Goal: Task Accomplishment & Management: Manage account settings

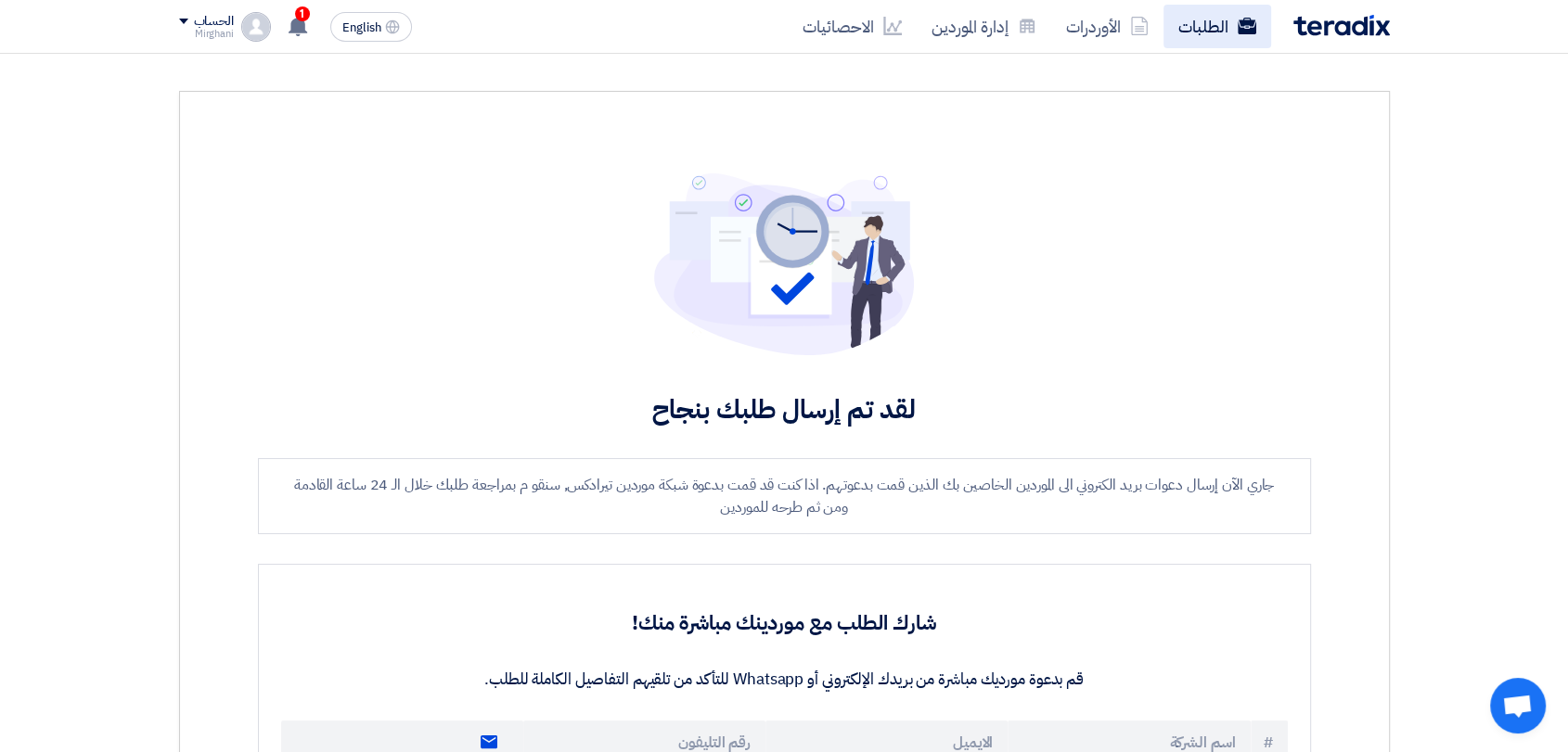
click at [1241, 31] on use at bounding box center [1246, 27] width 19 height 17
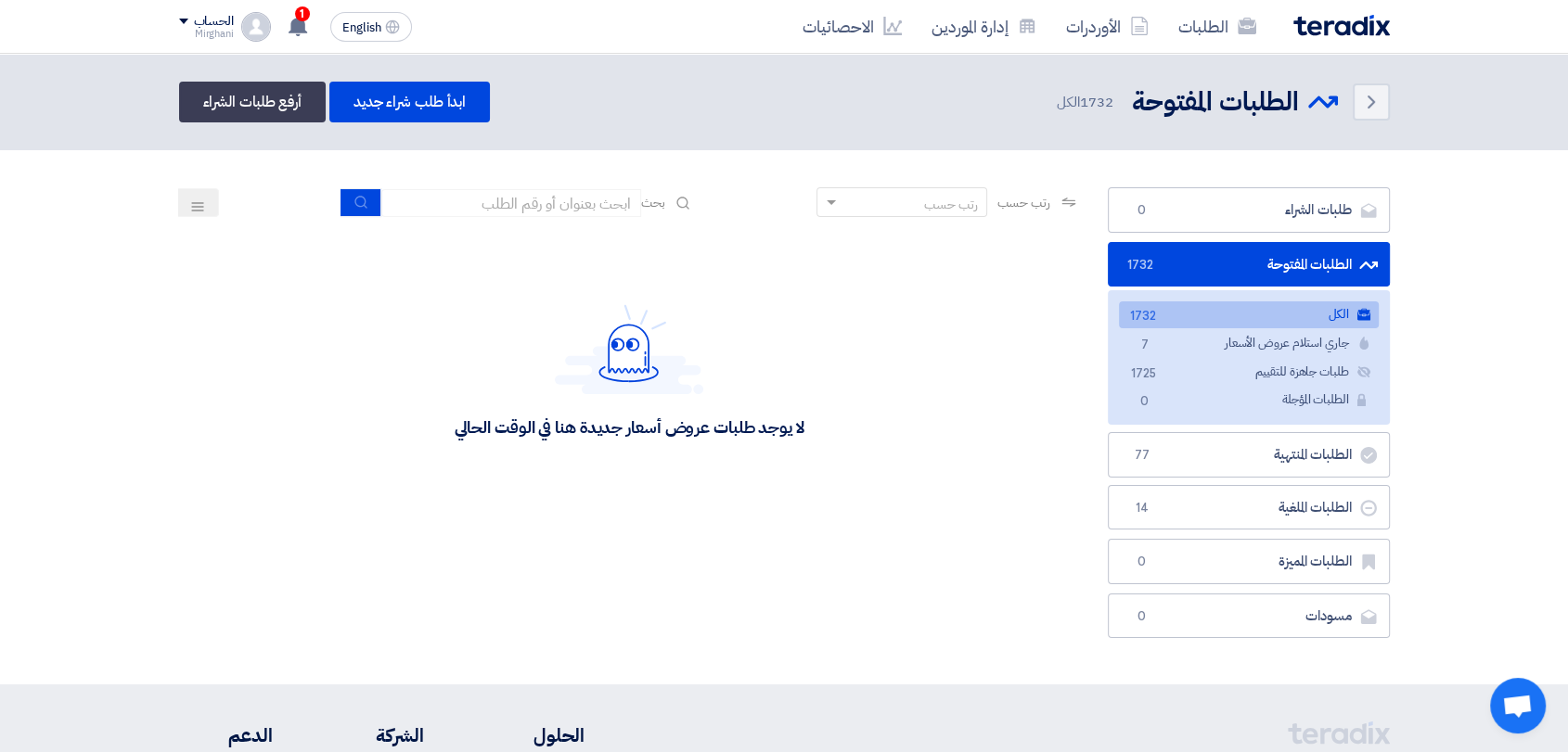
click at [571, 217] on div "رتب حسب رتب حسب بحث" at bounding box center [630, 210] width 901 height 45
click at [573, 209] on input at bounding box center [511, 203] width 260 height 28
type input "911"
click at [386, 211] on input "911" at bounding box center [511, 203] width 260 height 28
click at [373, 210] on button "submit" at bounding box center [360, 203] width 41 height 28
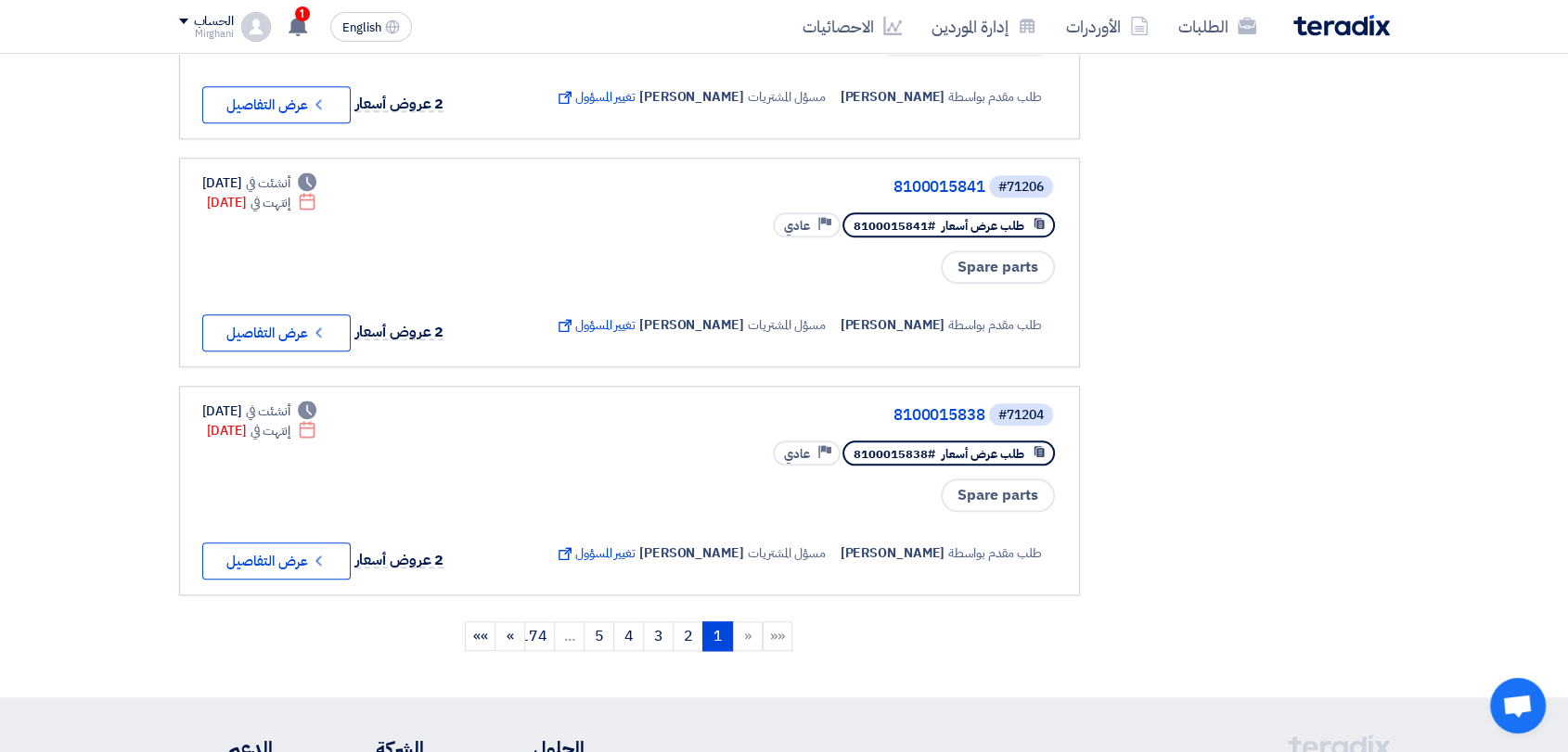
scroll to position [2164, 0]
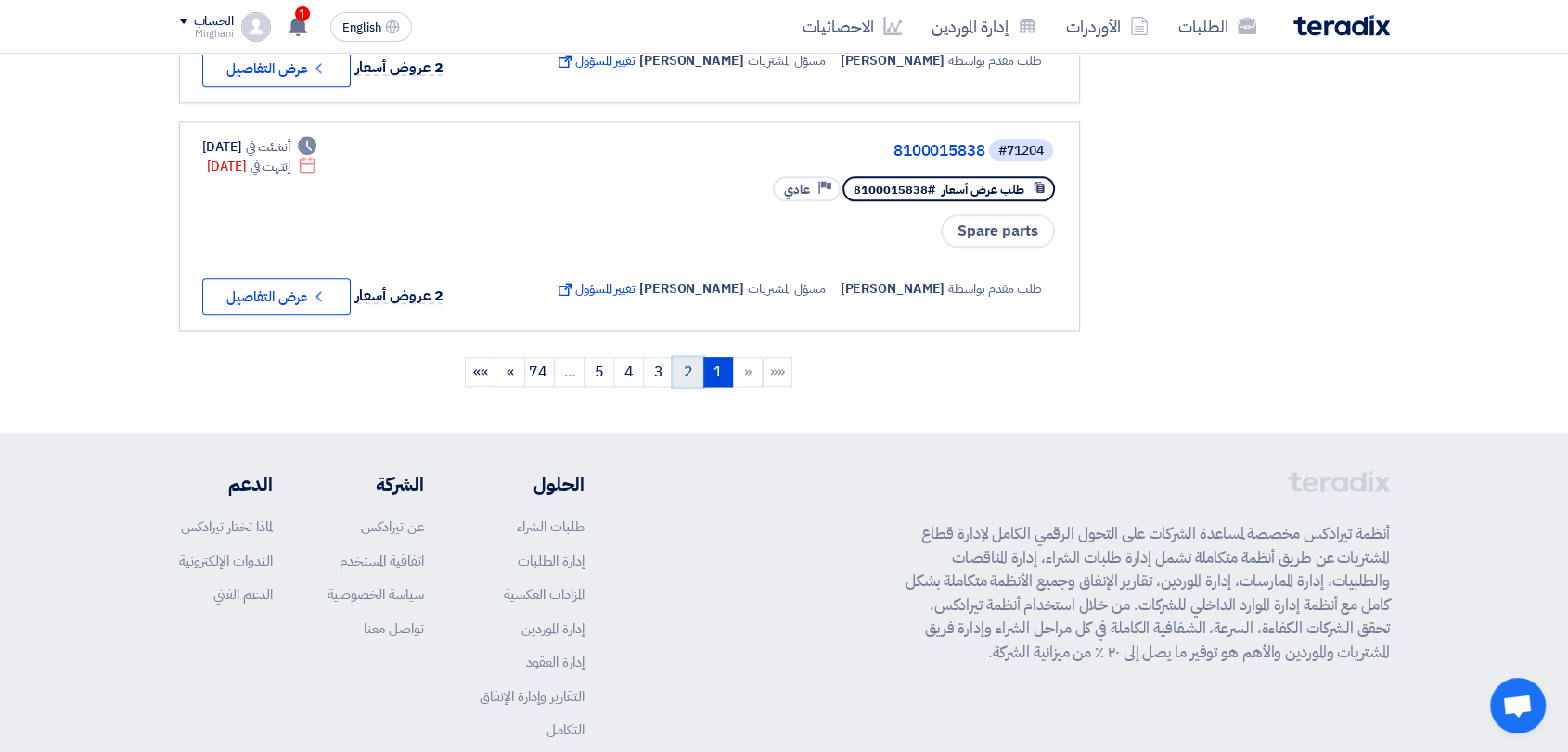
click at [691, 358] on link "2" at bounding box center [688, 372] width 30 height 29
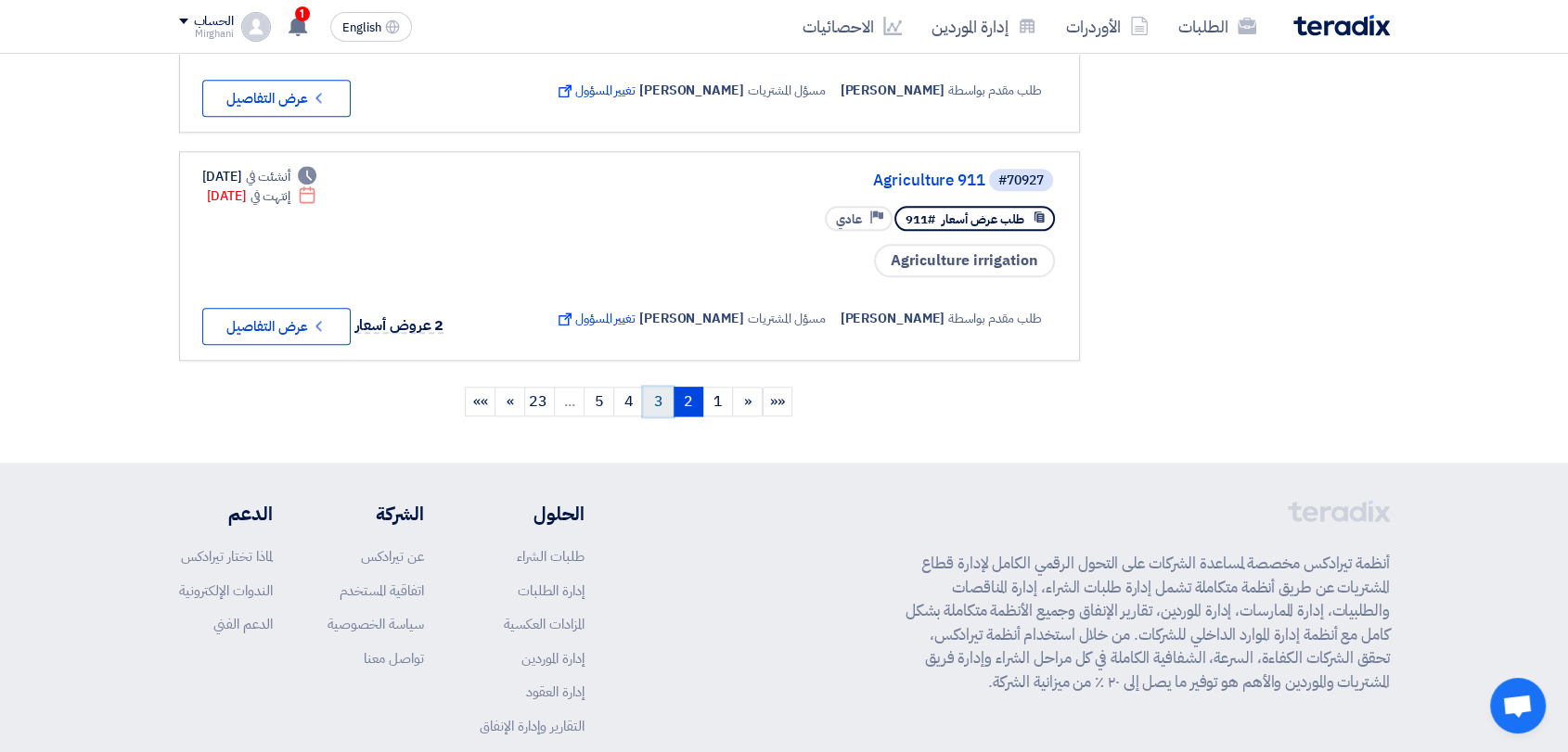
click at [649, 416] on link "3" at bounding box center [658, 401] width 30 height 29
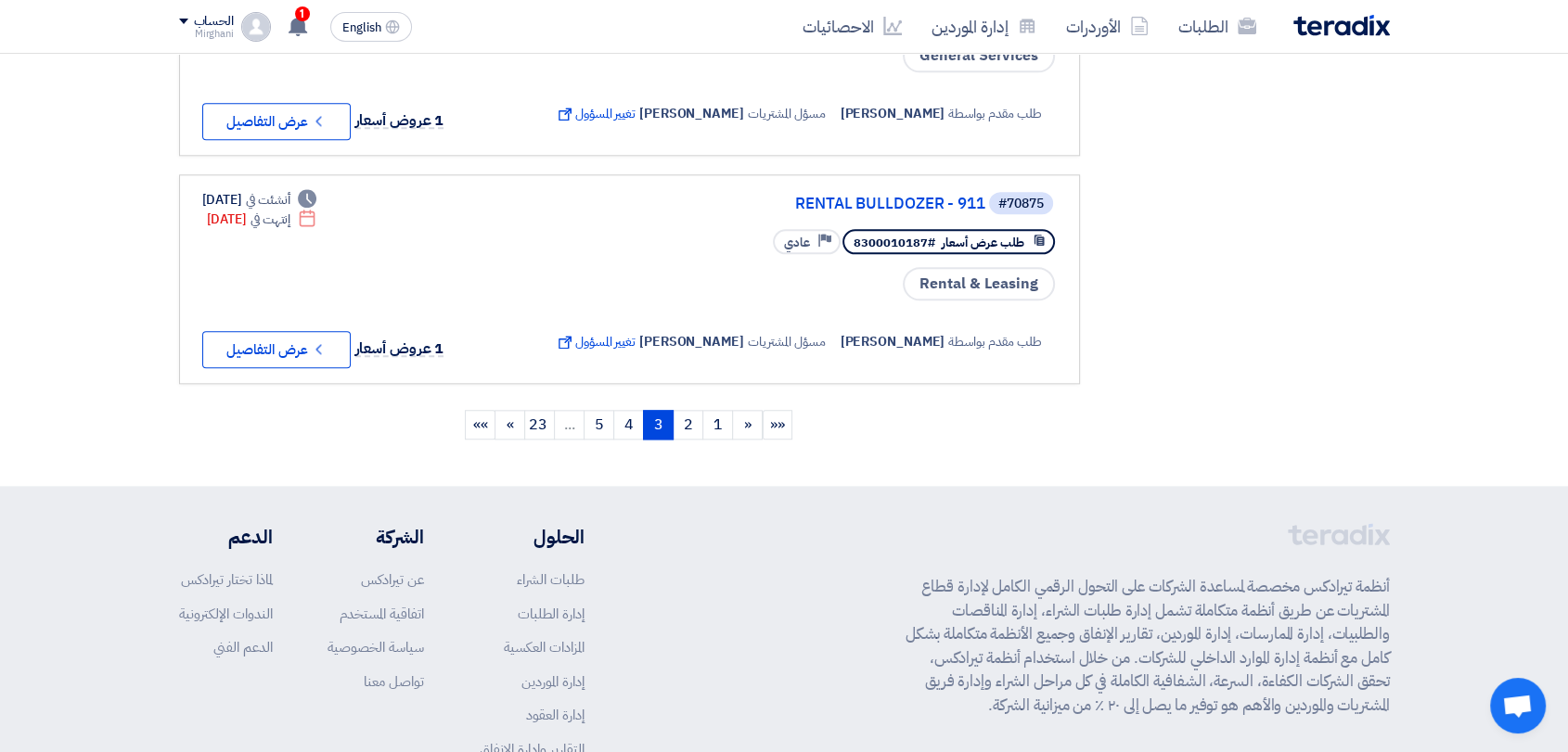
scroll to position [2370, 0]
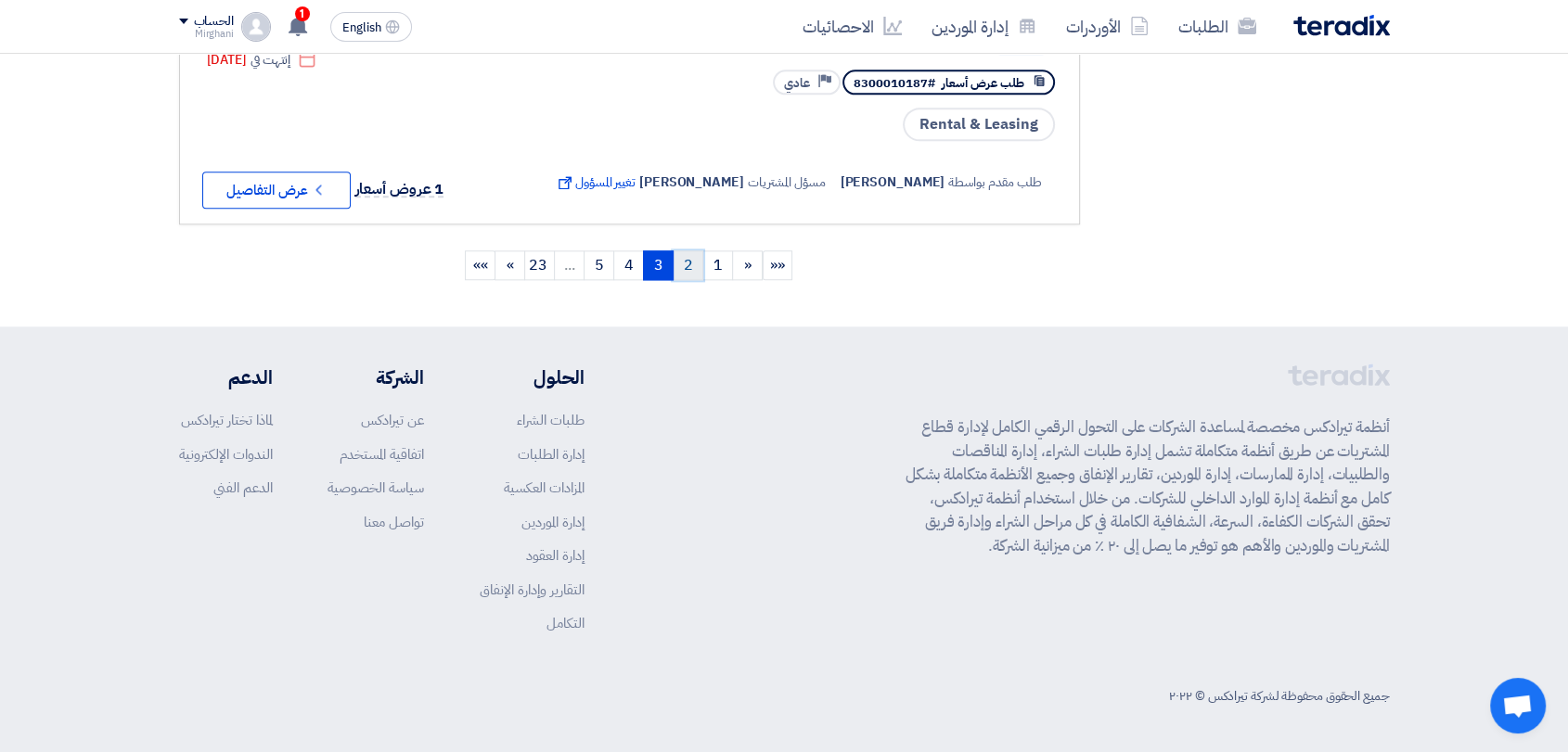
click at [686, 280] on link "2" at bounding box center [688, 265] width 30 height 29
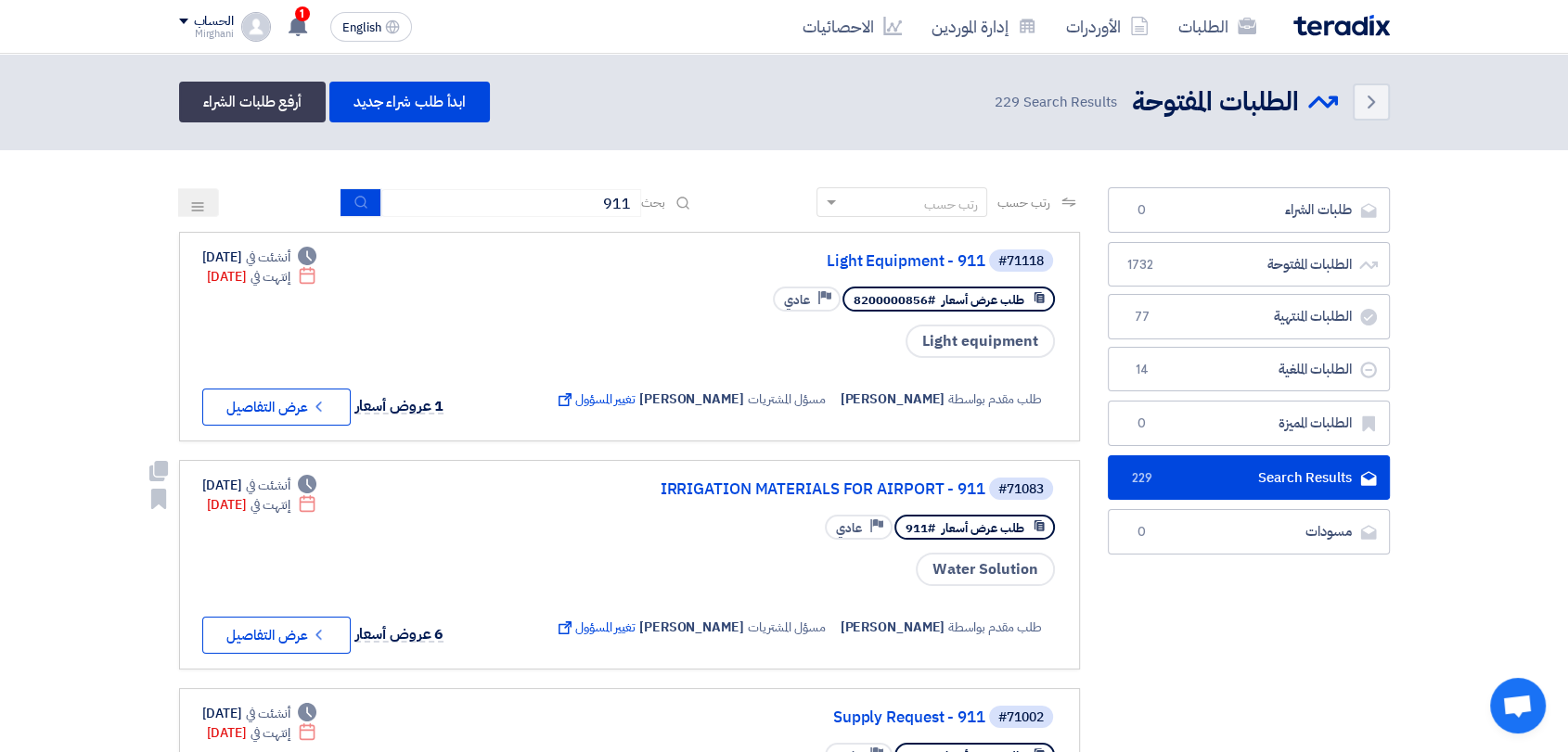
click at [710, 476] on div "#71083 IRRIGATION MATERIALS FOR AIRPORT - 911" at bounding box center [803, 488] width 506 height 26
click at [712, 482] on link "IRRIGATION MATERIALS FOR AIRPORT - 911" at bounding box center [800, 490] width 371 height 17
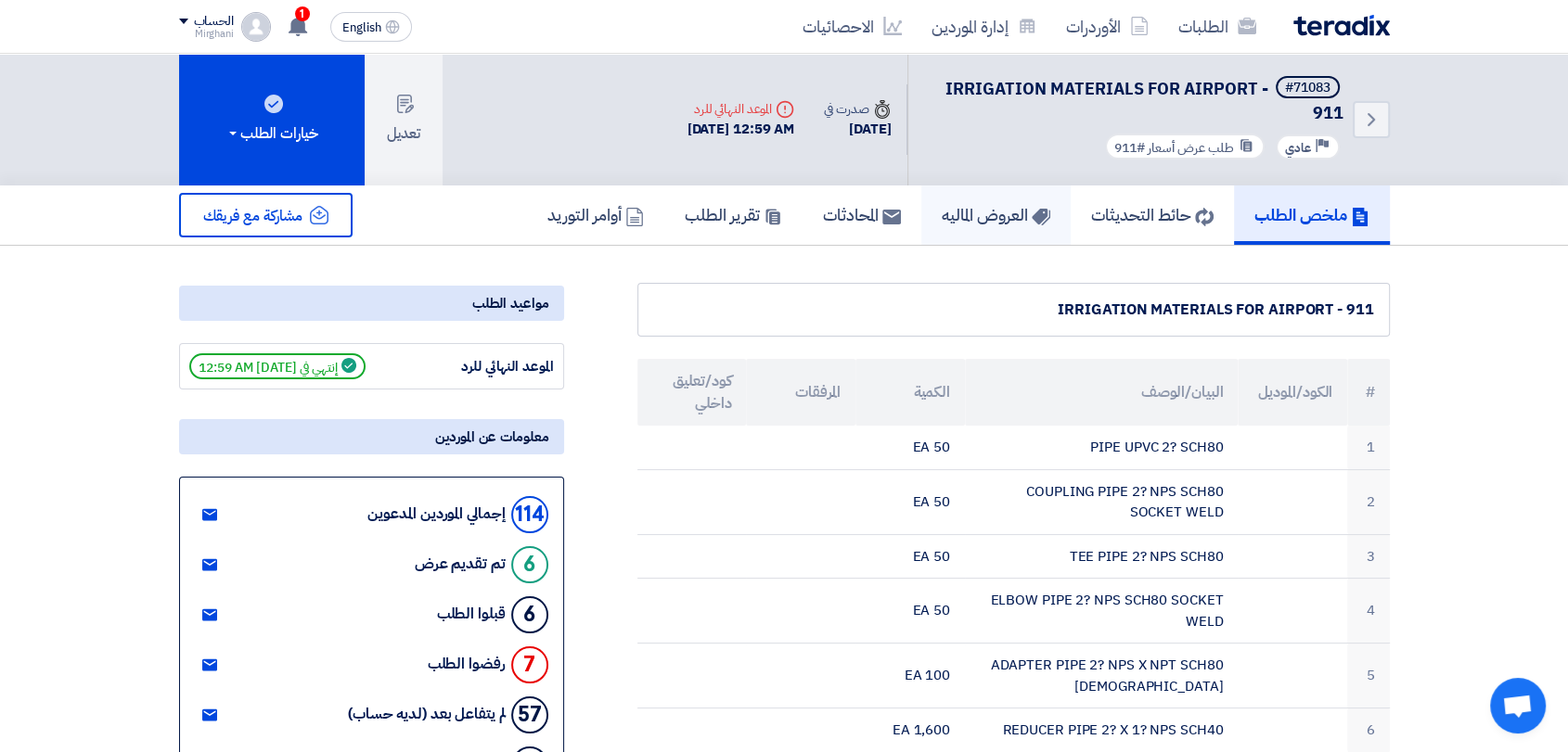
click at [958, 229] on link "العروض الماليه" at bounding box center [995, 215] width 149 height 60
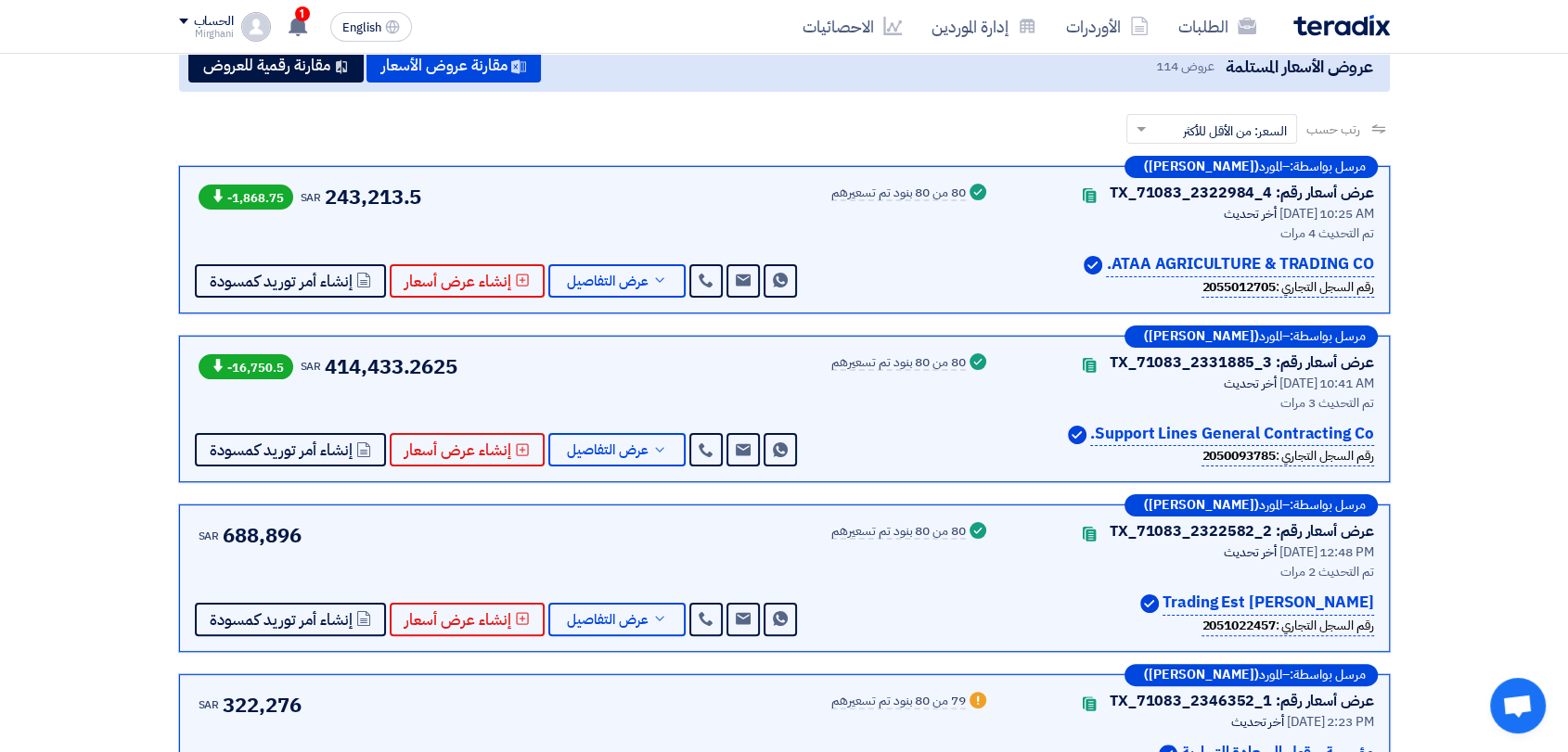
scroll to position [206, 0]
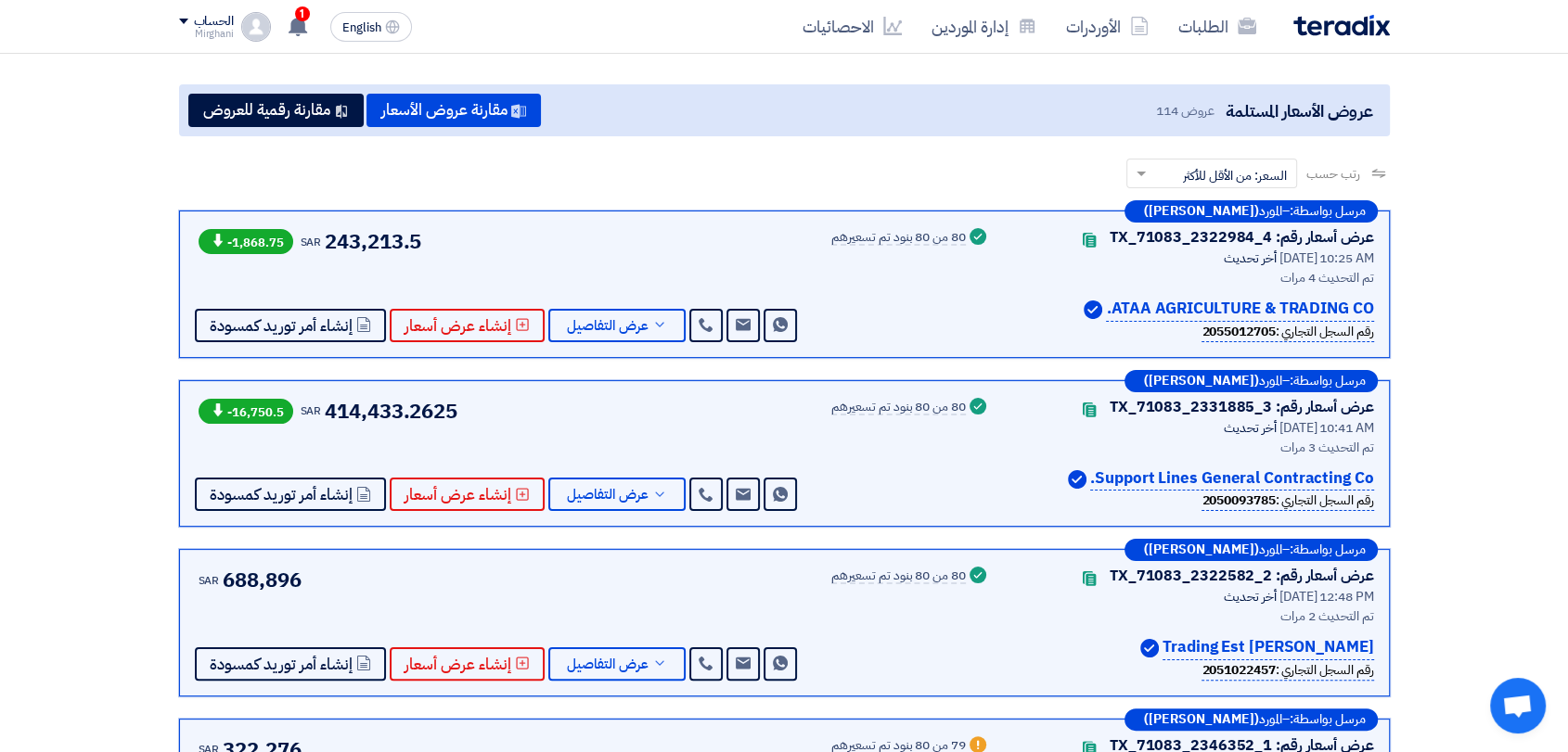
click at [864, 446] on div "Success 80 من 80 بنود تم تسعيرهم" at bounding box center [910, 454] width 158 height 116
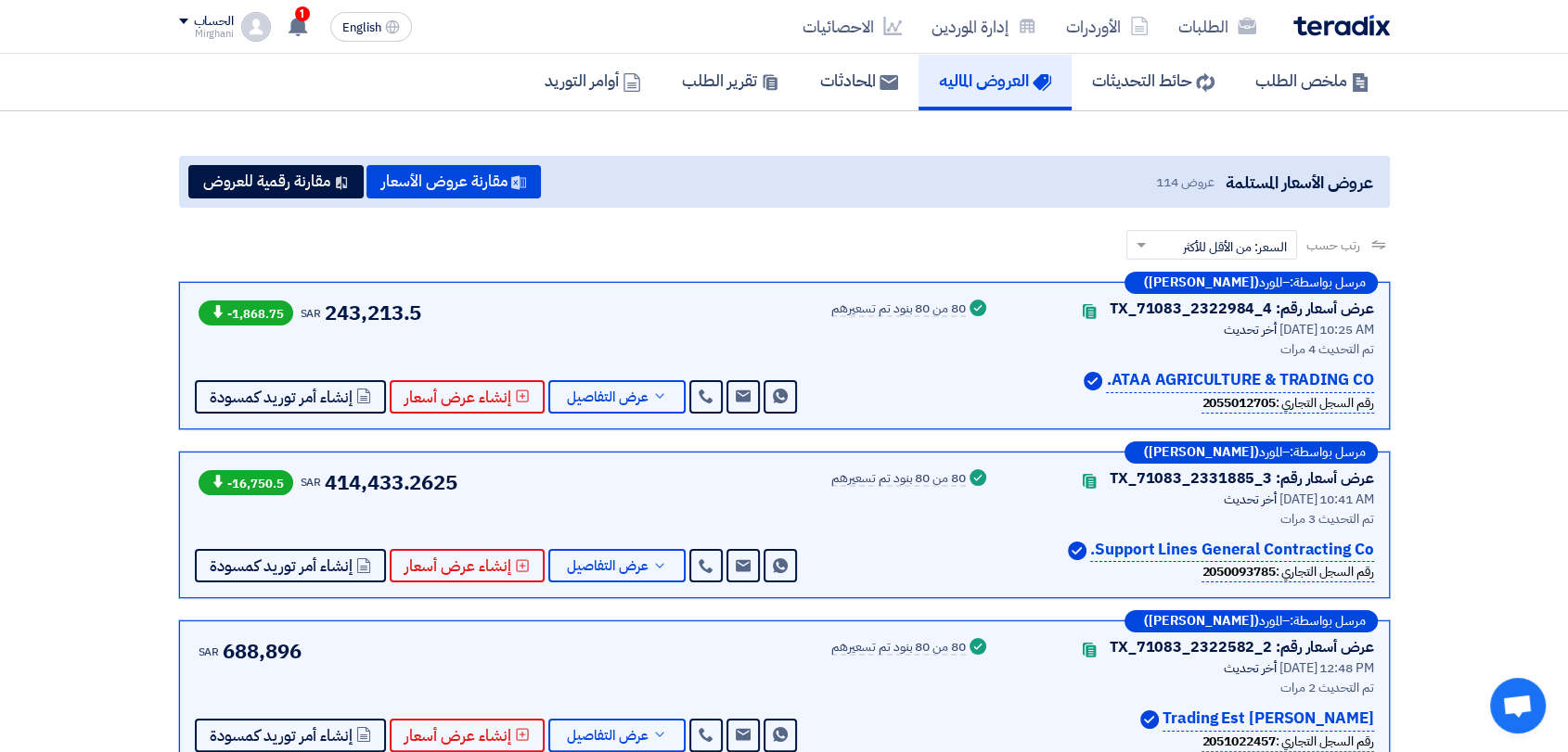
scroll to position [0, 0]
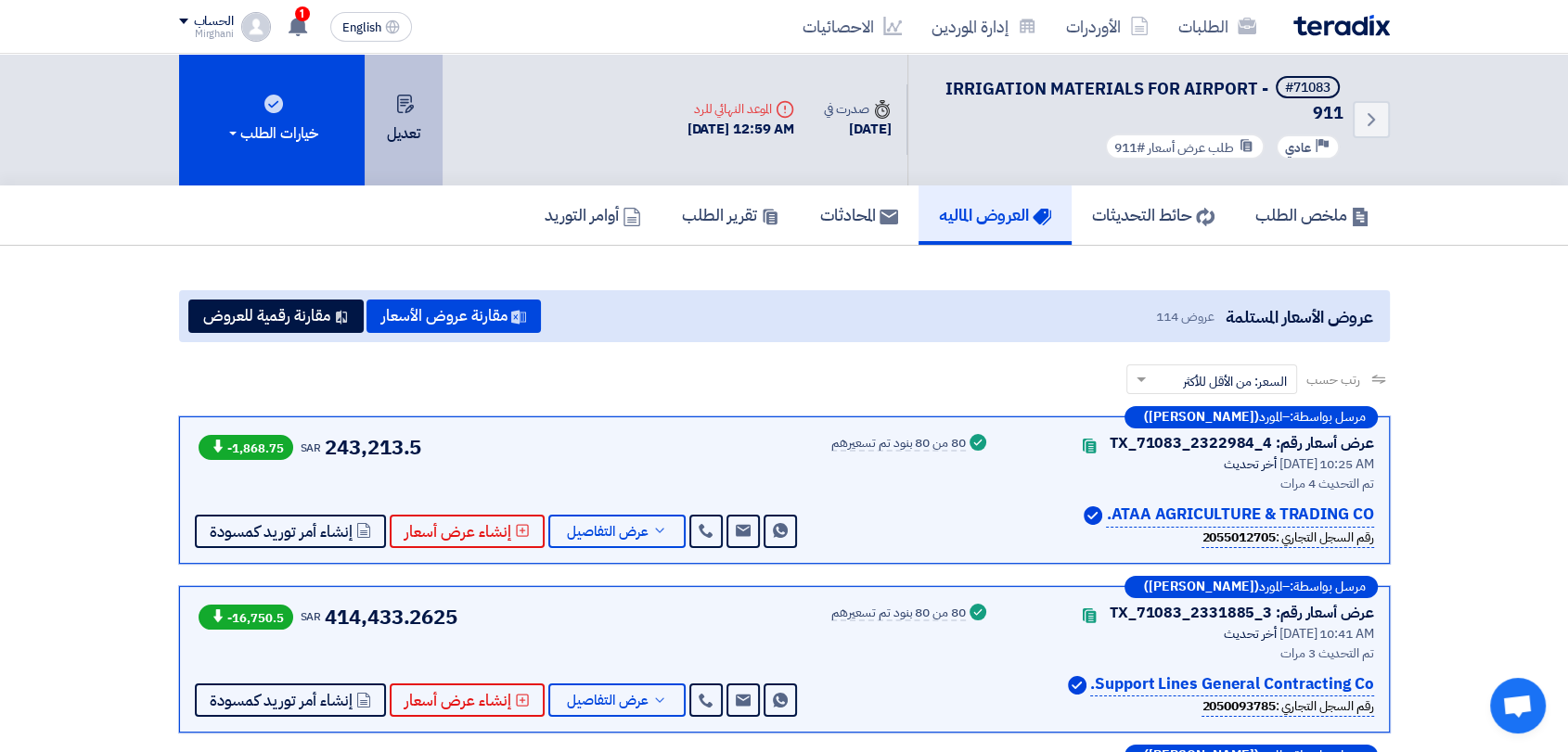
click at [416, 114] on button "تعديل" at bounding box center [403, 119] width 78 height 132
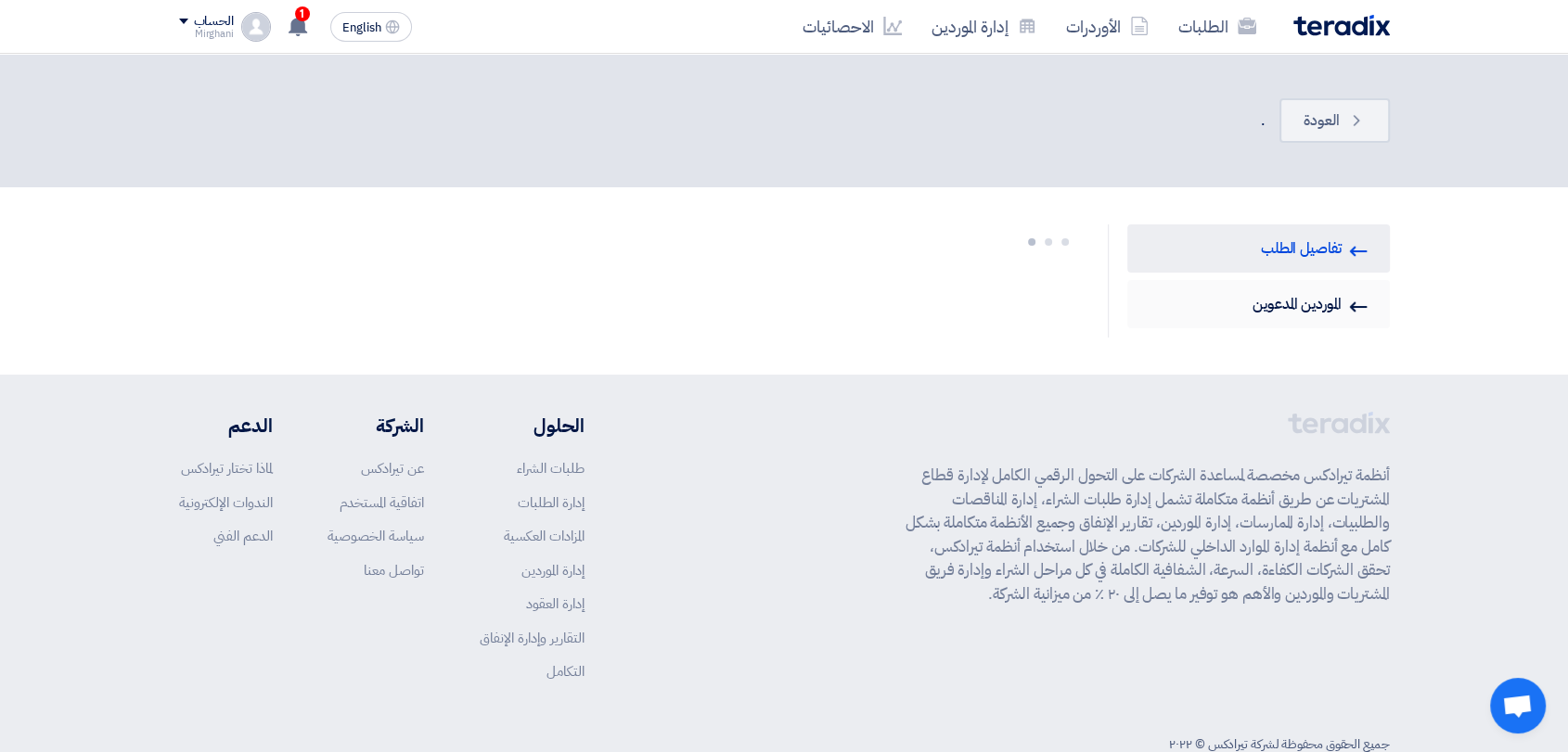
click at [1219, 287] on link "Invited Suppliers الموردين المدعوين" at bounding box center [1258, 303] width 263 height 48
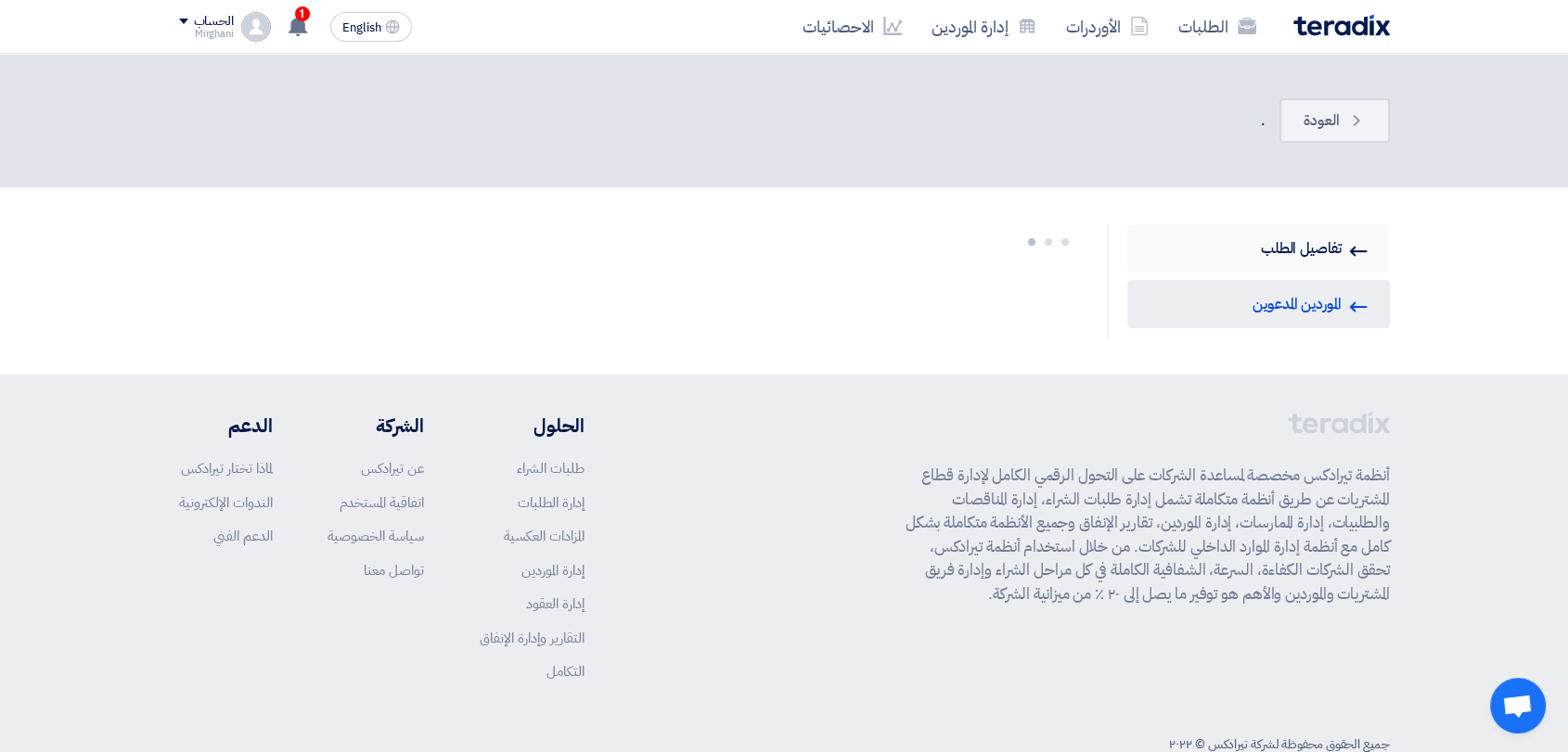
click at [1232, 265] on link "RFQ Information تفاصيل الطلب" at bounding box center [1258, 248] width 263 height 48
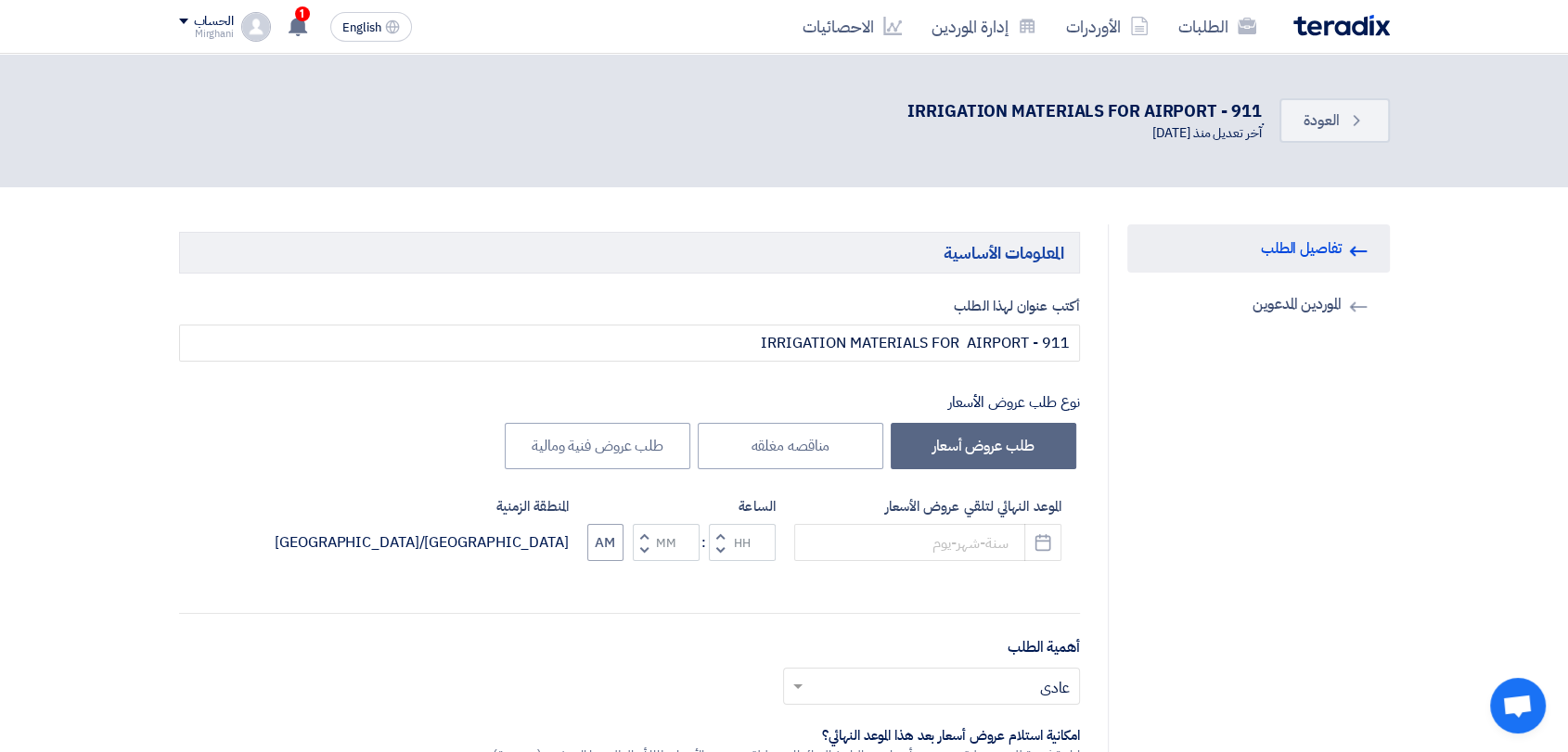
type input "[DATE]"
type input "12"
type input "59"
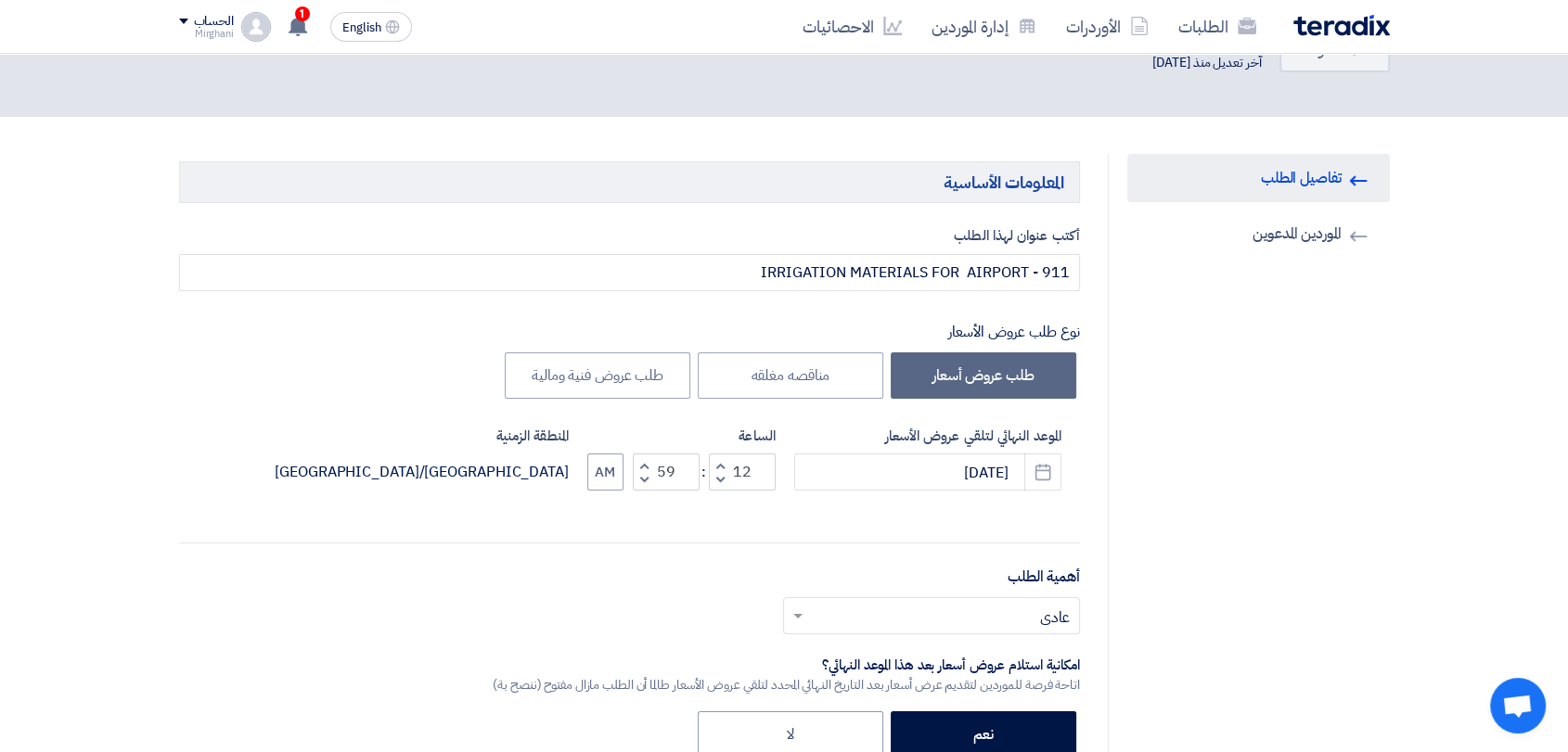
scroll to position [103, 0]
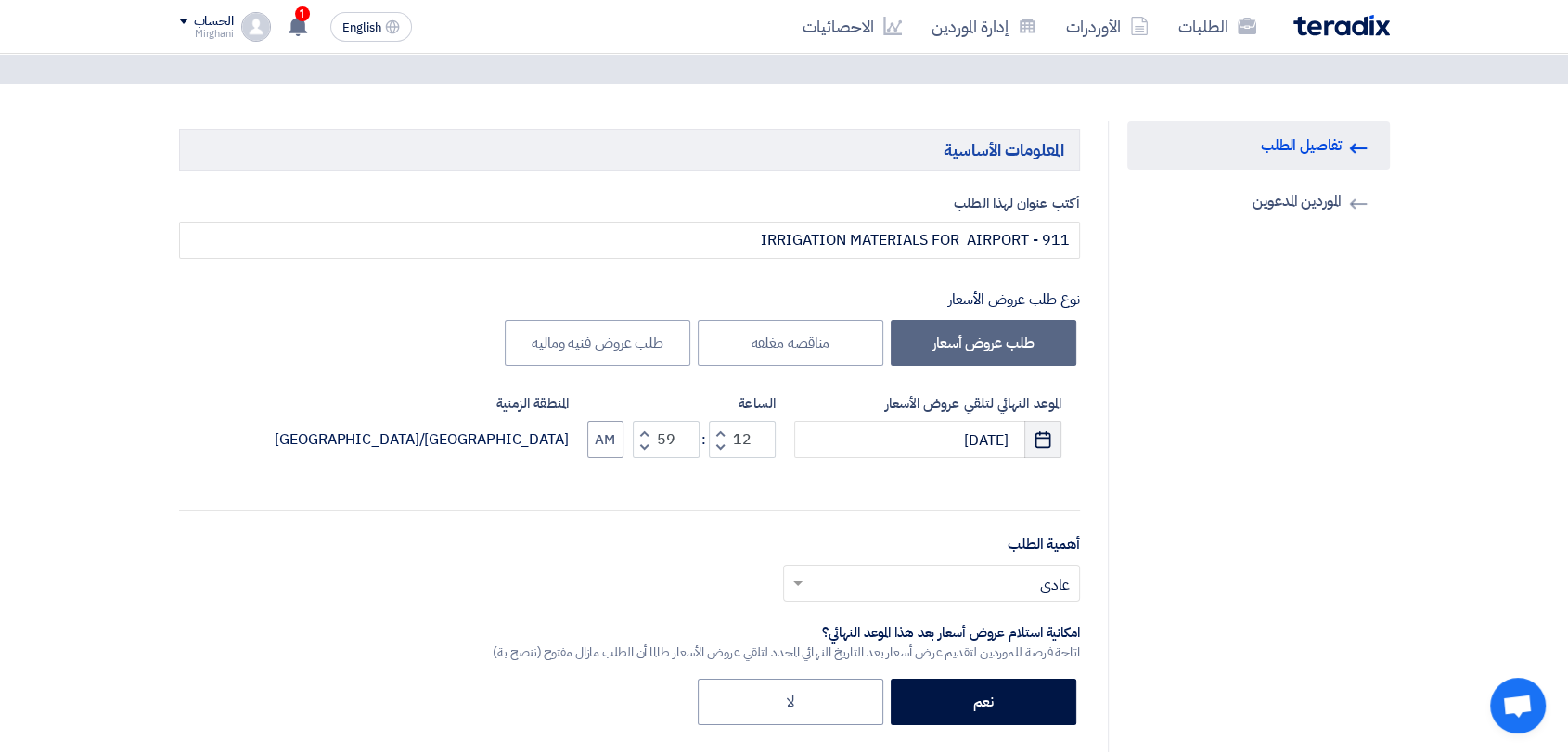
click at [1039, 431] on icon "Pick a date" at bounding box center [1043, 440] width 19 height 19
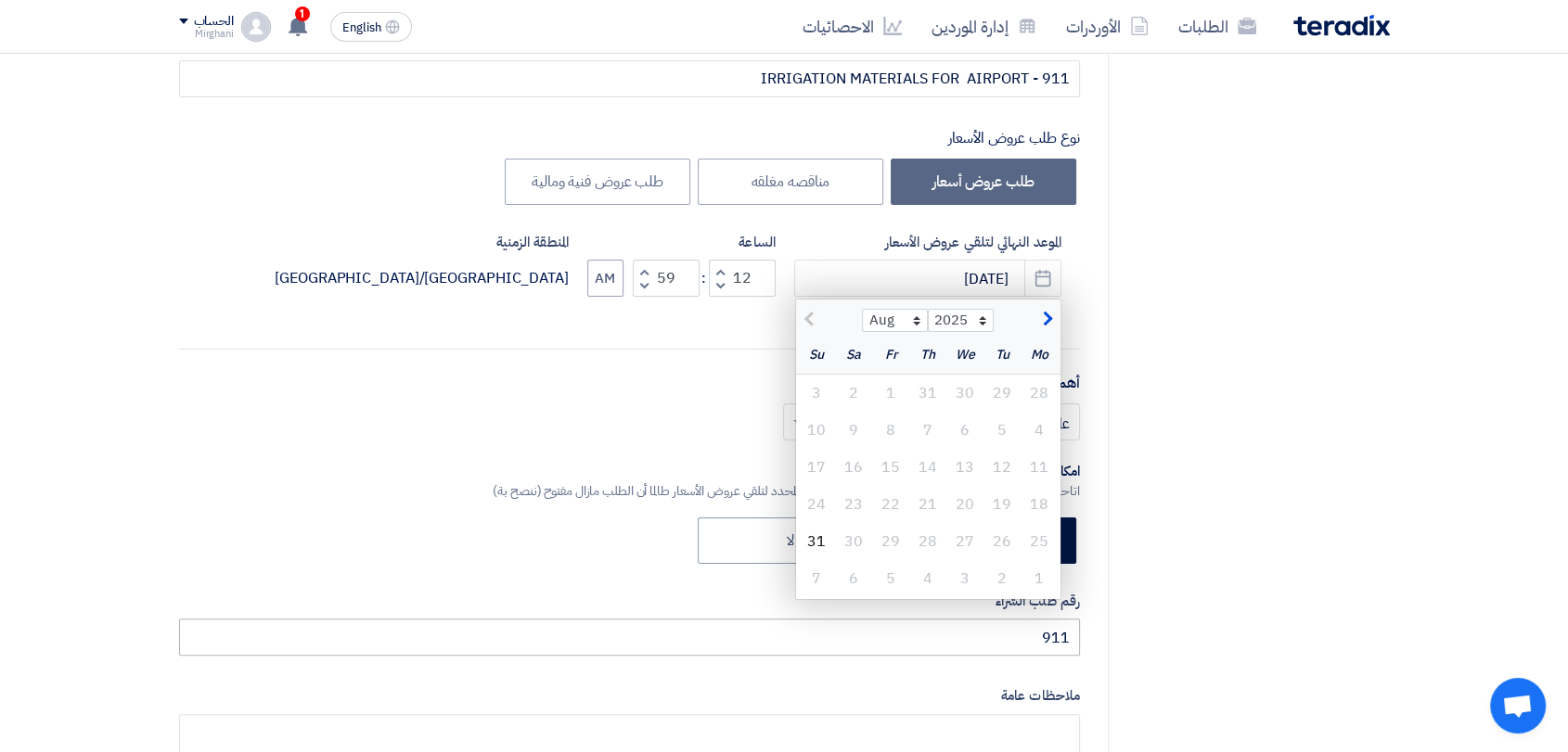
scroll to position [412, 0]
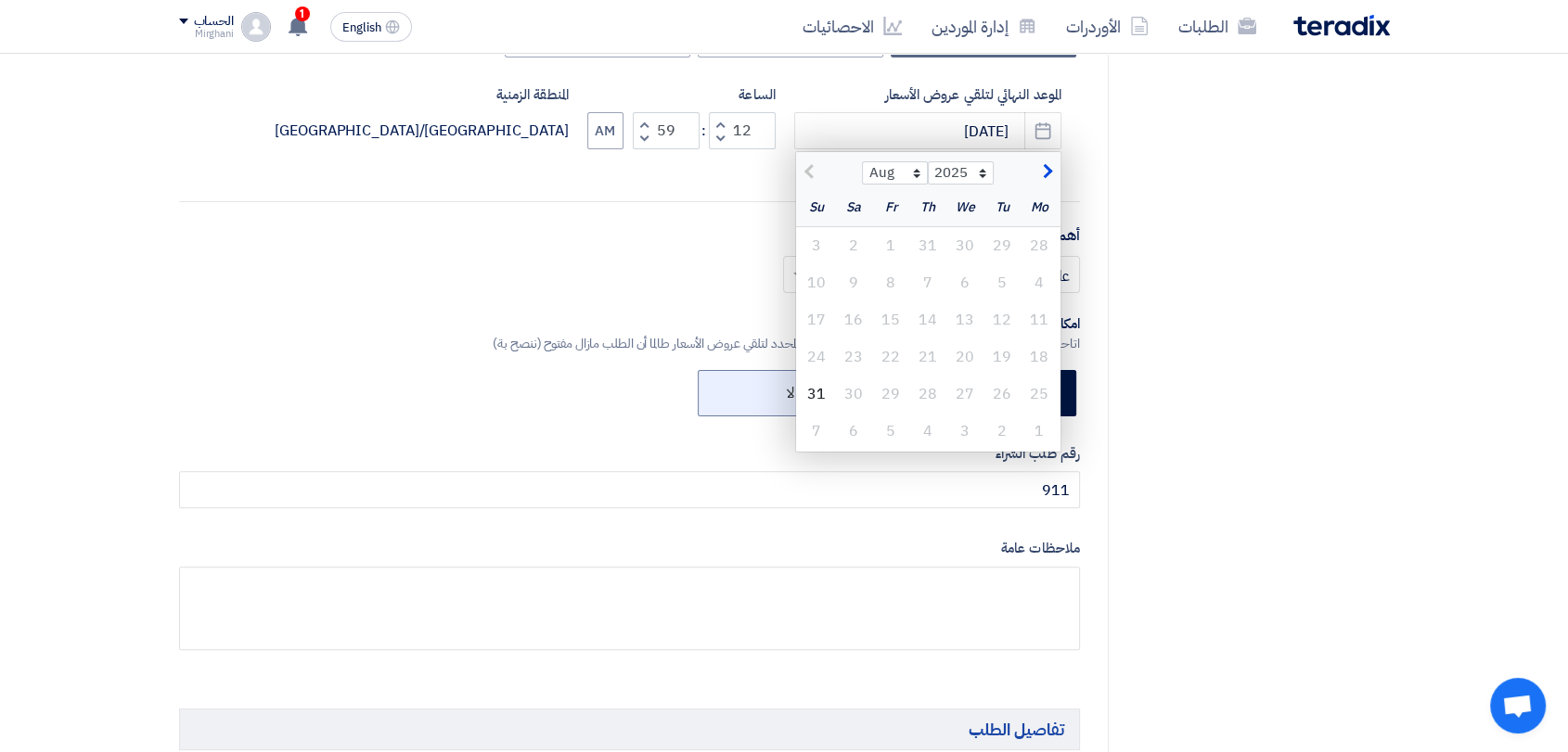
click at [824, 403] on div "31" at bounding box center [816, 394] width 37 height 37
type input "[DATE]"
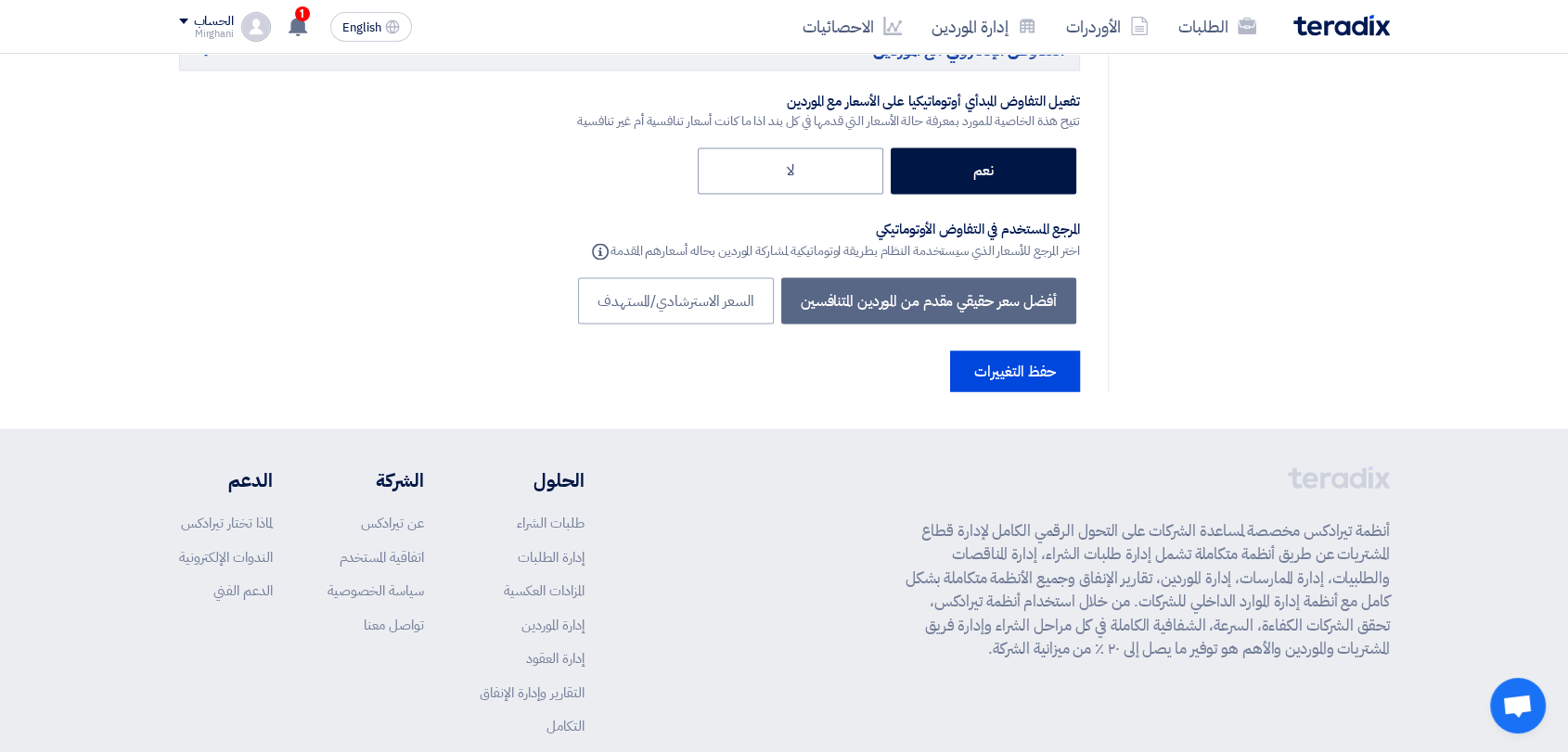
scroll to position [10304, 0]
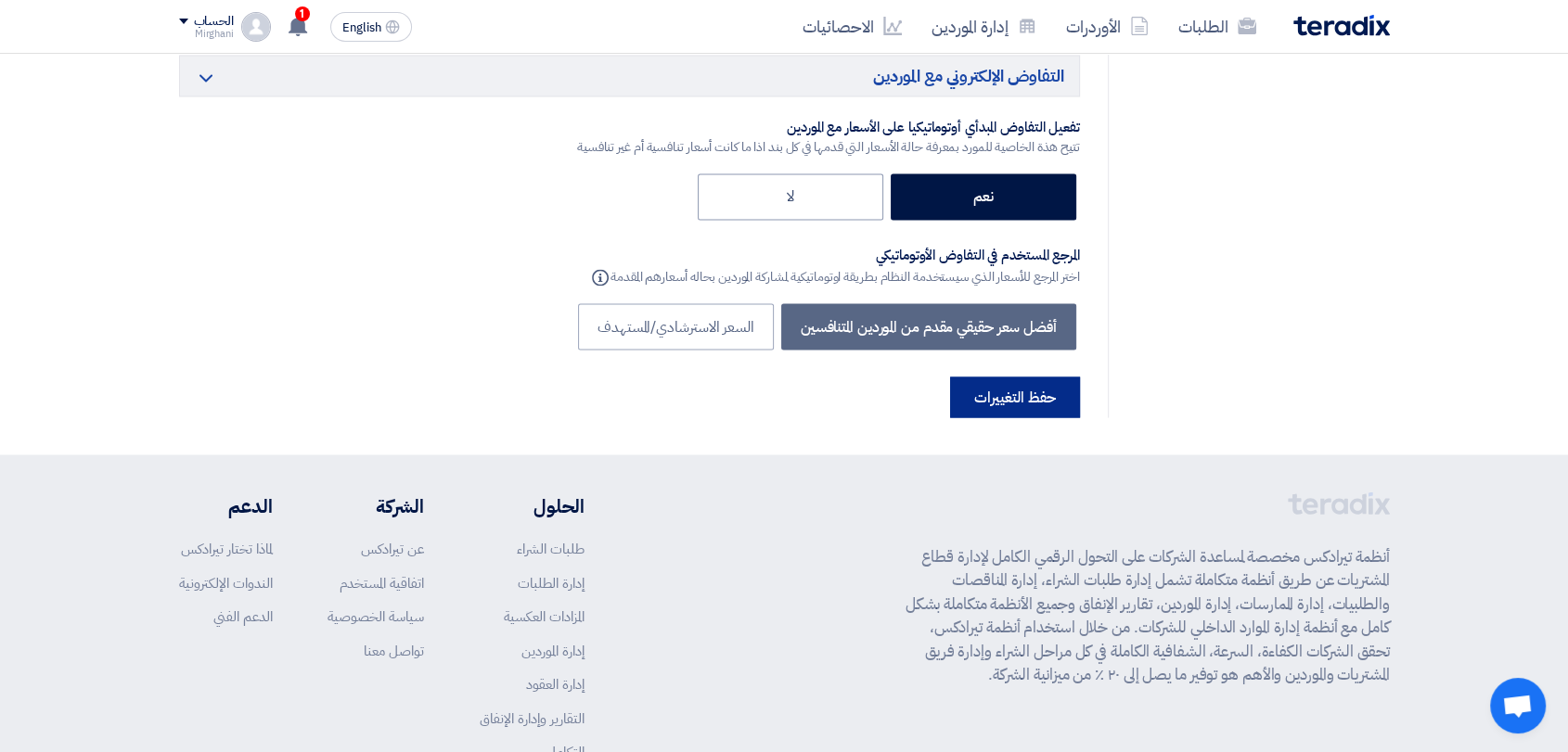
click at [1034, 376] on button "حفظ التغييرات" at bounding box center [1015, 396] width 130 height 41
click at [1035, 376] on button "حفظ التغييرات" at bounding box center [1015, 396] width 130 height 41
click at [1041, 376] on button "حفظ التغييرات" at bounding box center [1015, 396] width 130 height 41
click at [1042, 376] on button "حفظ التغييرات" at bounding box center [1015, 396] width 130 height 41
click at [1042, 376] on button "حفظ التغييرات" at bounding box center [1015, 396] width 130 height 41
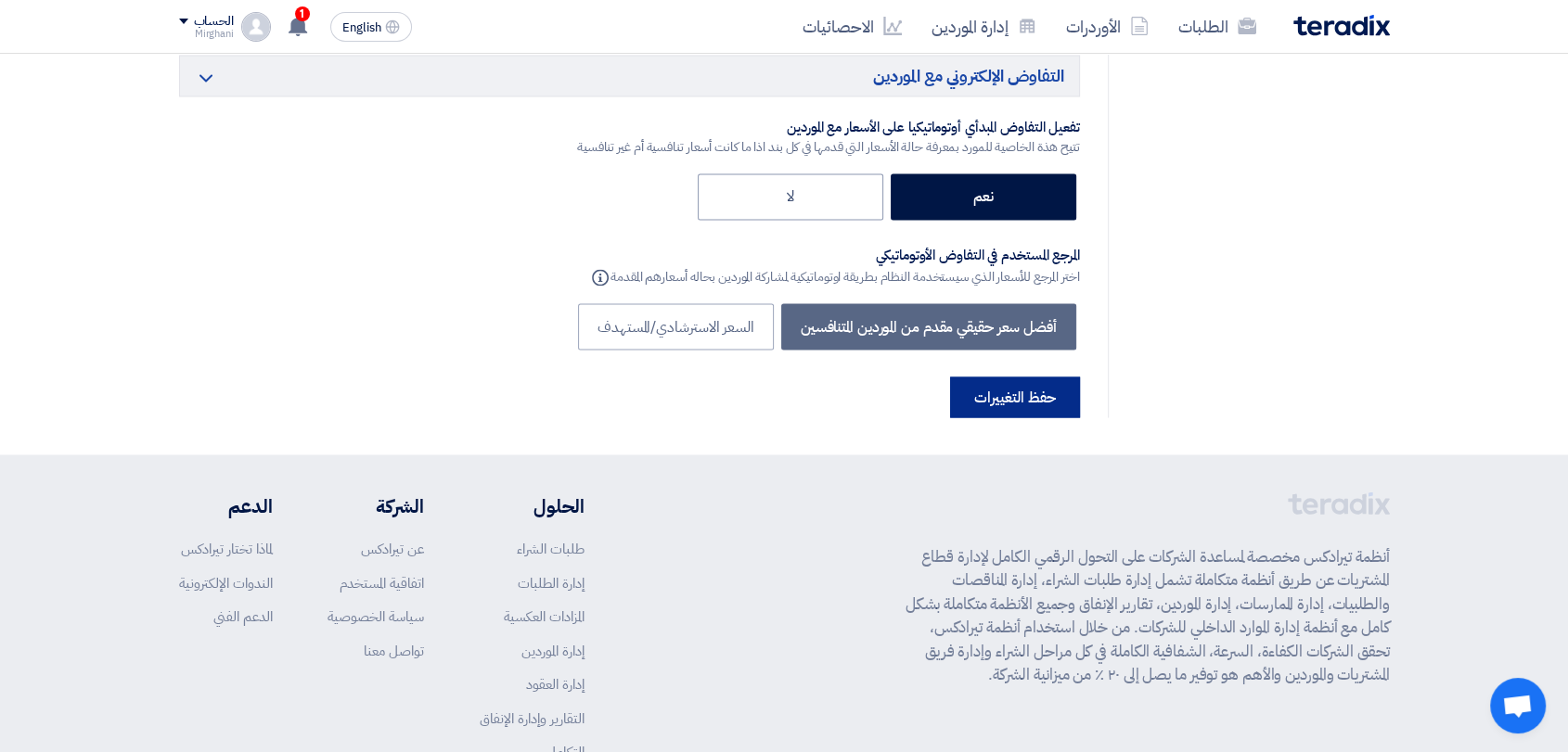
click at [1042, 376] on button "حفظ التغييرات" at bounding box center [1015, 396] width 130 height 41
drag, startPoint x: 1054, startPoint y: 287, endPoint x: 754, endPoint y: 302, distance: 300.4
click at [749, 376] on div "حفظ التغييرات" at bounding box center [630, 396] width 901 height 41
click at [1045, 376] on button "حفظ التغييرات" at bounding box center [1015, 396] width 130 height 41
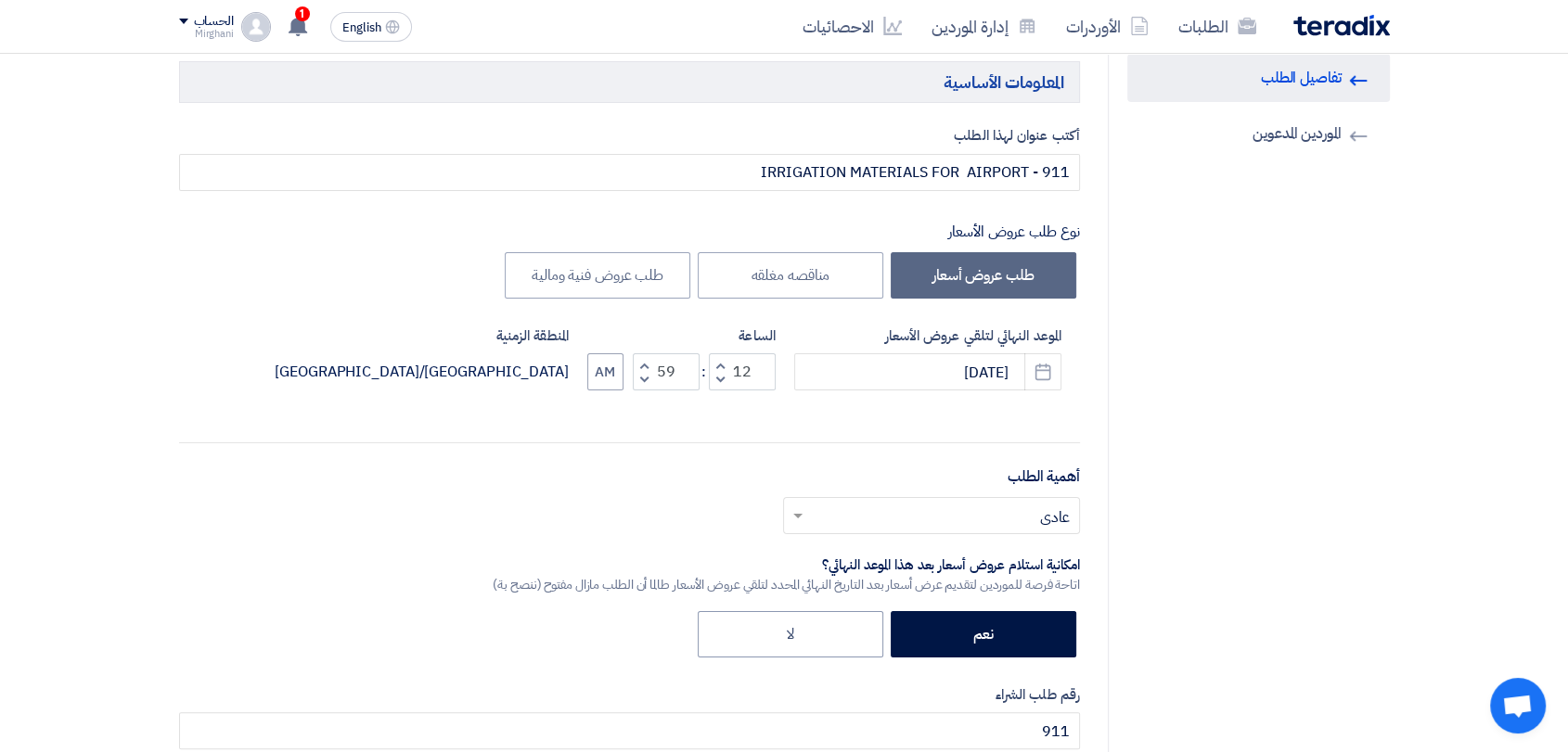
scroll to position [0, 0]
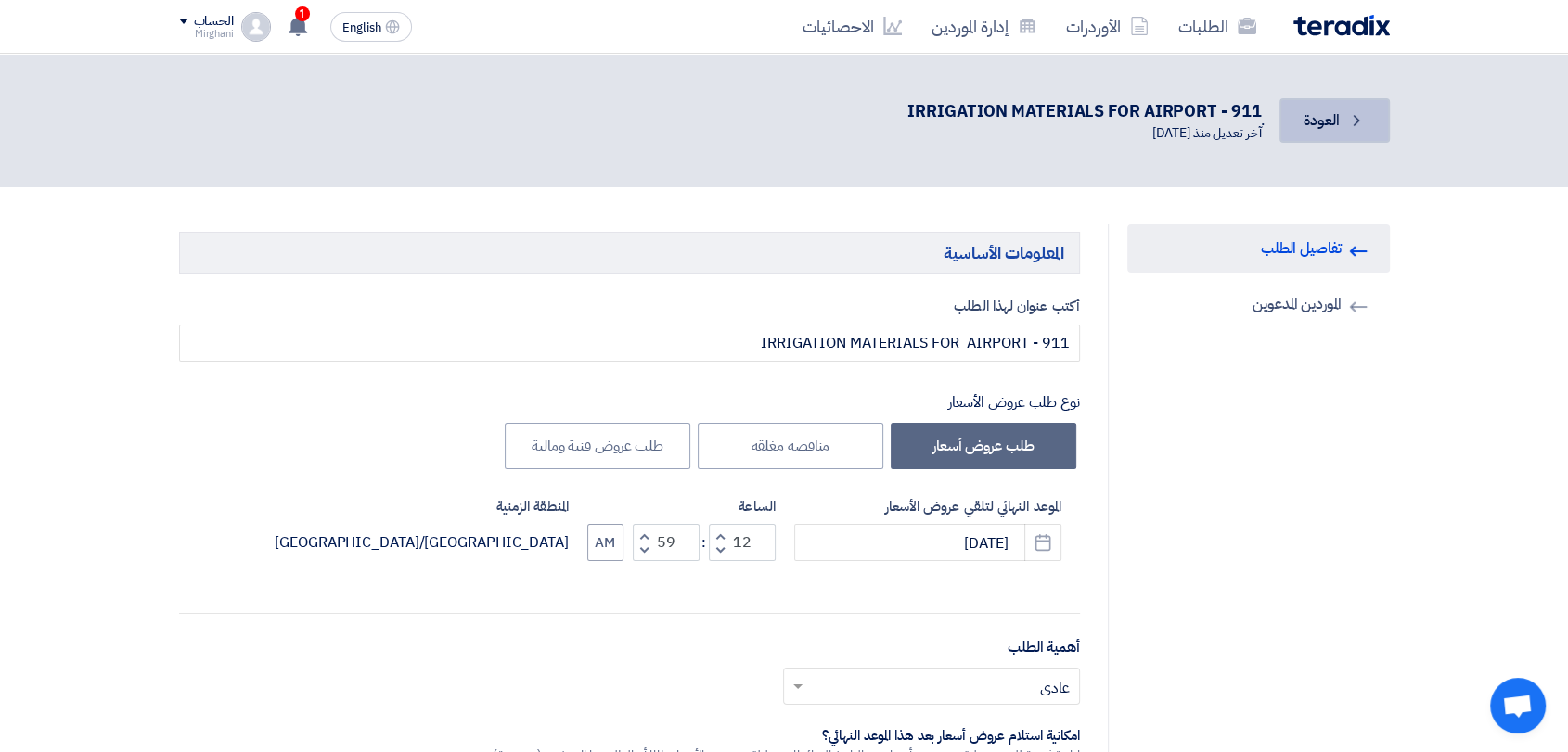
click at [1338, 114] on link "Back العودة" at bounding box center [1334, 120] width 109 height 45
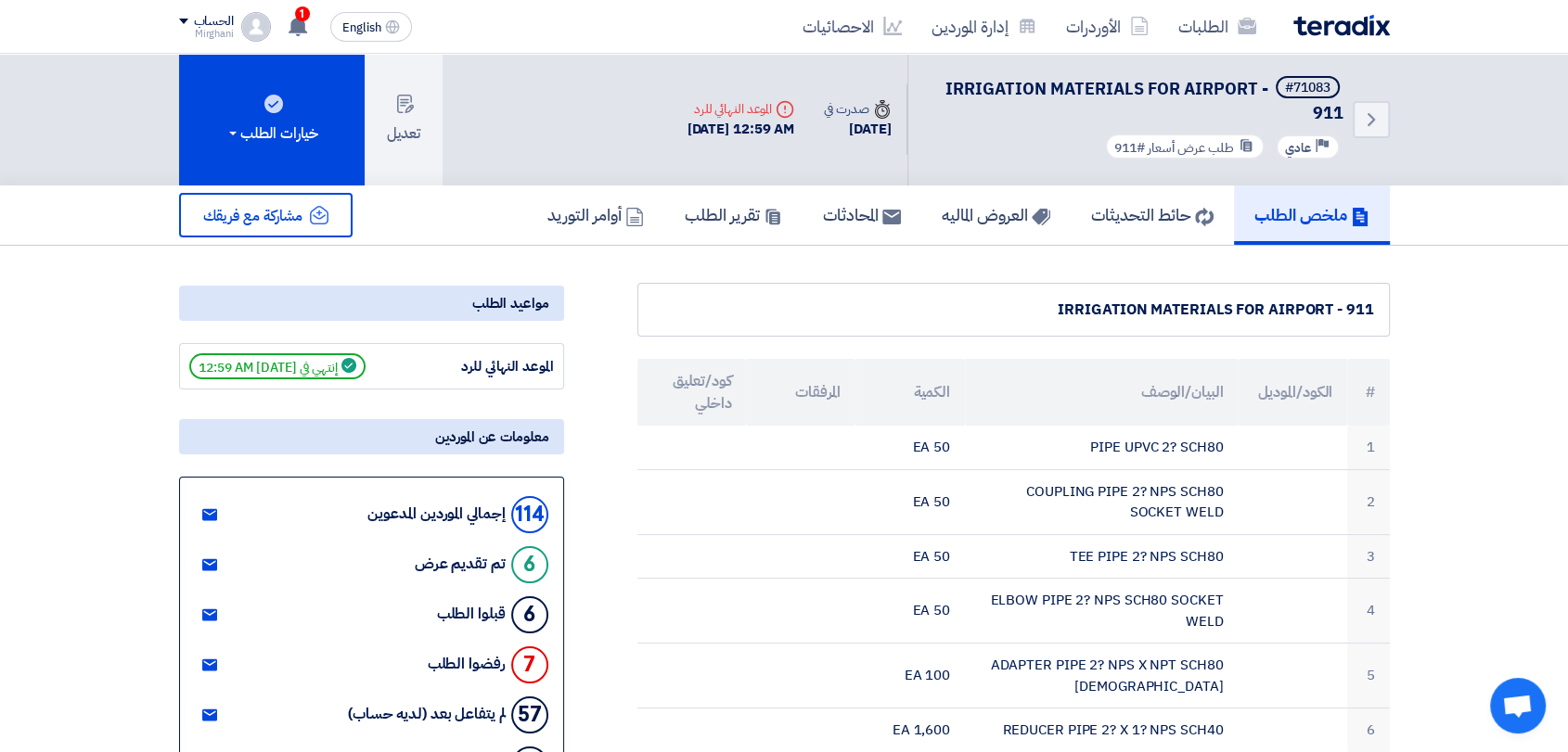
drag, startPoint x: 628, startPoint y: 128, endPoint x: 780, endPoint y: 133, distance: 152.1
click at [780, 133] on div "Deadline الموعد النهائي للرد [DATE] 12:59 AM" at bounding box center [741, 119] width 138 height 70
click at [772, 159] on div "Back #71083 IRRIGATION MATERIALS FOR AIRPORT - 911 Priority عادي طلب عرض أسعار …" at bounding box center [1031, 119] width 717 height 132
click at [770, 154] on div "Deadline الموعد النهائي للرد [DATE] 12:59 AM" at bounding box center [741, 119] width 138 height 70
click at [1365, 123] on icon "Back" at bounding box center [1371, 119] width 22 height 22
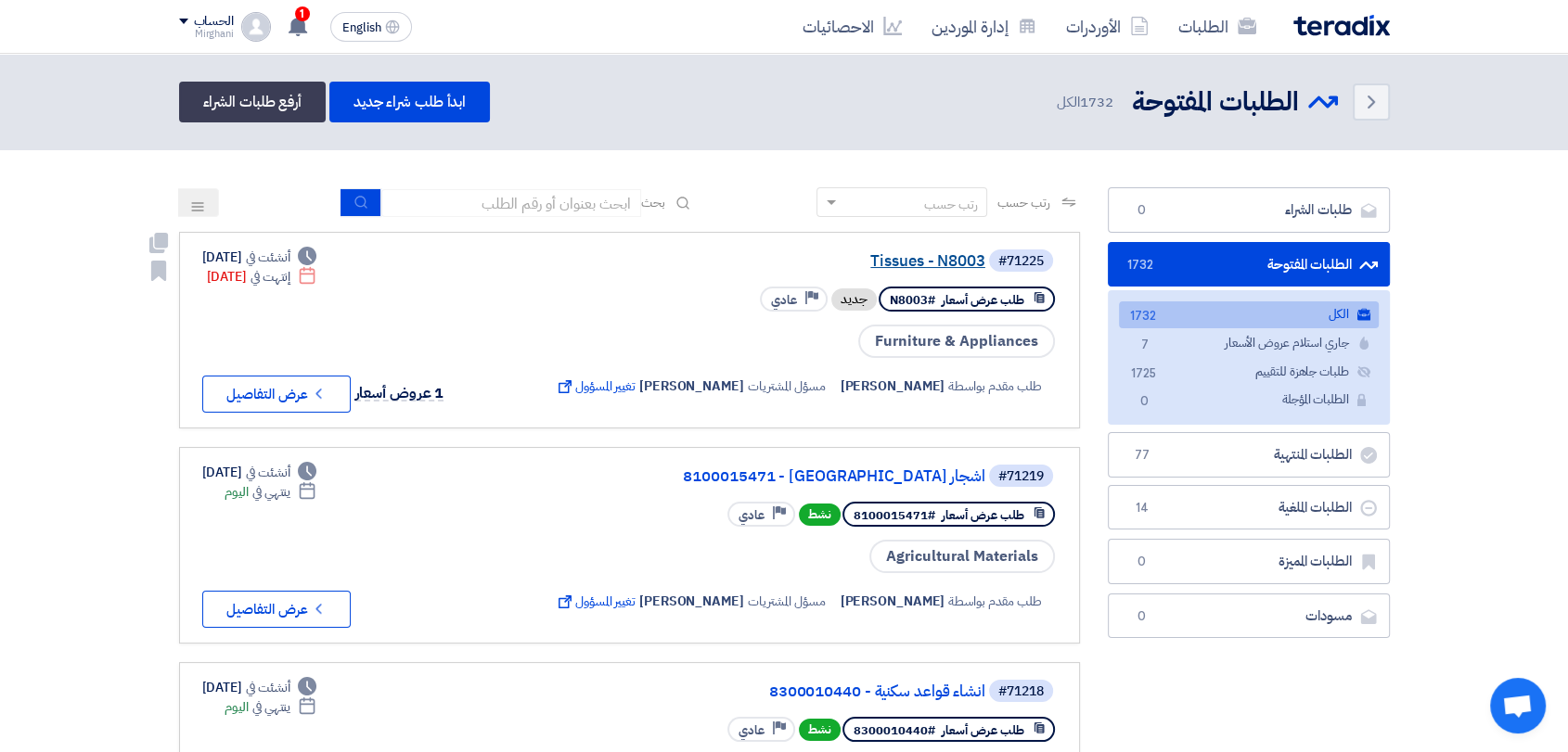
click at [917, 257] on link "Tissues - N8003" at bounding box center [800, 262] width 371 height 17
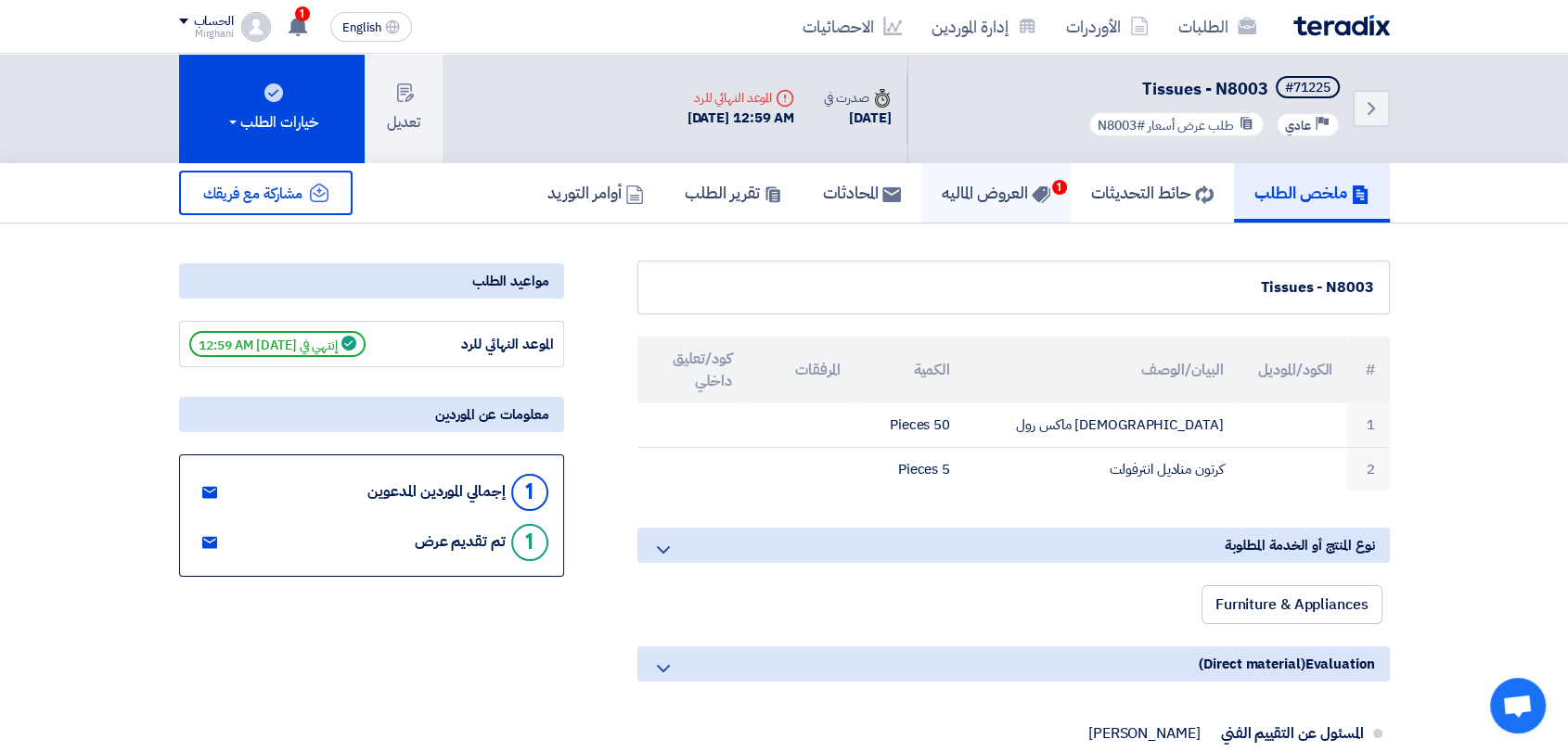
click at [942, 188] on h5 "العروض الماليه 1" at bounding box center [996, 193] width 108 height 21
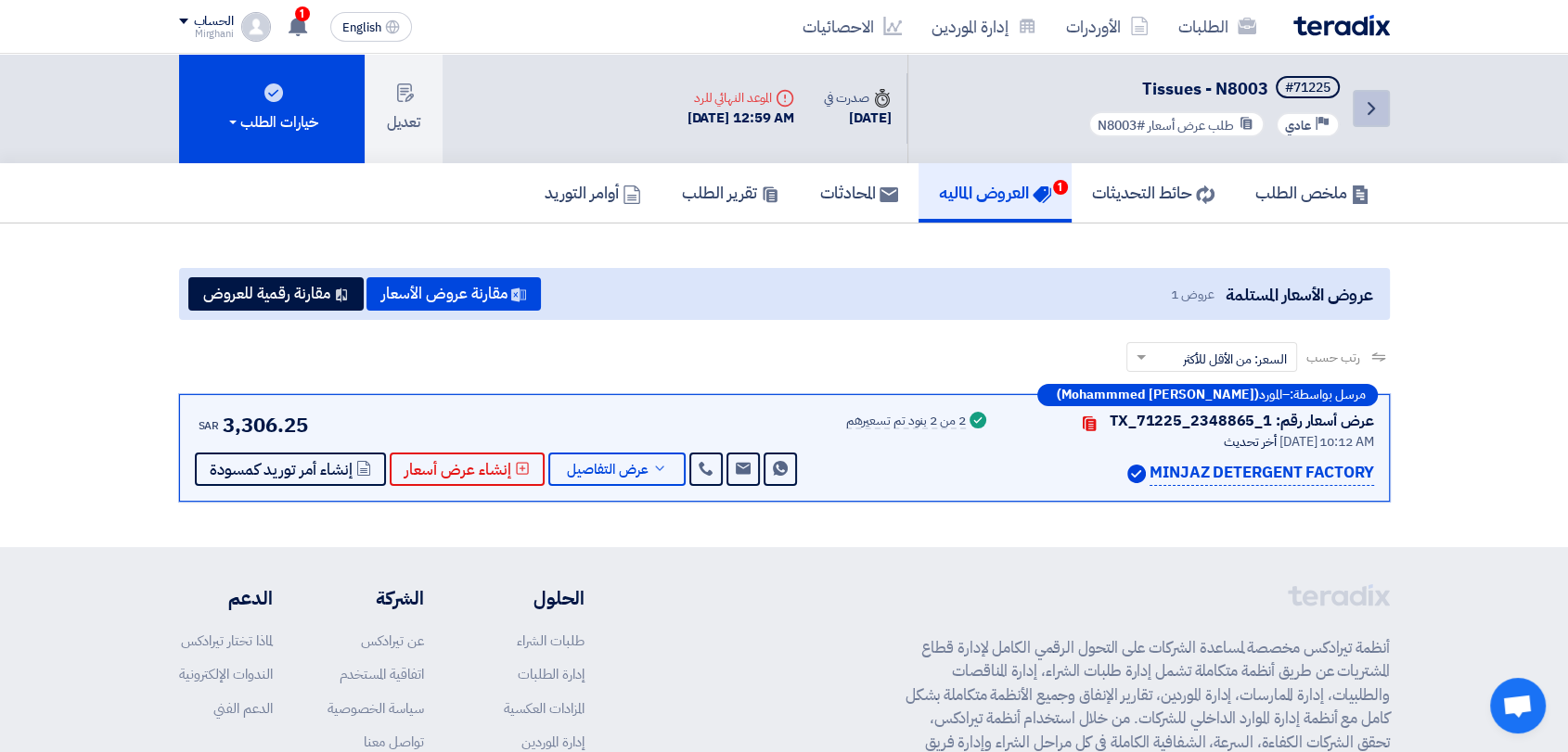
click at [1374, 124] on link "Back" at bounding box center [1371, 108] width 37 height 37
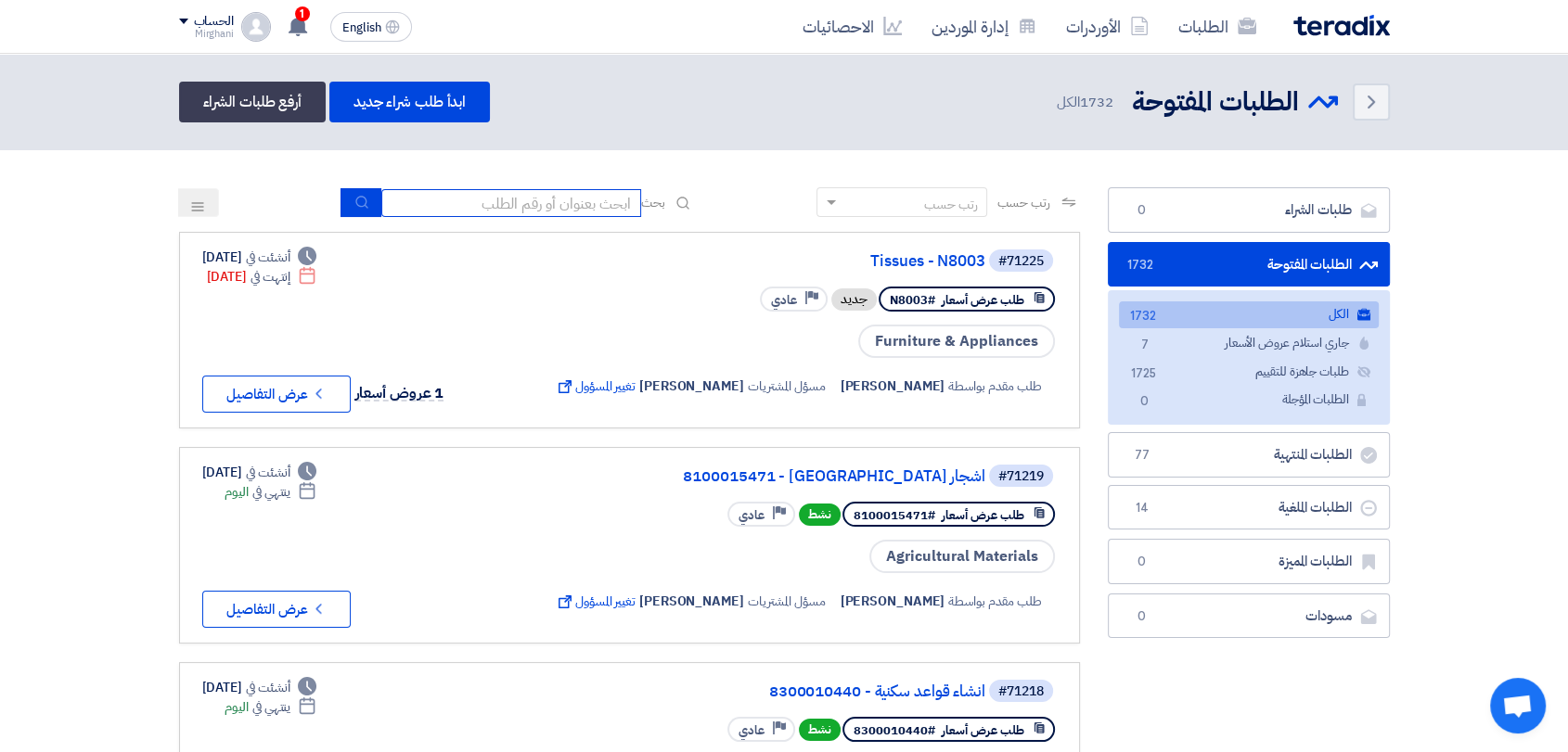
click at [501, 191] on input at bounding box center [511, 203] width 260 height 28
type input "911"
click at [357, 213] on button "submit" at bounding box center [360, 203] width 41 height 28
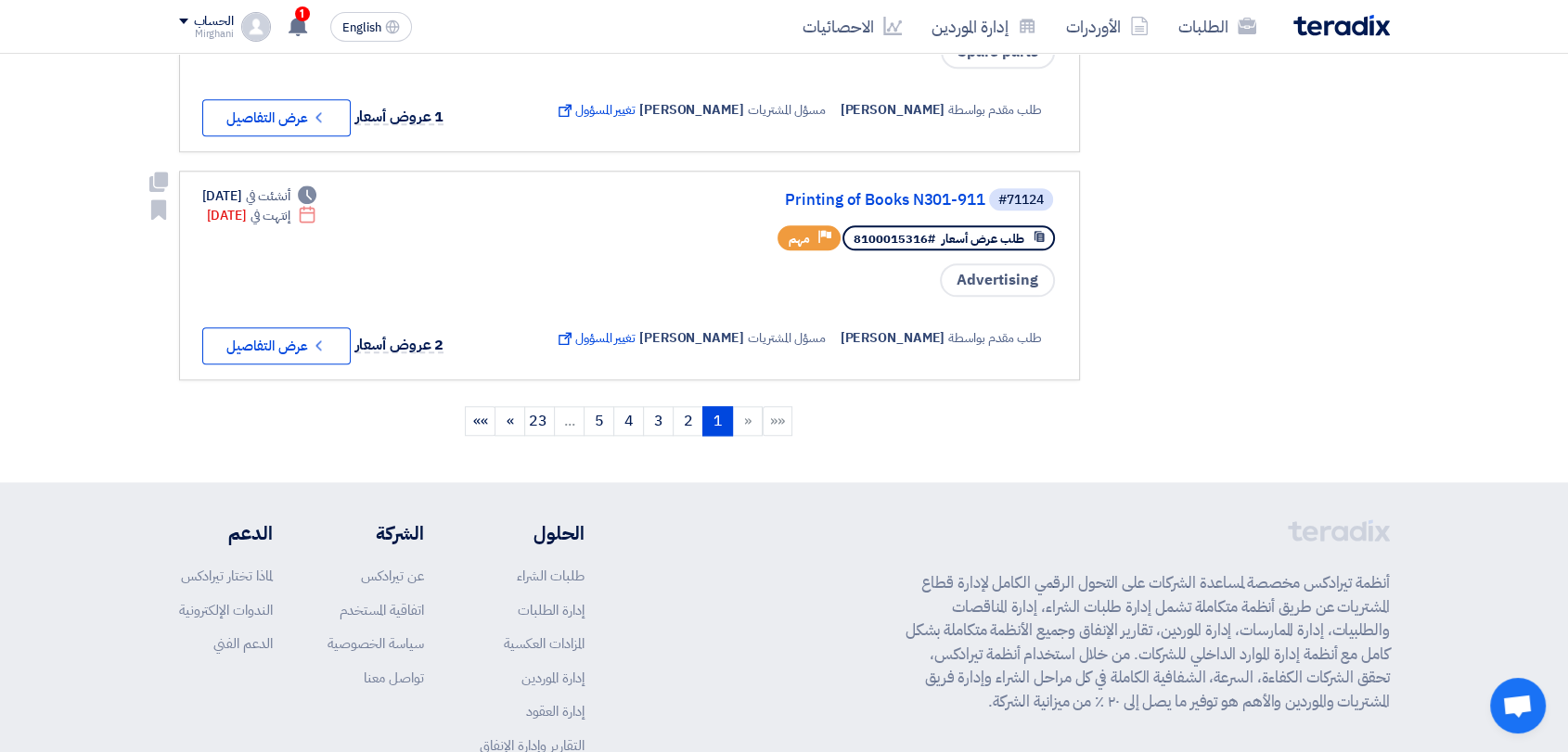
scroll to position [2267, 0]
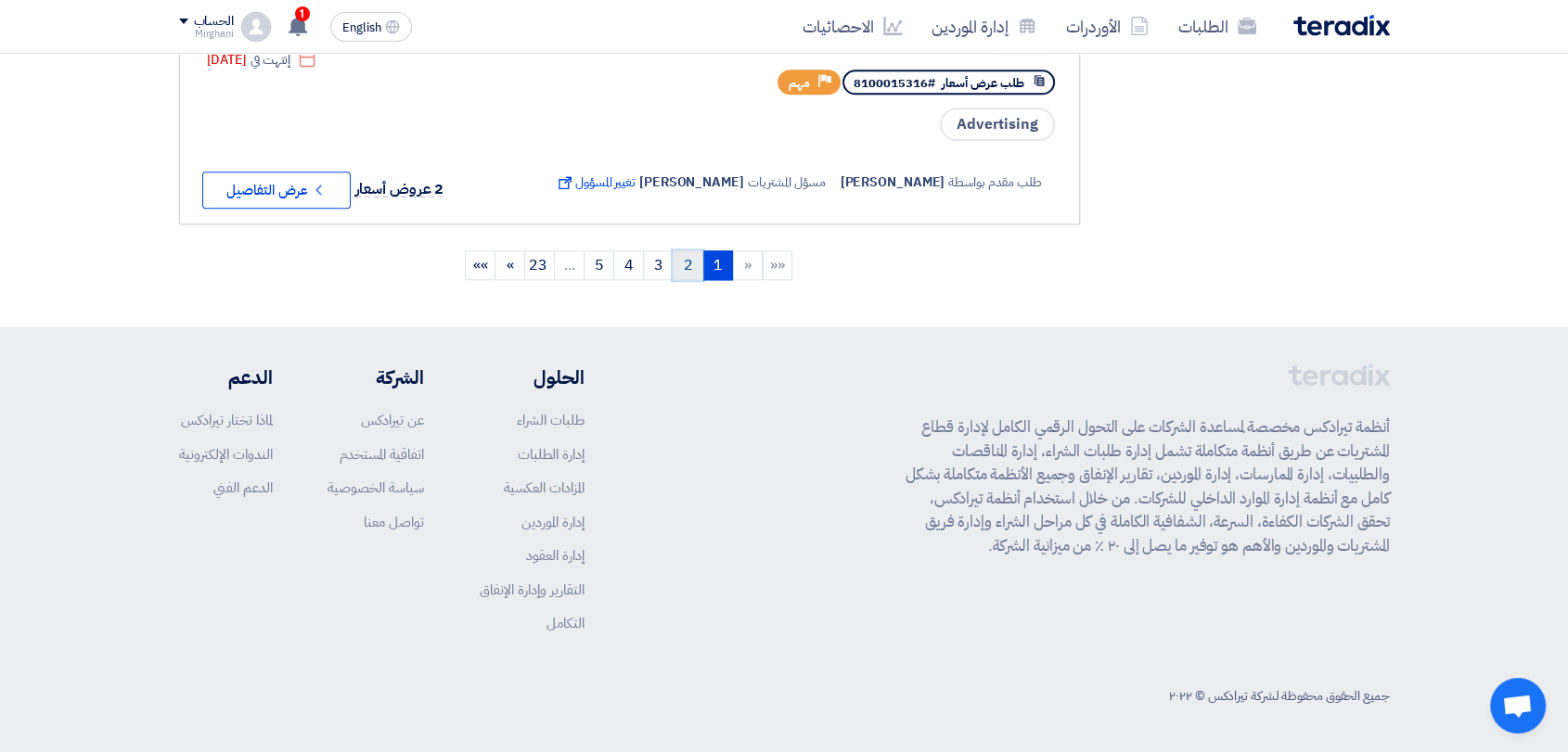
click at [694, 280] on link "2" at bounding box center [688, 265] width 30 height 29
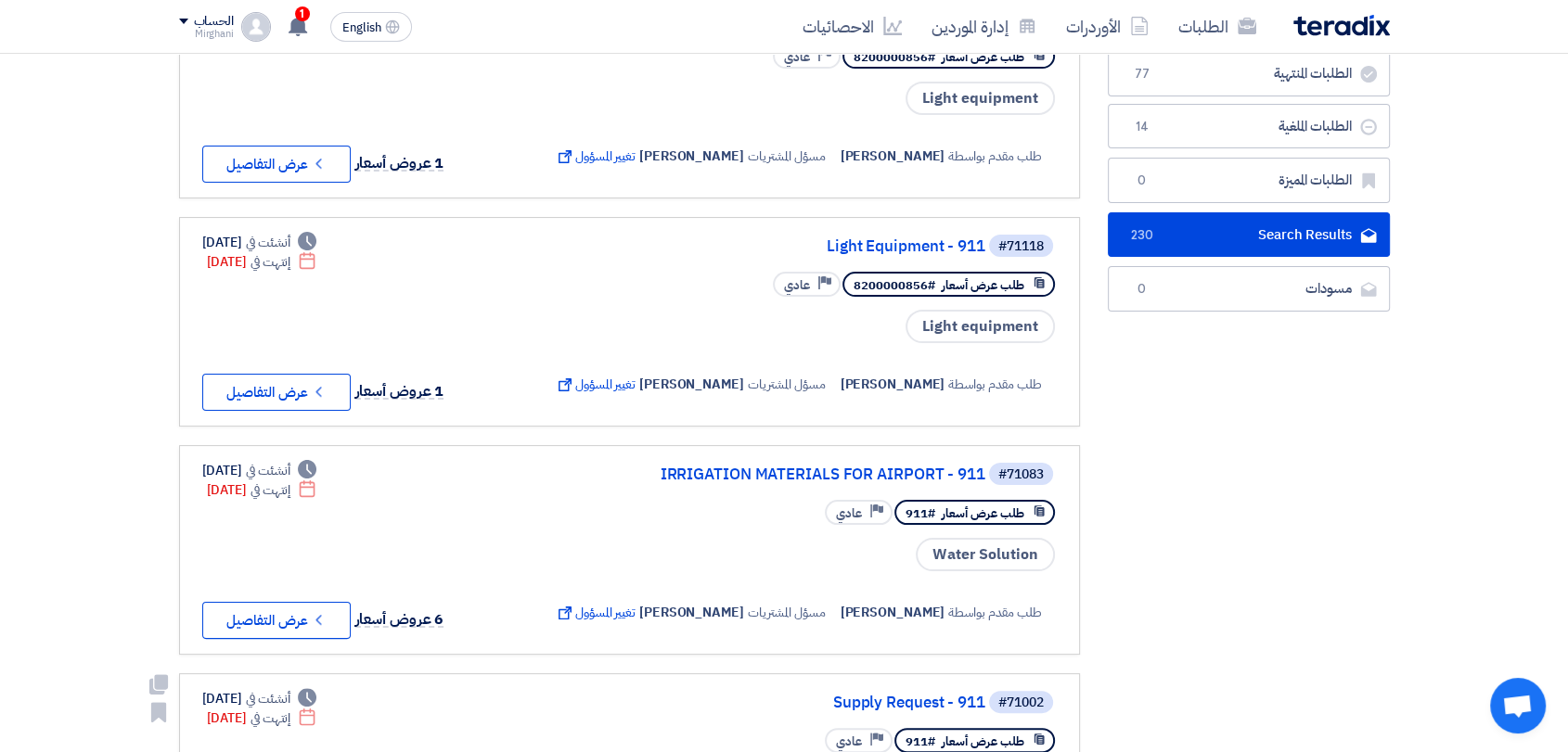
scroll to position [617, 0]
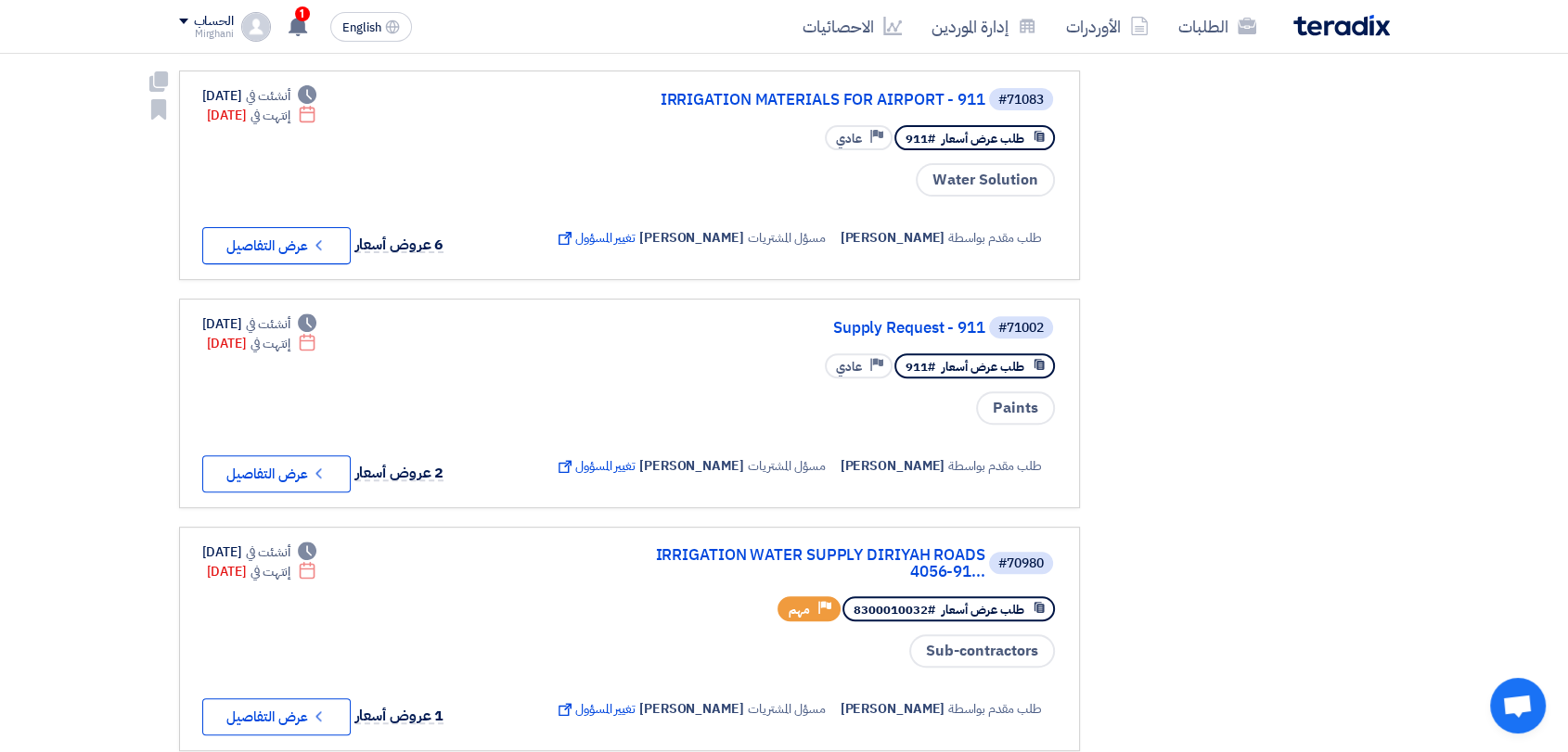
click at [818, 106] on div "#71083 IRRIGATION MATERIALS FOR AIRPORT - 911" at bounding box center [803, 99] width 506 height 26
click at [818, 101] on link "IRRIGATION MATERIALS FOR AIRPORT - 911" at bounding box center [800, 101] width 371 height 17
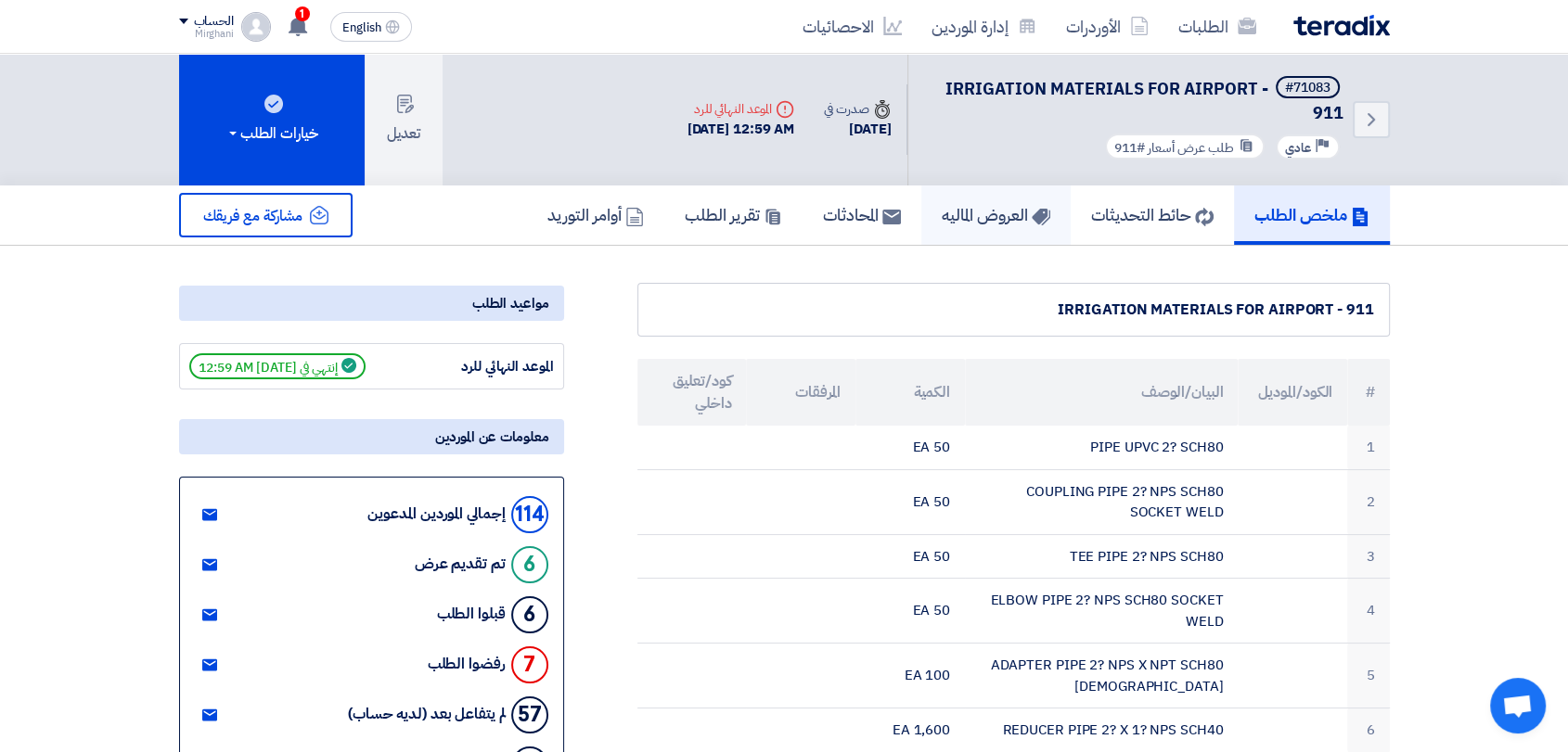
click at [943, 201] on link "العروض الماليه" at bounding box center [995, 215] width 149 height 60
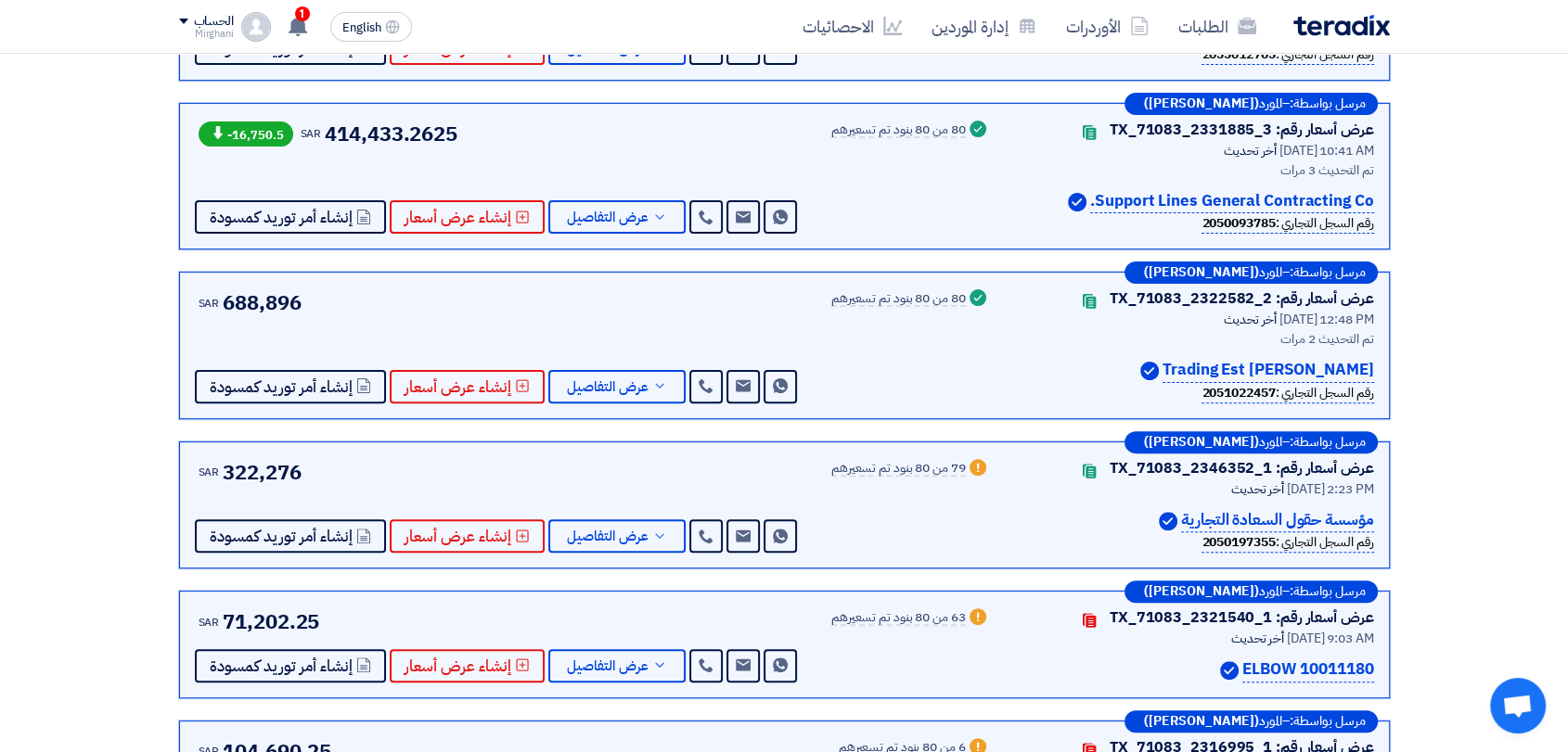
scroll to position [515, 0]
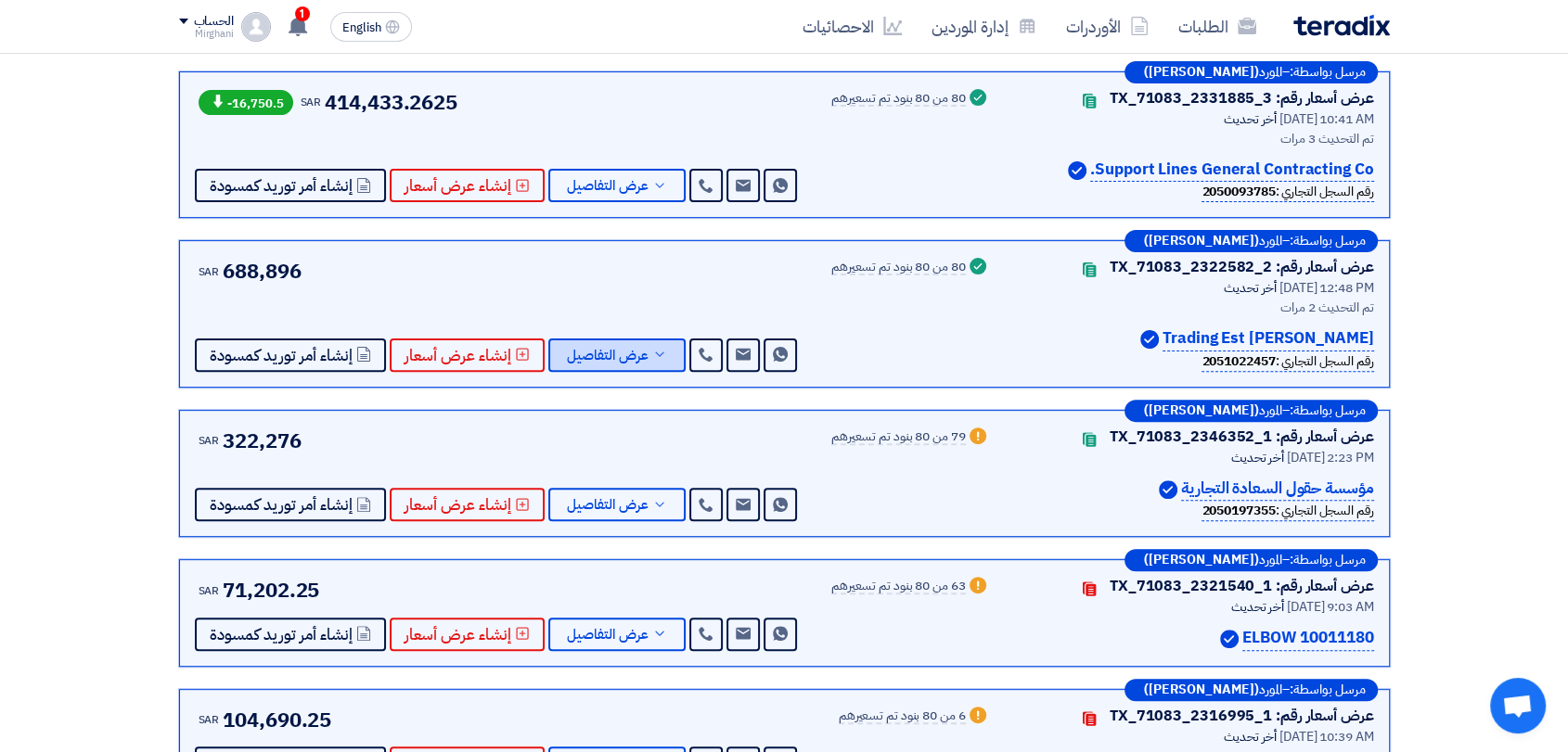
click at [635, 349] on span "عرض التفاصيل" at bounding box center [608, 356] width 82 height 14
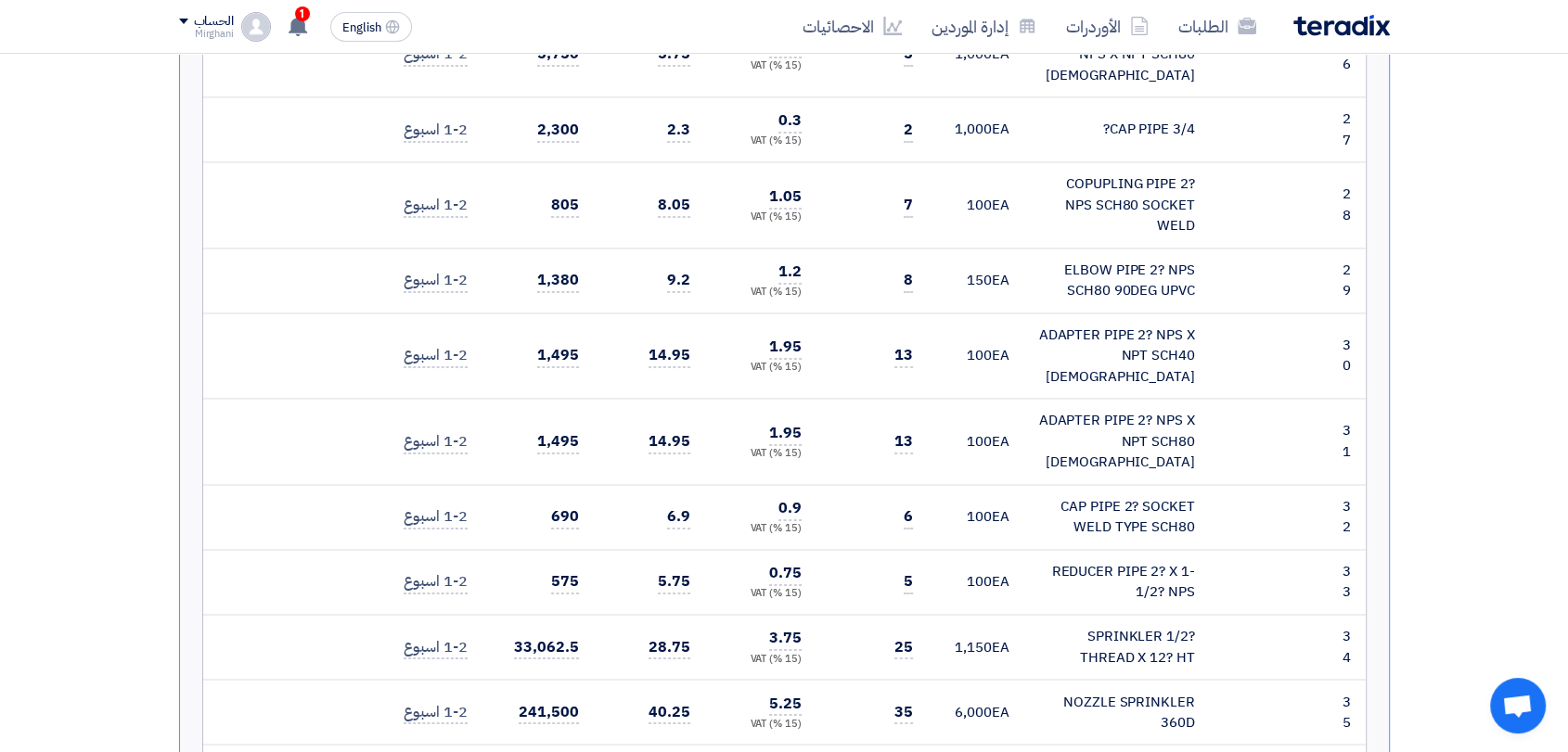
scroll to position [2989, 0]
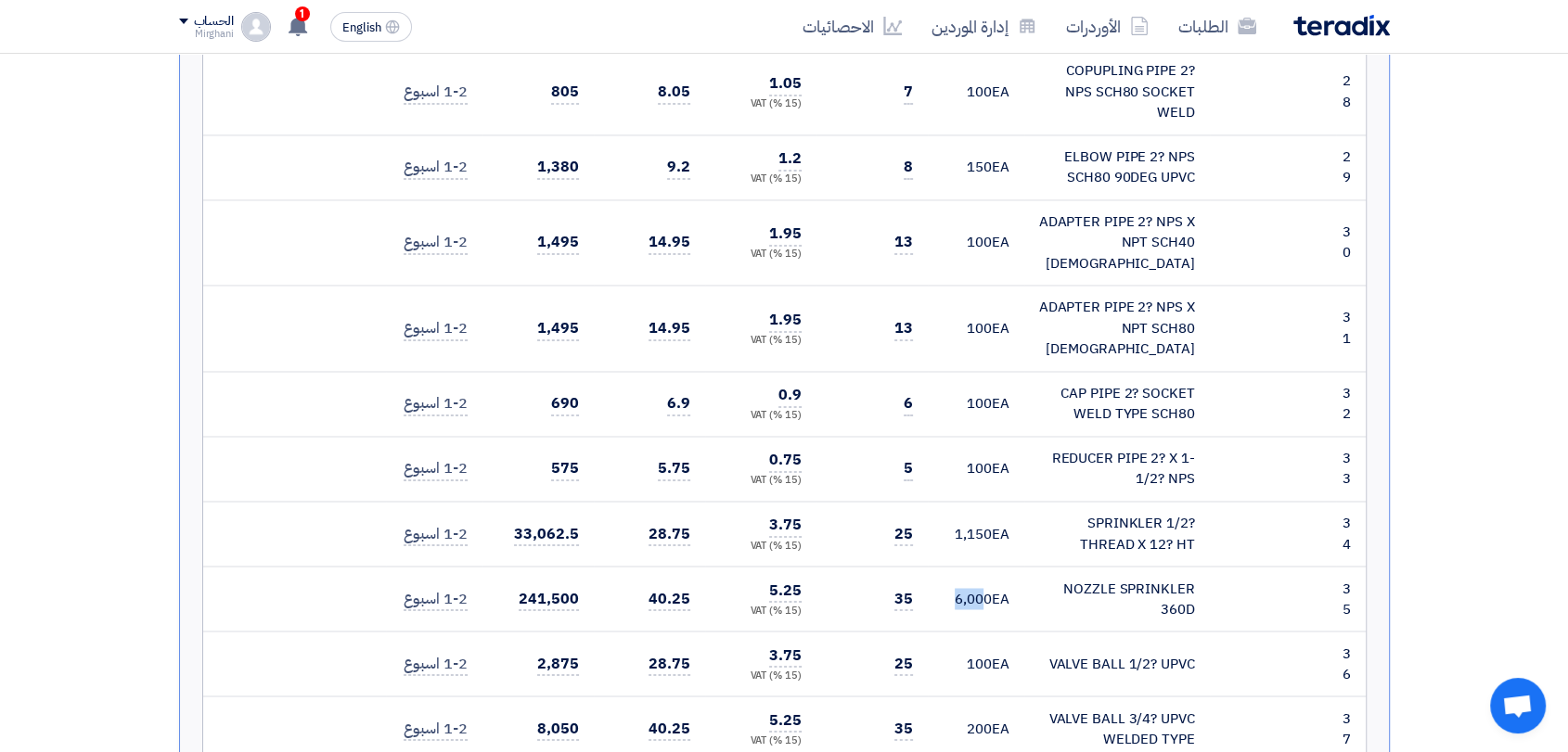
drag, startPoint x: 993, startPoint y: 450, endPoint x: 1051, endPoint y: 440, distance: 58.9
click at [976, 588] on span "6,000" at bounding box center [973, 598] width 37 height 21
click at [1040, 578] on div "NOZZLE SPRINKLER 360D" at bounding box center [1117, 598] width 156 height 42
click at [1015, 566] on td "6,000 EA" at bounding box center [976, 598] width 97 height 64
drag, startPoint x: 1009, startPoint y: 446, endPoint x: 951, endPoint y: 444, distance: 58.0
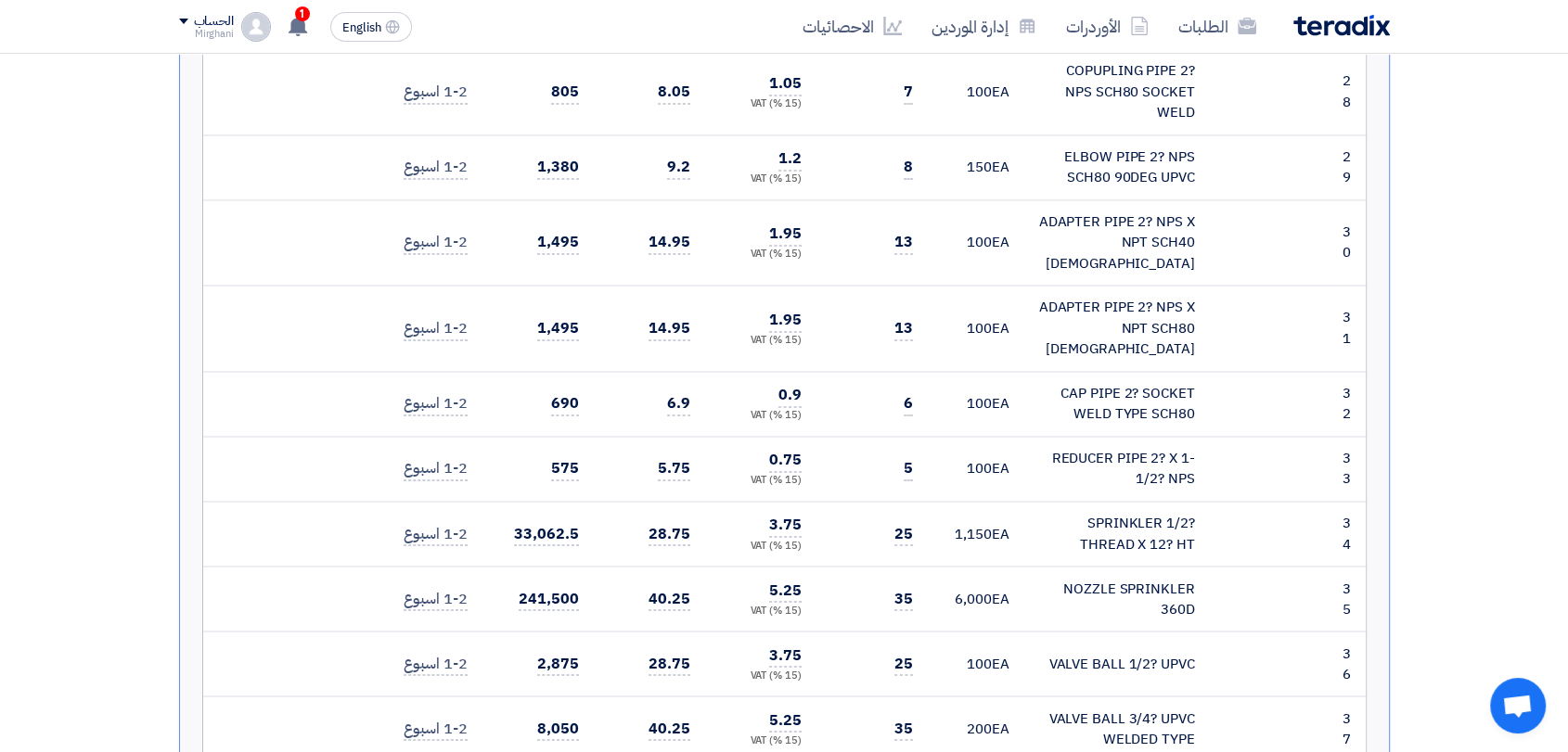
click at [951, 566] on td "6,000 EA" at bounding box center [976, 598] width 97 height 64
drag, startPoint x: 913, startPoint y: 457, endPoint x: 856, endPoint y: 452, distance: 57.2
click at [854, 566] on td "35" at bounding box center [872, 598] width 111 height 64
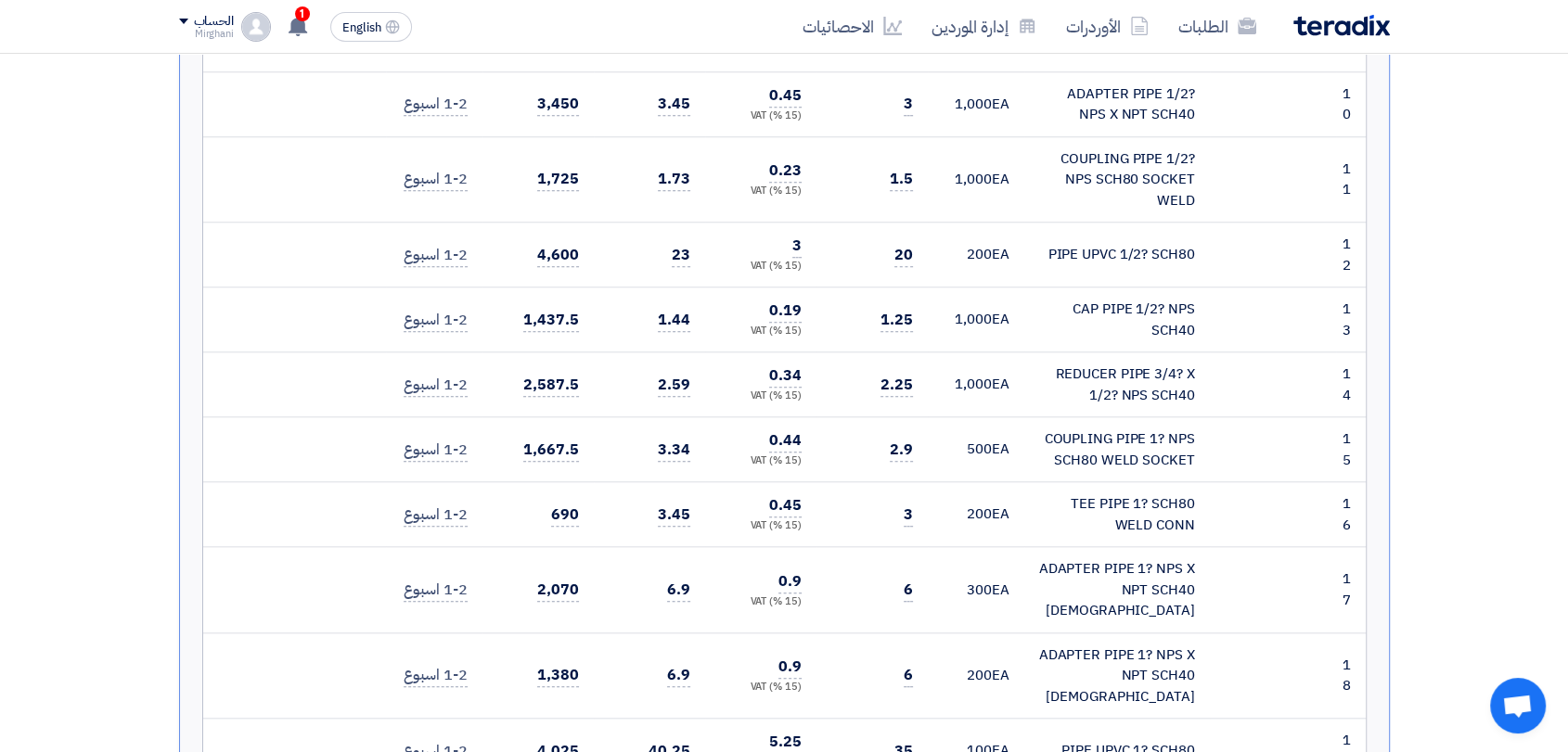
scroll to position [1648, 0]
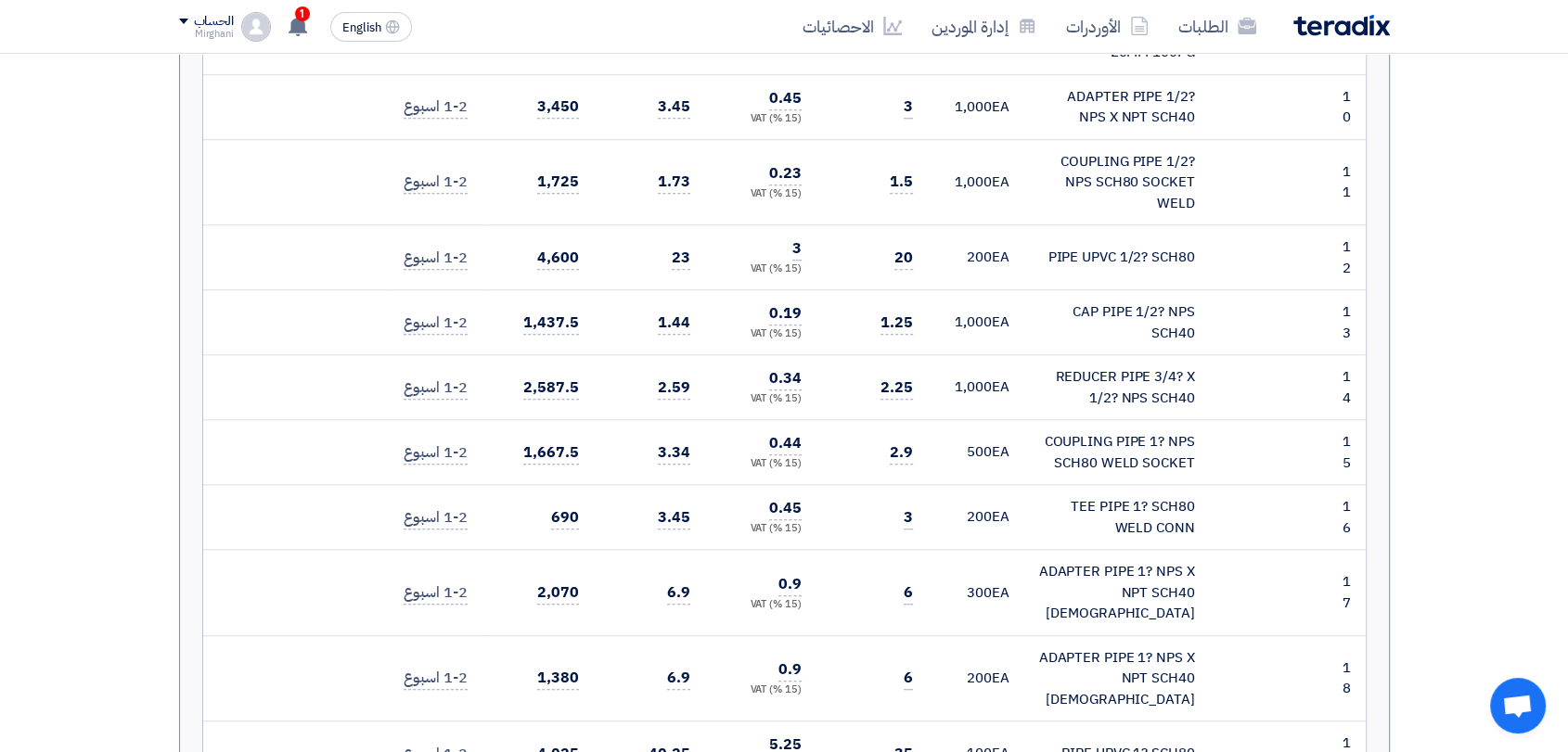
drag, startPoint x: 922, startPoint y: 518, endPoint x: 876, endPoint y: 498, distance: 50.2
click at [877, 497] on td "3" at bounding box center [872, 518] width 111 height 64
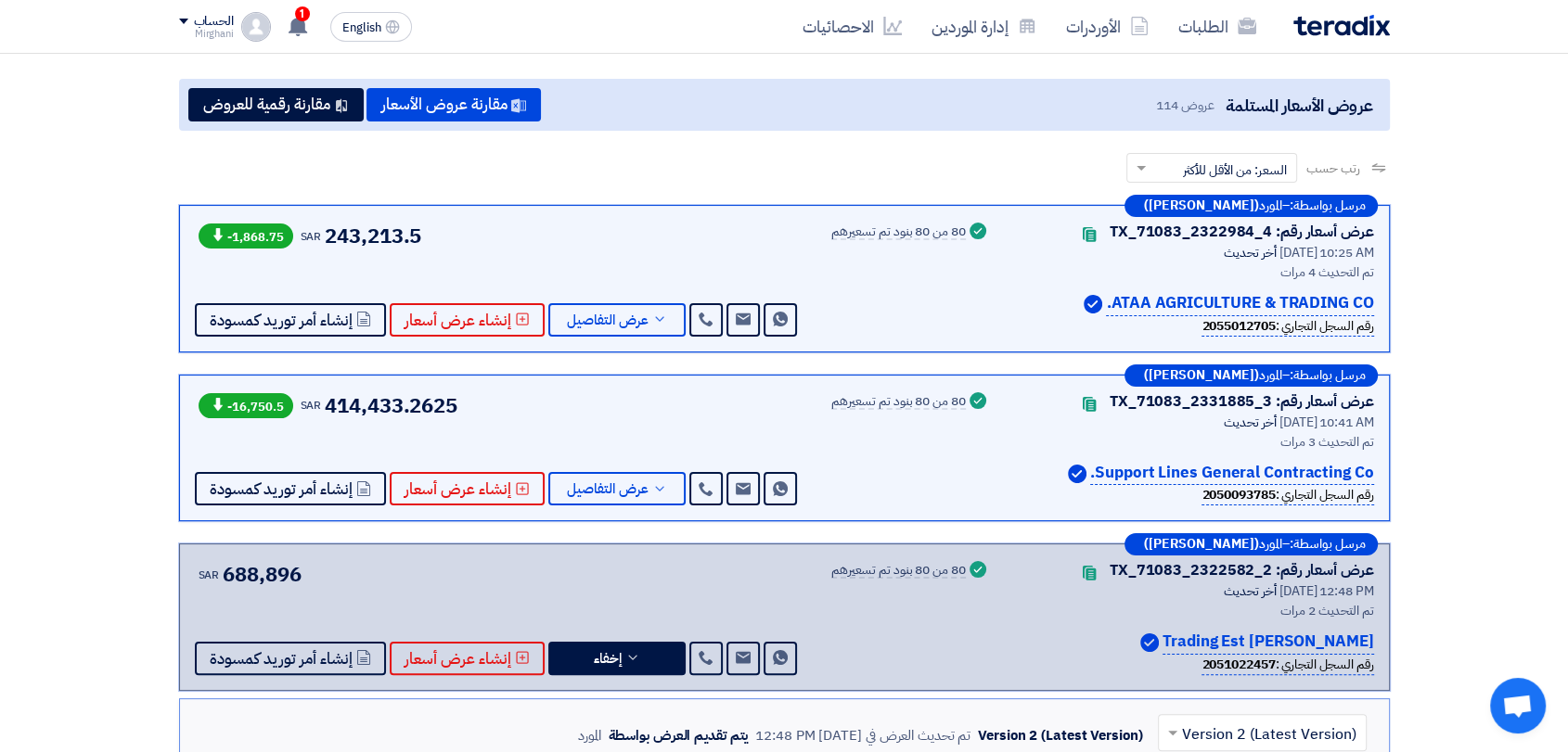
scroll to position [103, 0]
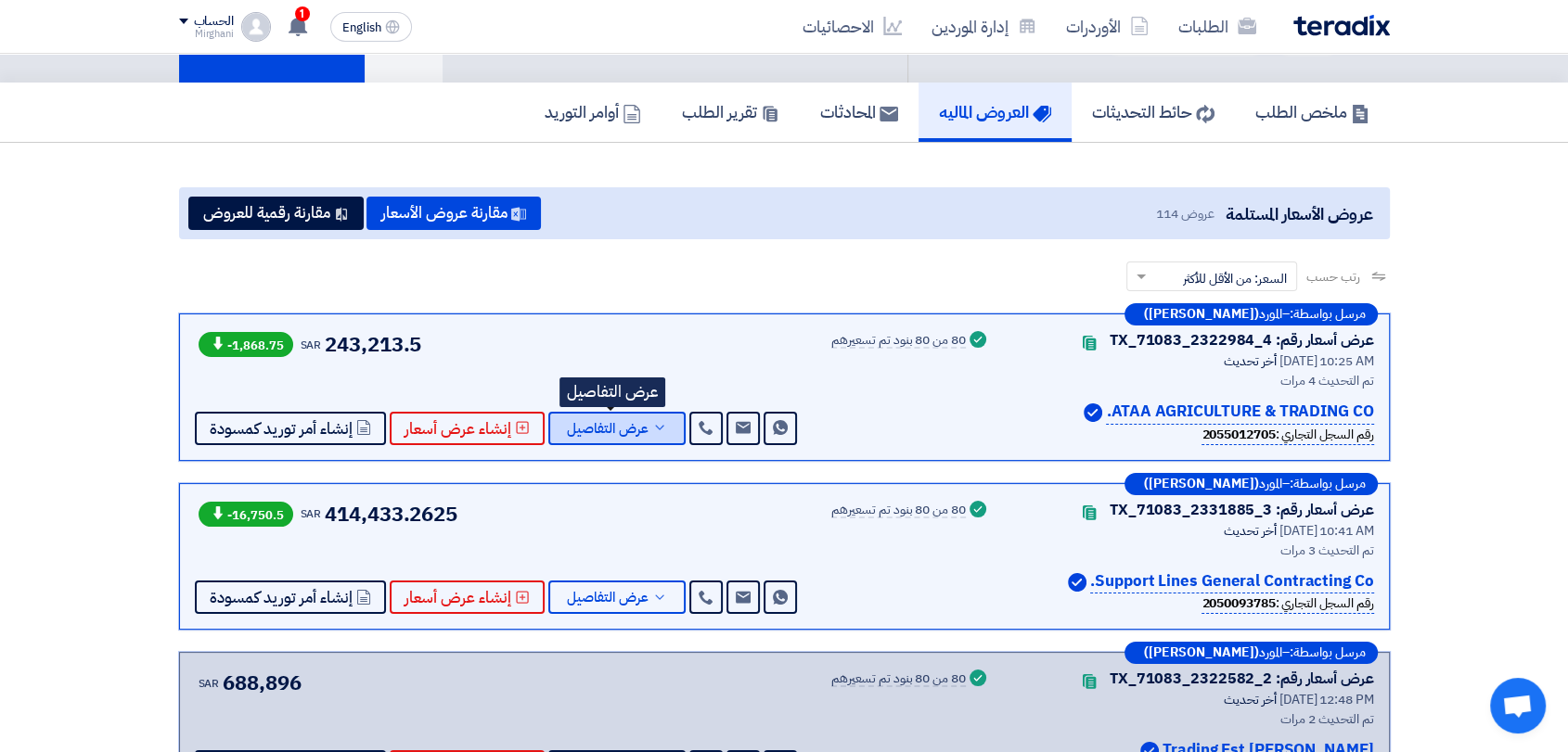
click at [620, 428] on span "عرض التفاصيل" at bounding box center [608, 429] width 82 height 14
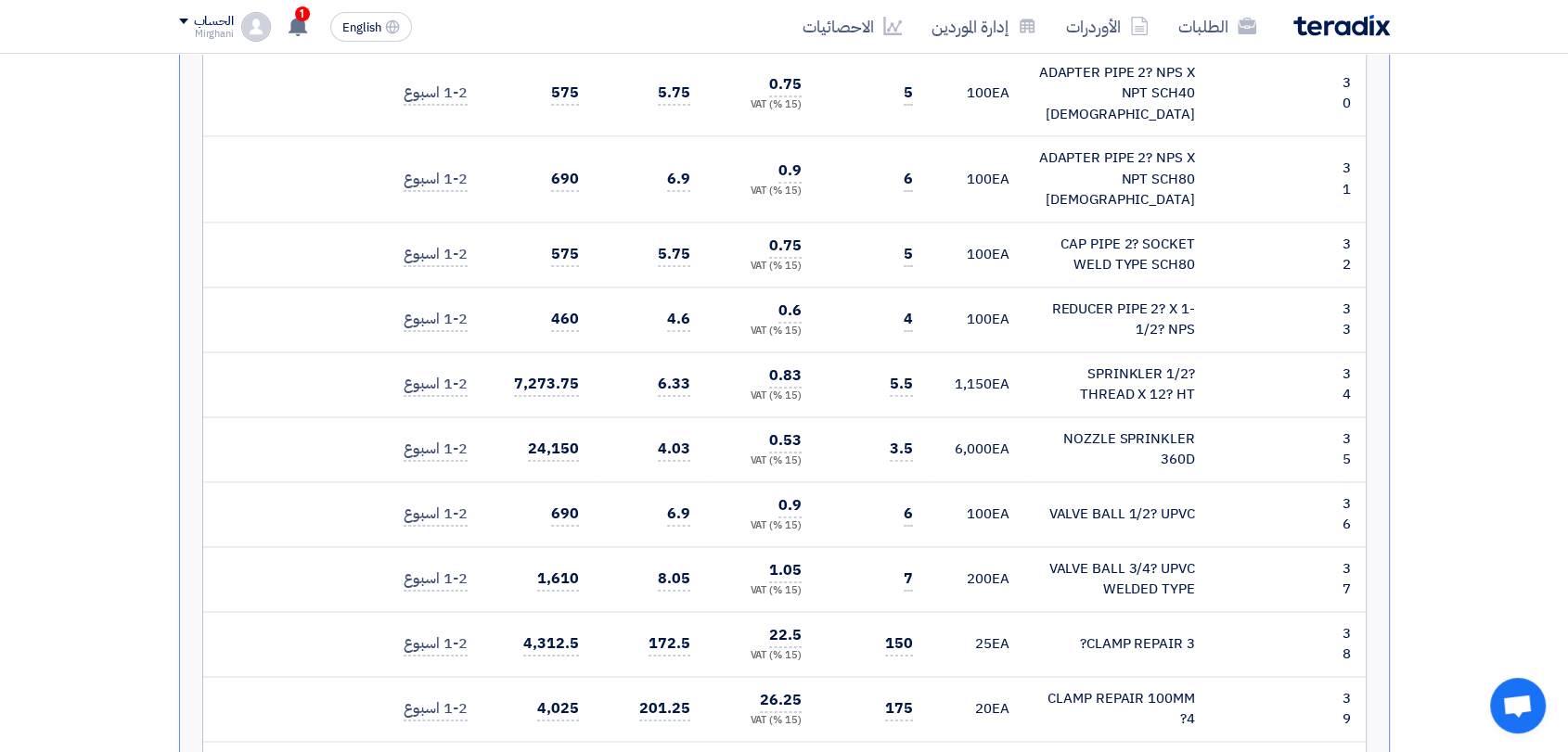
scroll to position [2679, 0]
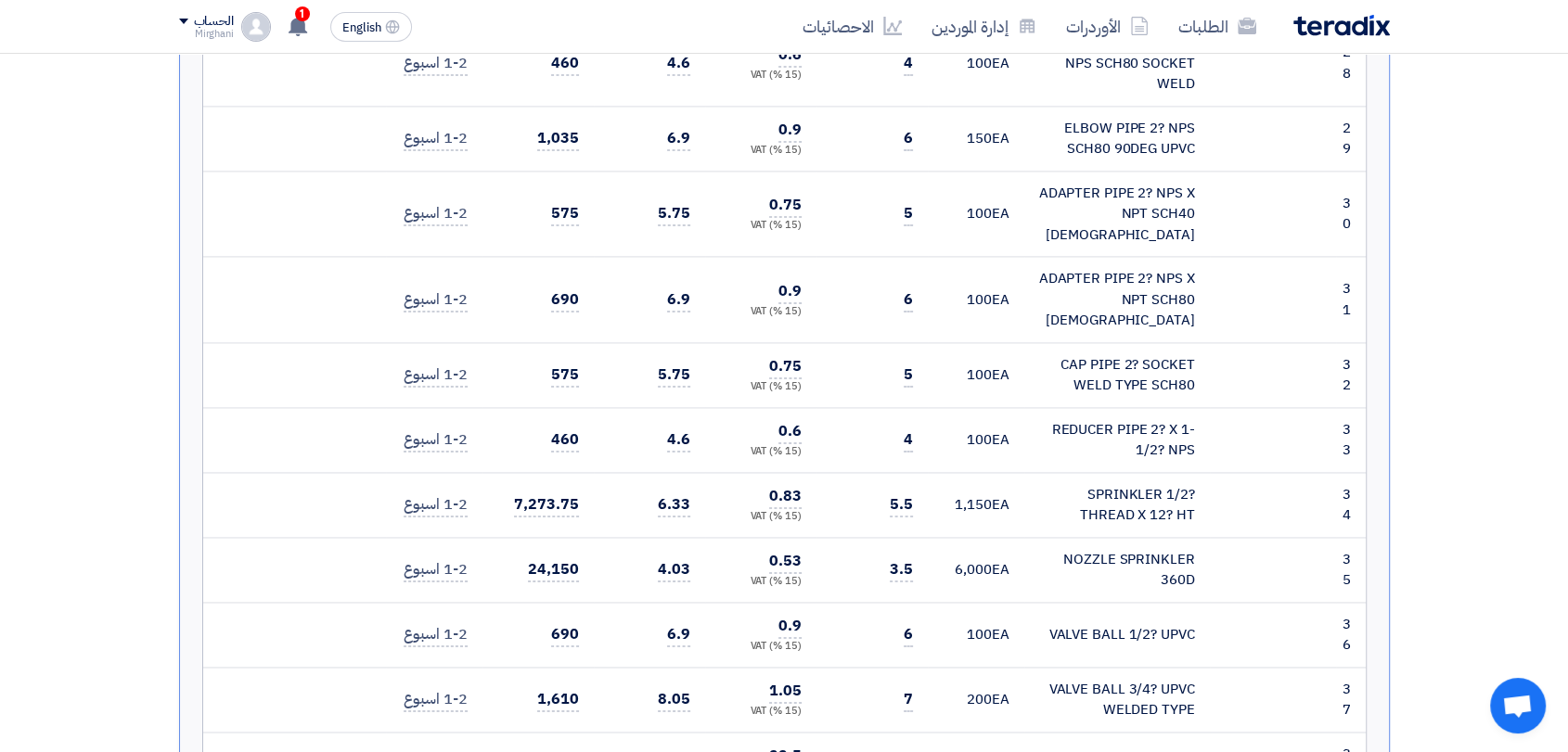
drag, startPoint x: 924, startPoint y: 425, endPoint x: 810, endPoint y: 426, distance: 114.0
click at [843, 537] on td "3.5" at bounding box center [872, 569] width 111 height 64
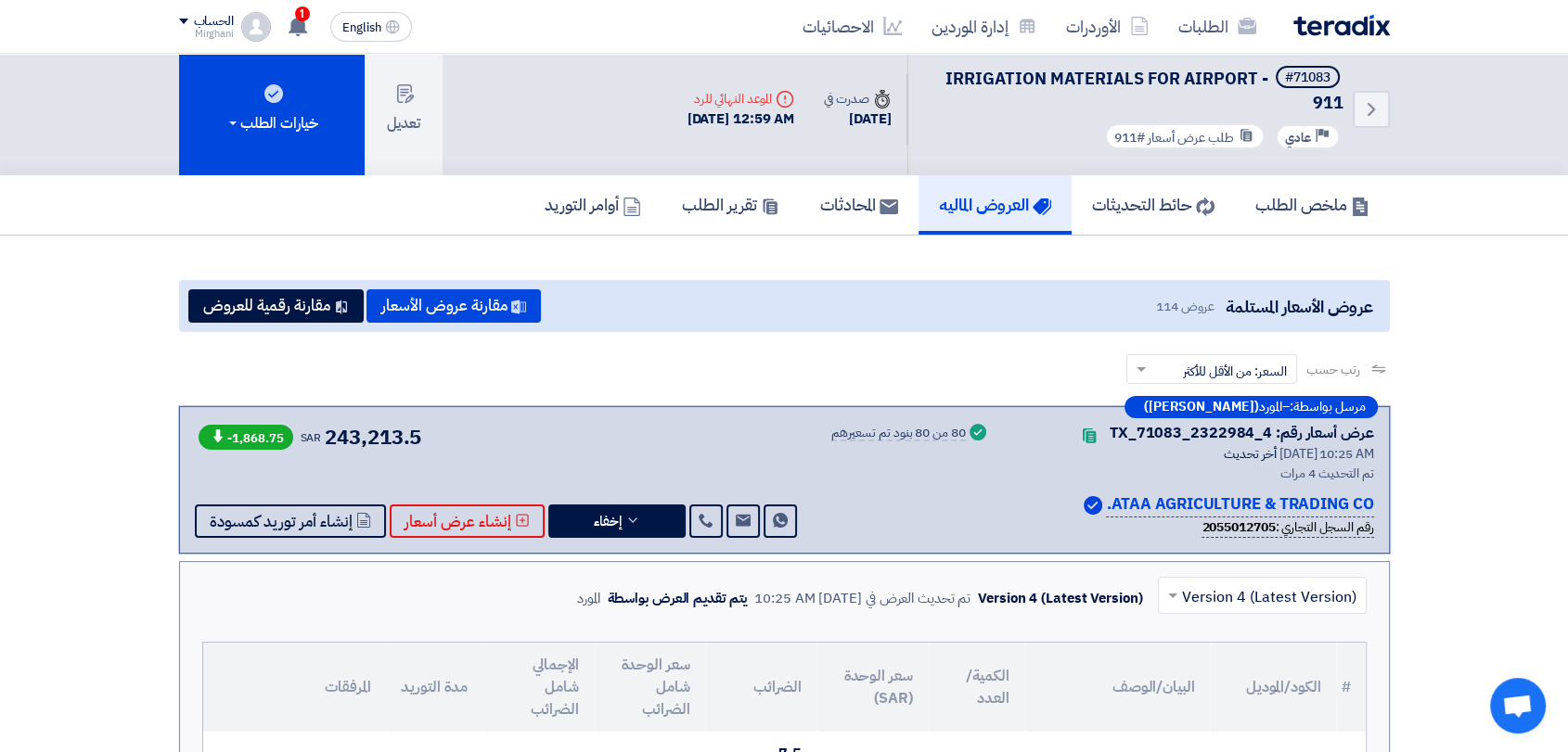
scroll to position [0, 0]
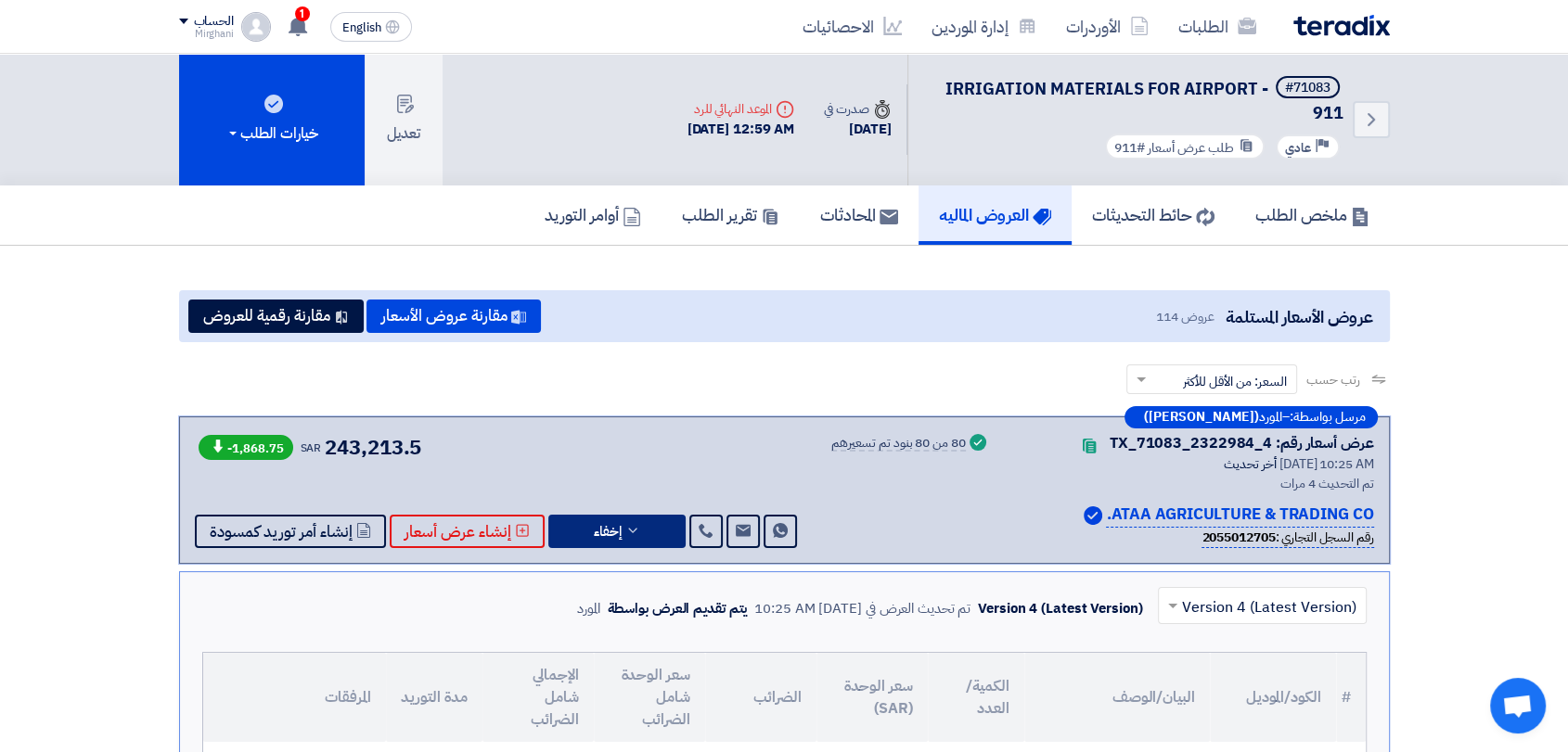
click at [636, 524] on button "إخفاء" at bounding box center [617, 531] width 138 height 33
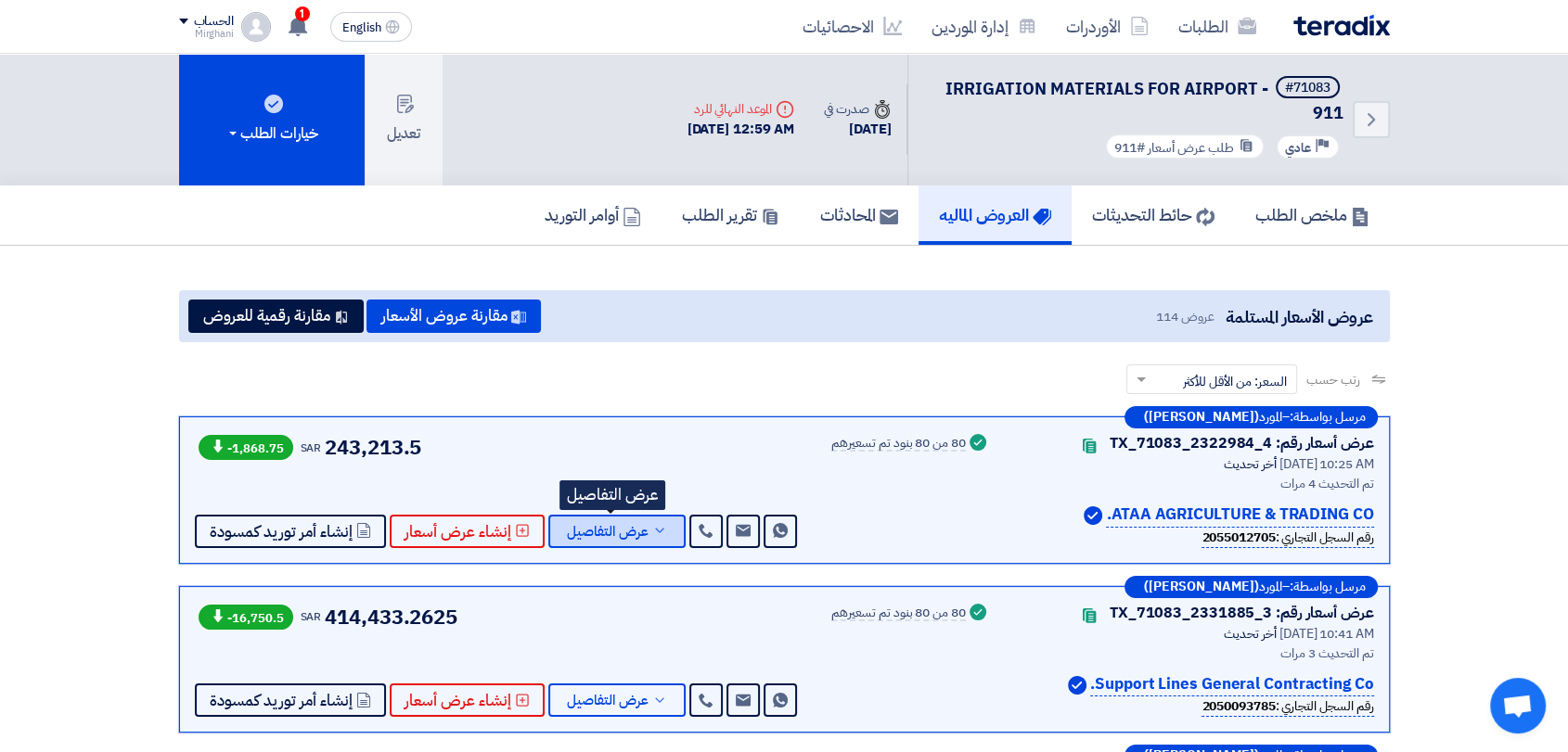
click at [636, 525] on span "عرض التفاصيل" at bounding box center [608, 532] width 82 height 14
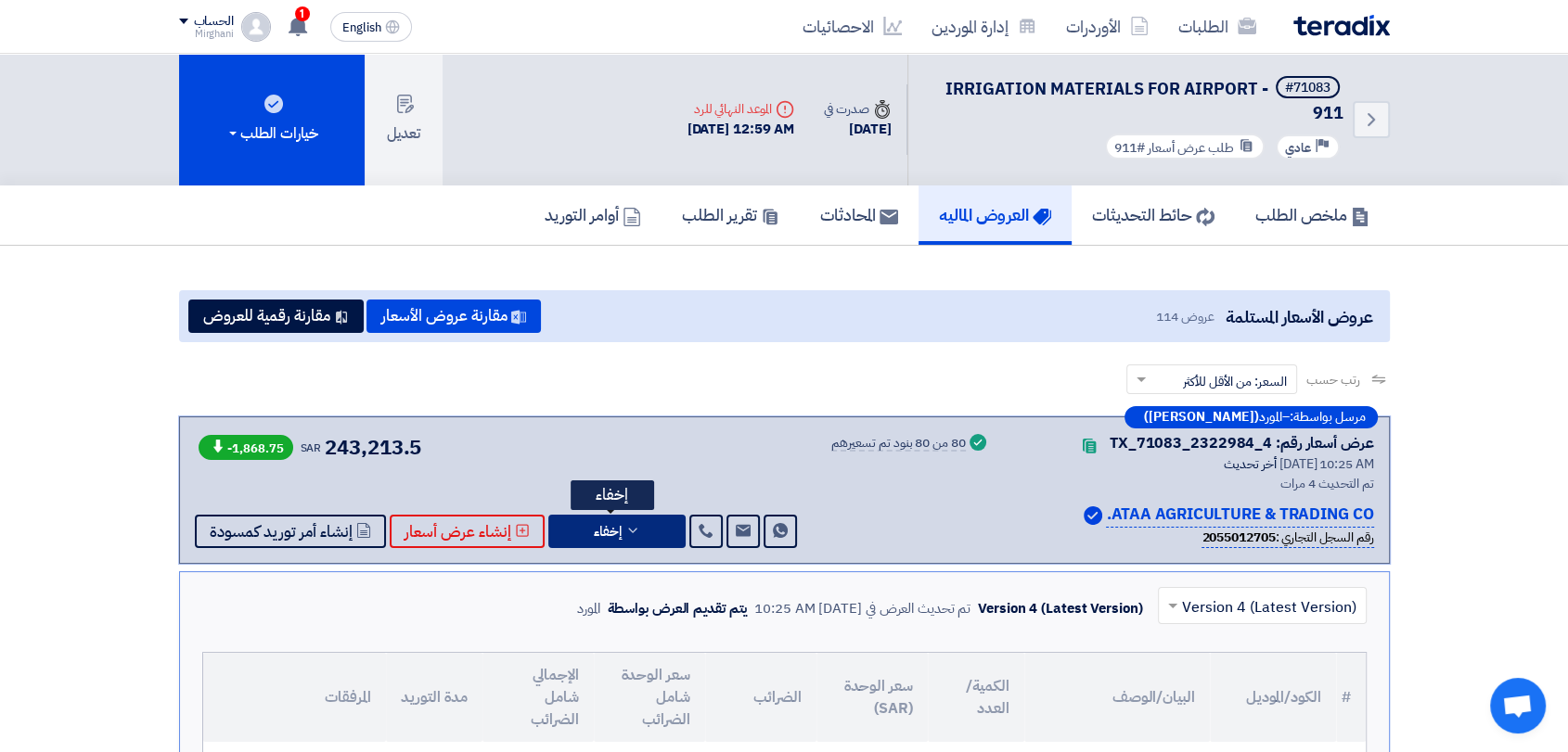
click at [636, 524] on button "إخفاء" at bounding box center [617, 531] width 138 height 33
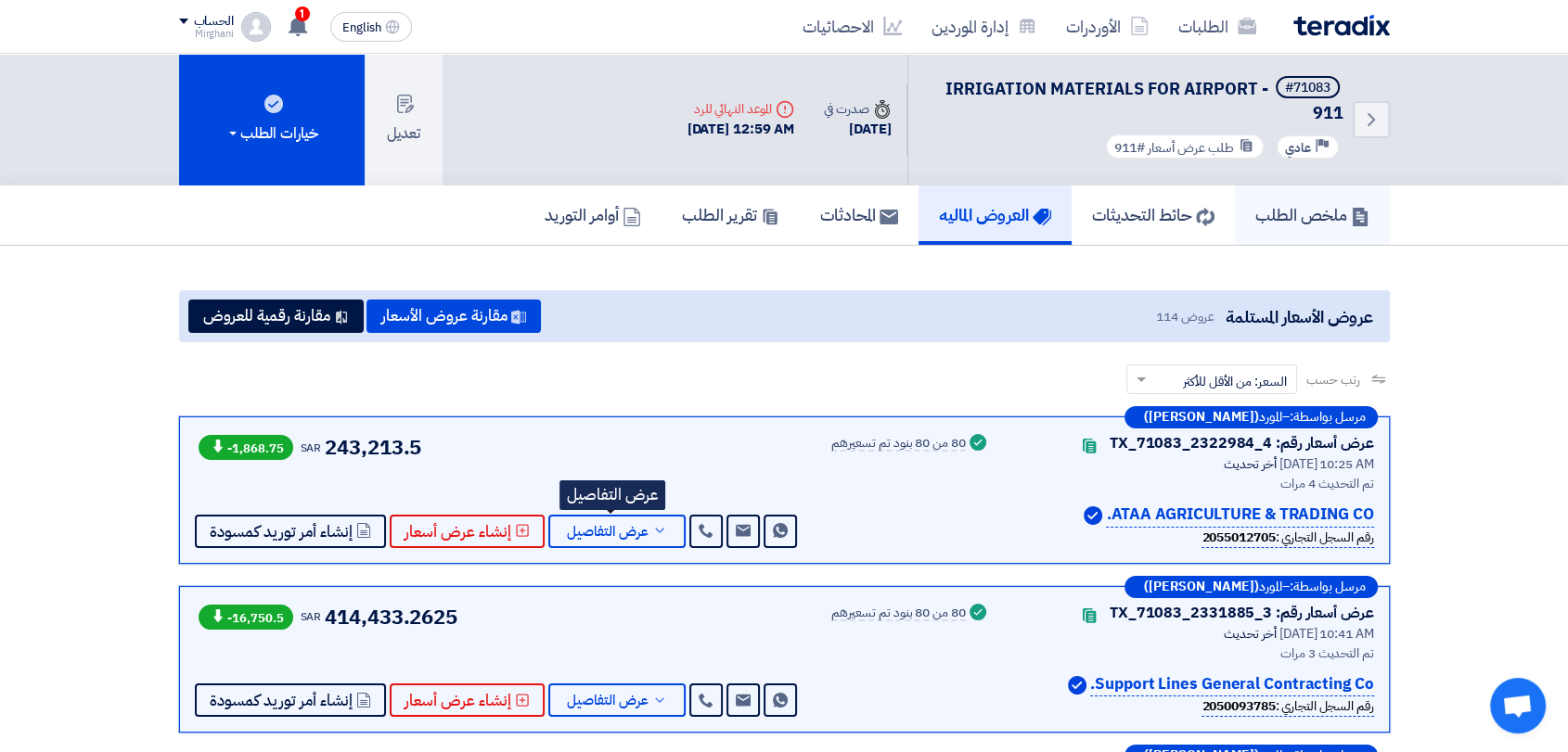
drag, startPoint x: 1285, startPoint y: 202, endPoint x: 1321, endPoint y: 173, distance: 46.2
click at [1285, 204] on h5 "ملخص الطلب" at bounding box center [1312, 214] width 114 height 21
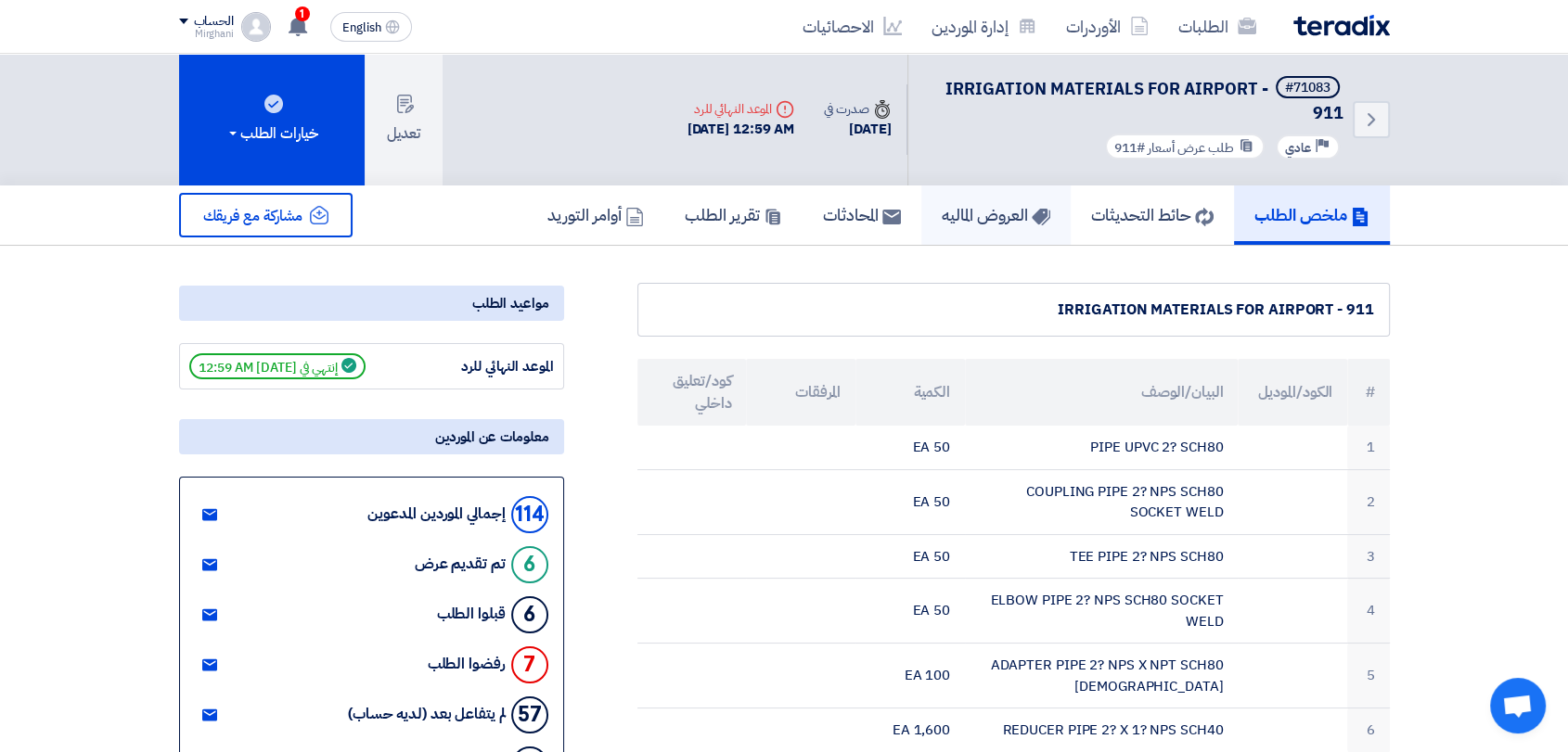
click at [958, 206] on h5 "العروض الماليه" at bounding box center [996, 214] width 108 height 21
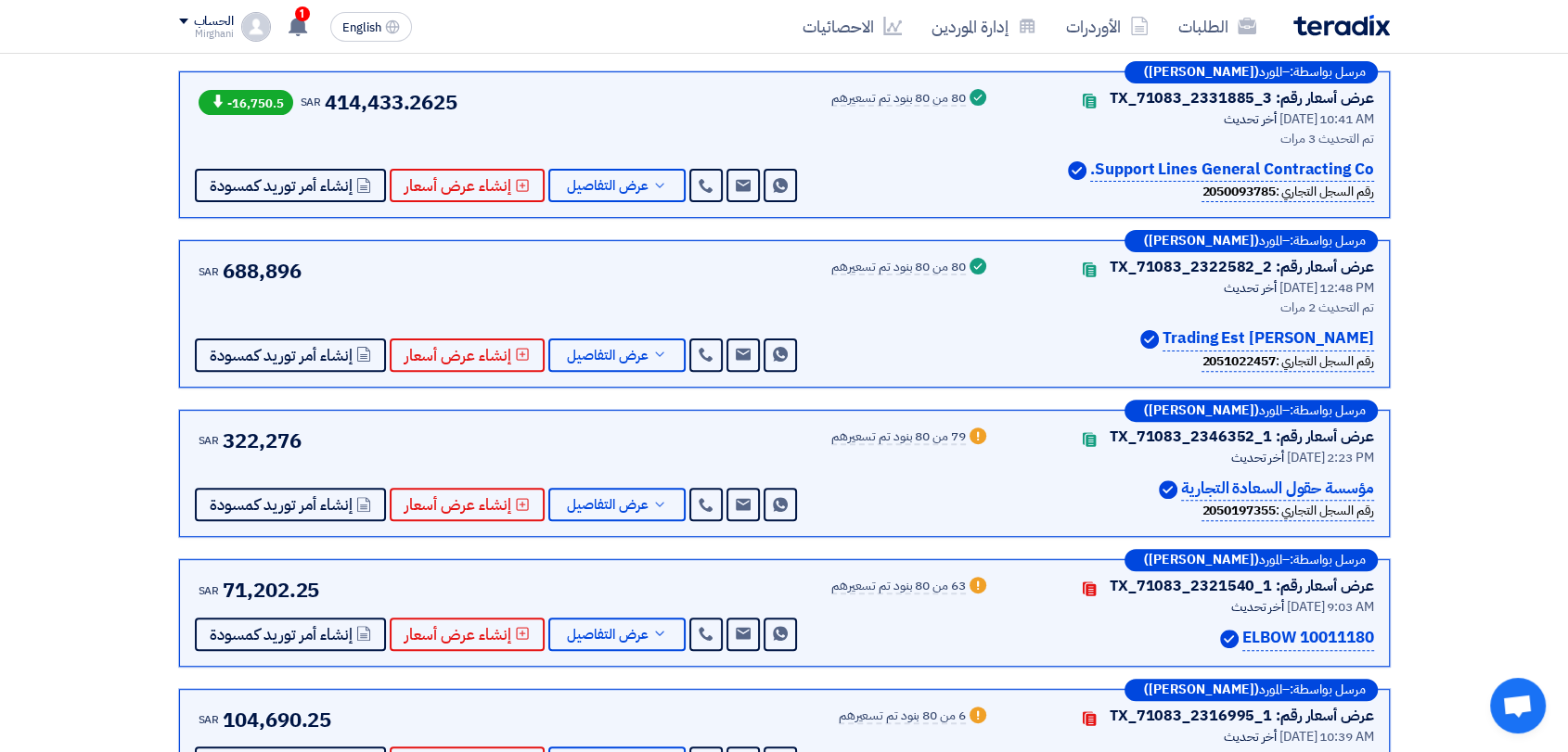
scroll to position [617, 0]
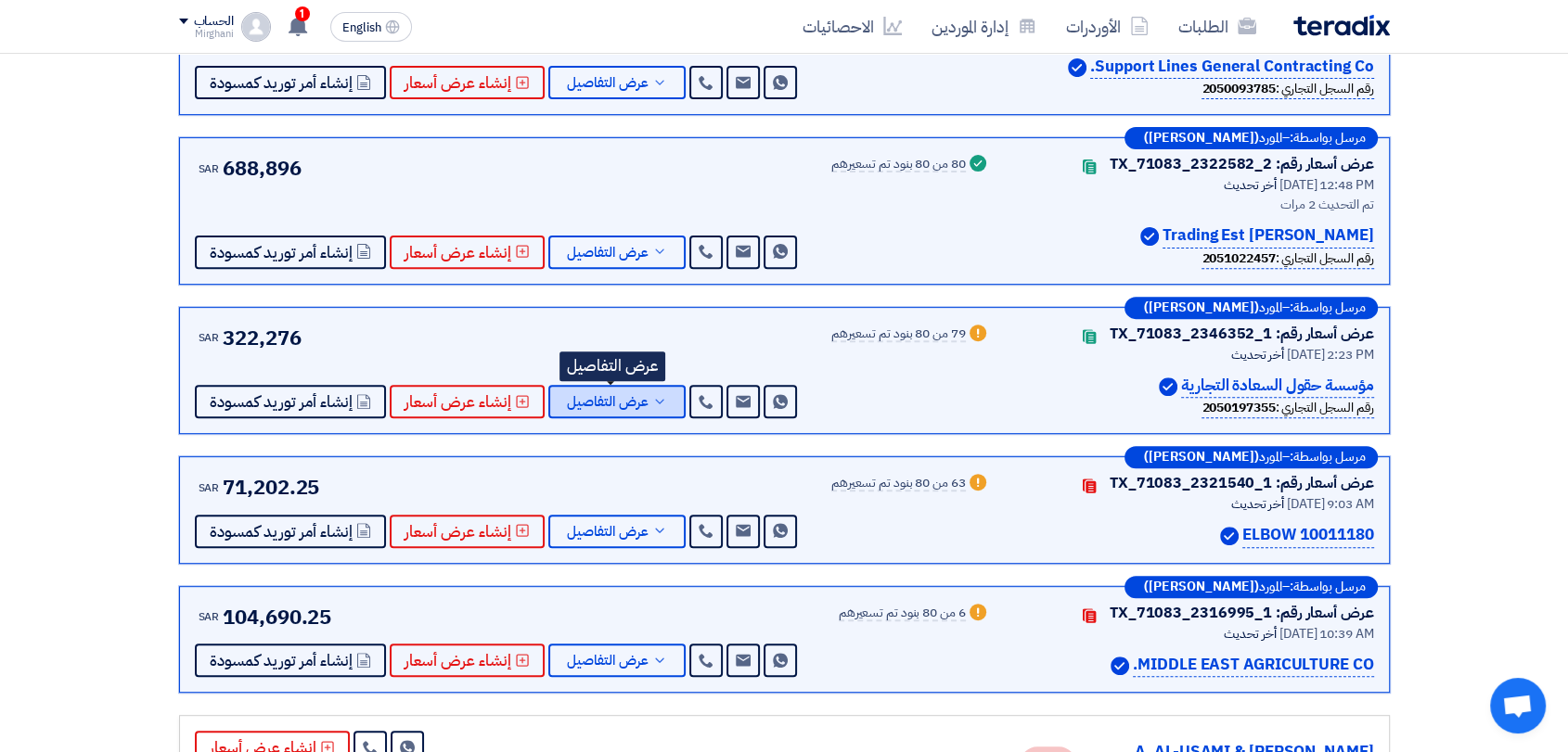
click at [626, 396] on span "عرض التفاصيل" at bounding box center [608, 402] width 82 height 14
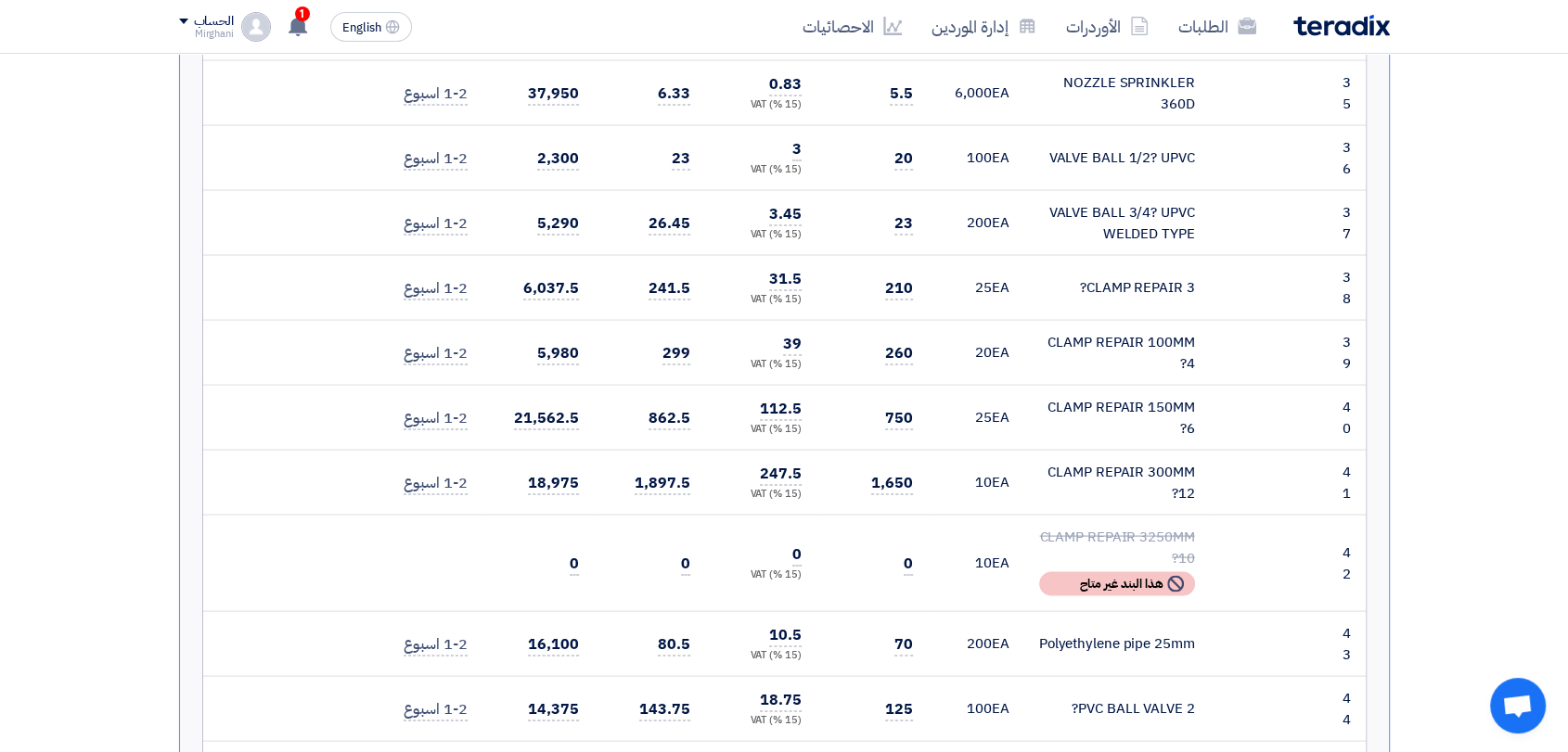
scroll to position [3813, 0]
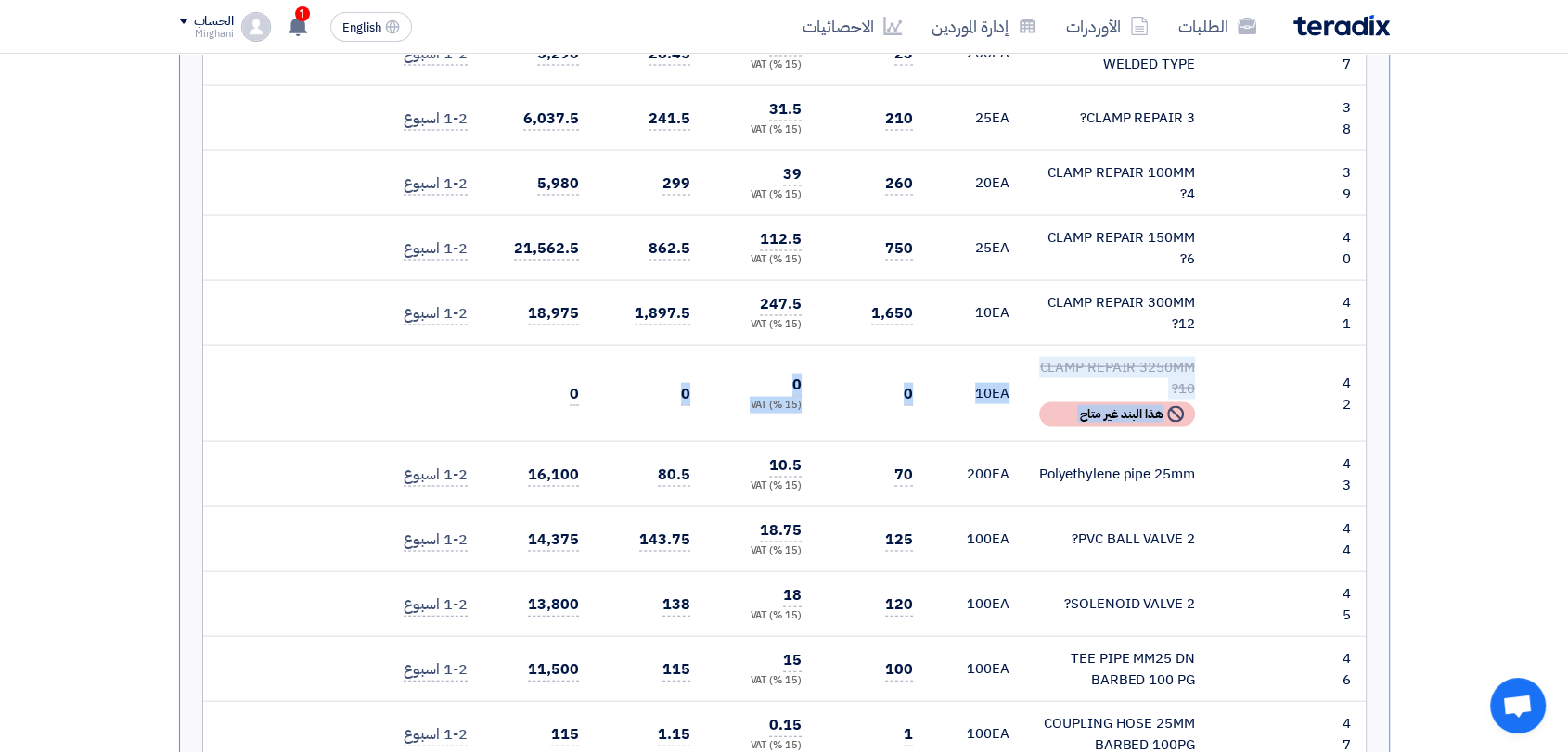
drag, startPoint x: 577, startPoint y: 247, endPoint x: 1242, endPoint y: 220, distance: 665.5
click at [1245, 346] on tr "42 CLAMP REPAIR 3250MM 10? RFQ_VIEW.BUYER_OFFERS.NOT_AVAILABLE_NOTE" at bounding box center [784, 394] width 1163 height 97
click at [987, 346] on td "10 EA" at bounding box center [976, 394] width 97 height 97
drag, startPoint x: 1035, startPoint y: 250, endPoint x: 937, endPoint y: 239, distance: 98.6
click at [1036, 346] on td "CLAMP REPAIR 3250MM 10? RFQ_VIEW.BUYER_OFFERS.NOT_AVAILABLE_NOTE هذا البند غير …" at bounding box center [1117, 394] width 186 height 97
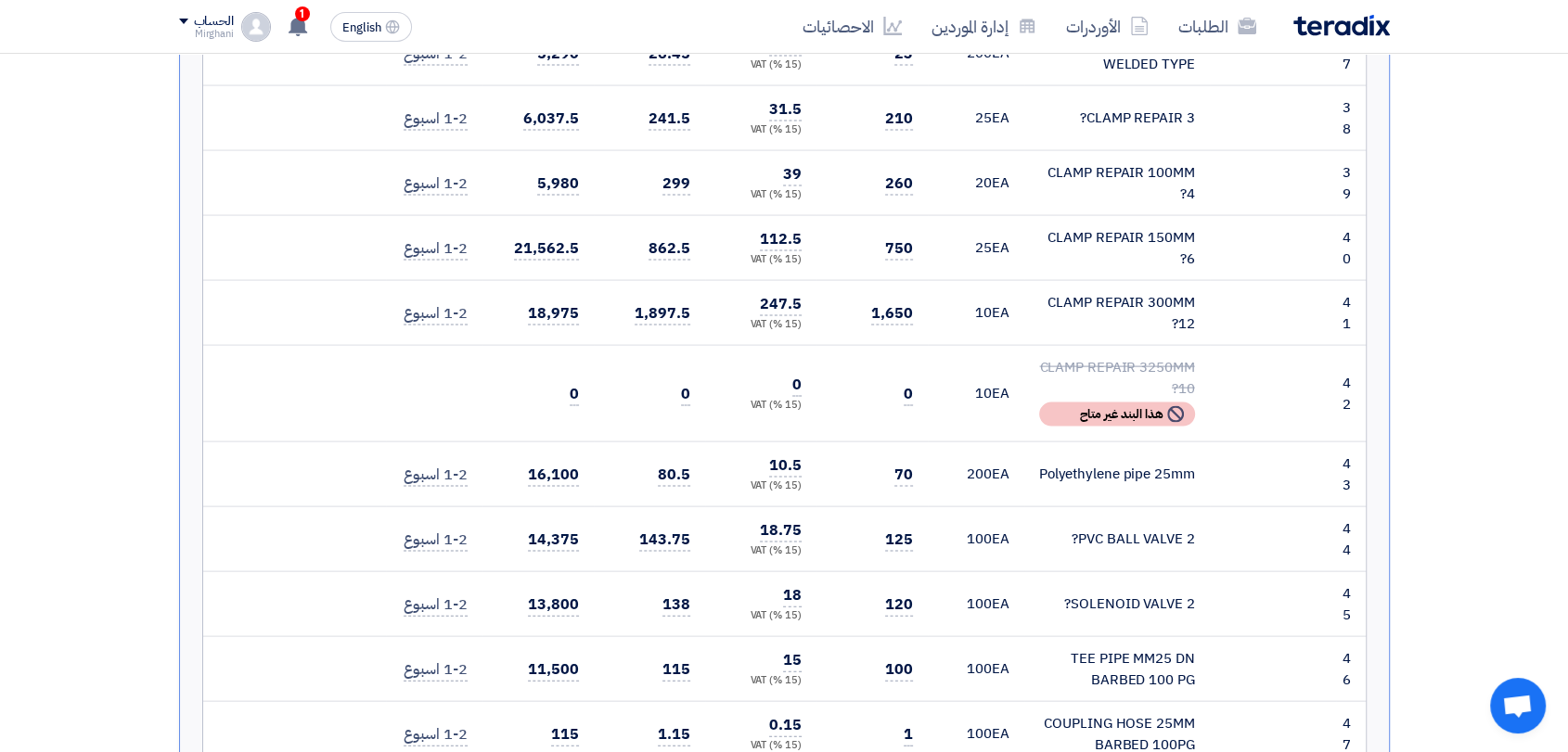
drag, startPoint x: 937, startPoint y: 239, endPoint x: 926, endPoint y: 234, distance: 12.1
click at [928, 346] on tr "42 CLAMP REPAIR 3250MM 10? RFQ_VIEW.BUYER_OFFERS.NOT_AVAILABLE_NOTE" at bounding box center [784, 394] width 1163 height 97
click at [888, 346] on td "0" at bounding box center [872, 394] width 111 height 97
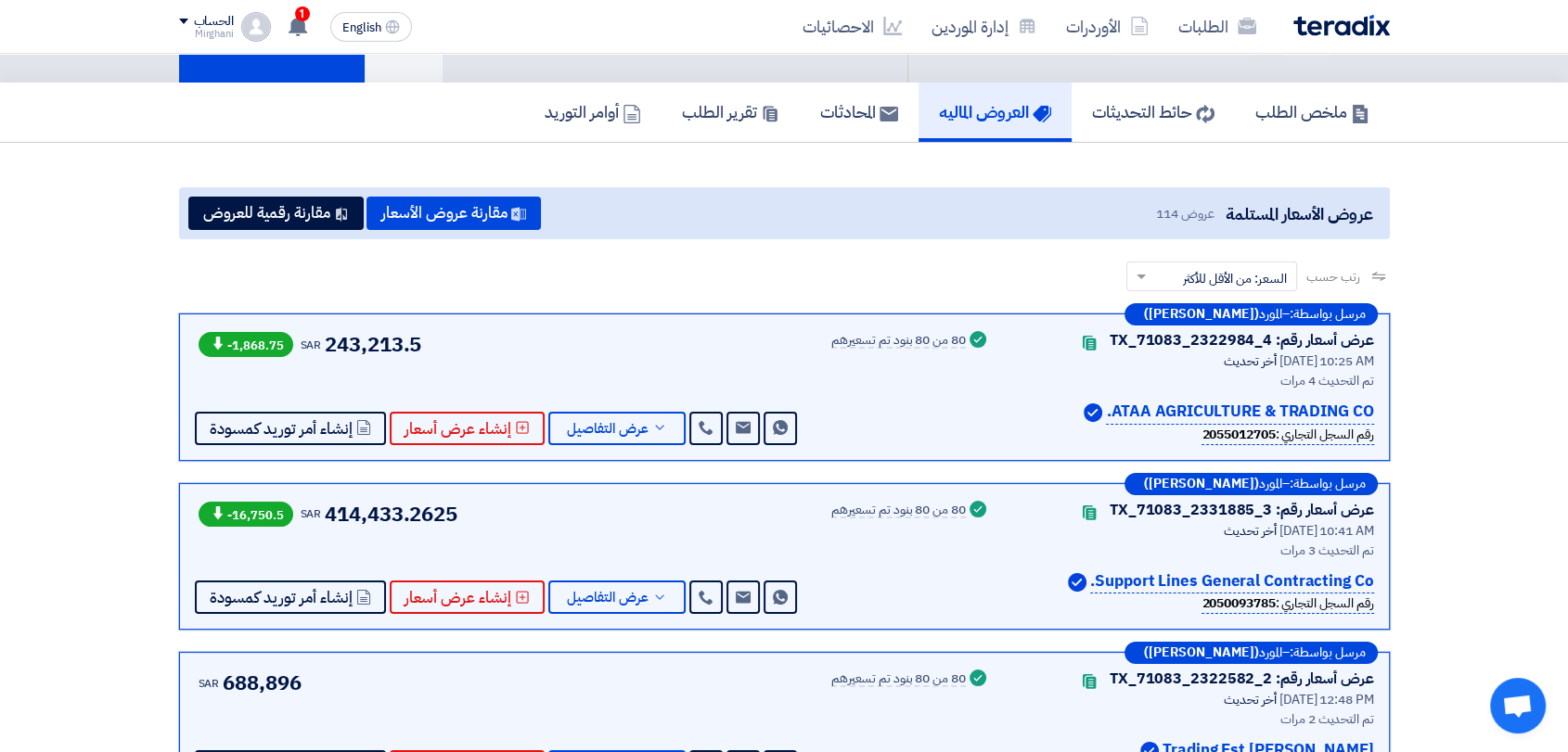
scroll to position [515, 0]
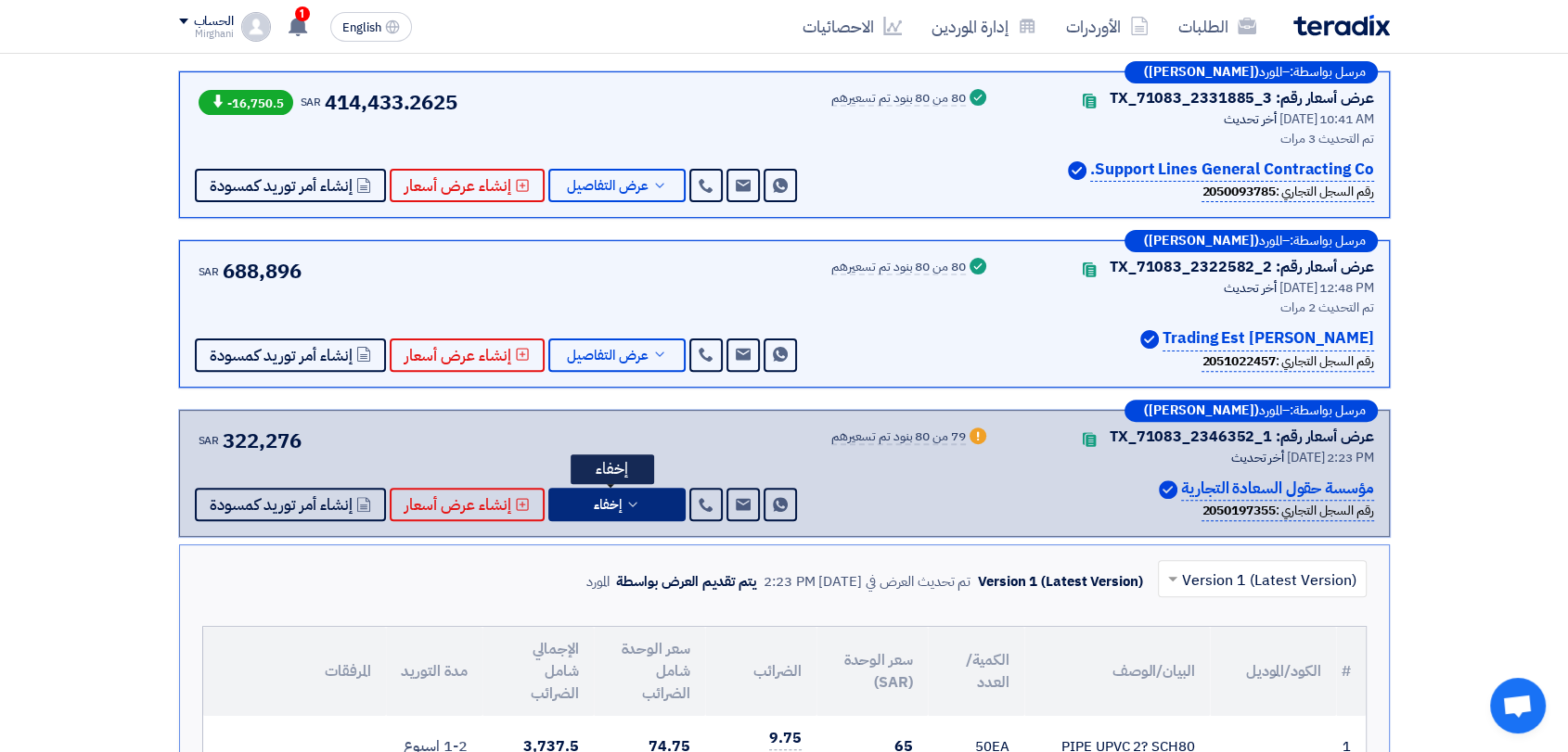
click at [626, 503] on icon at bounding box center [633, 504] width 15 height 15
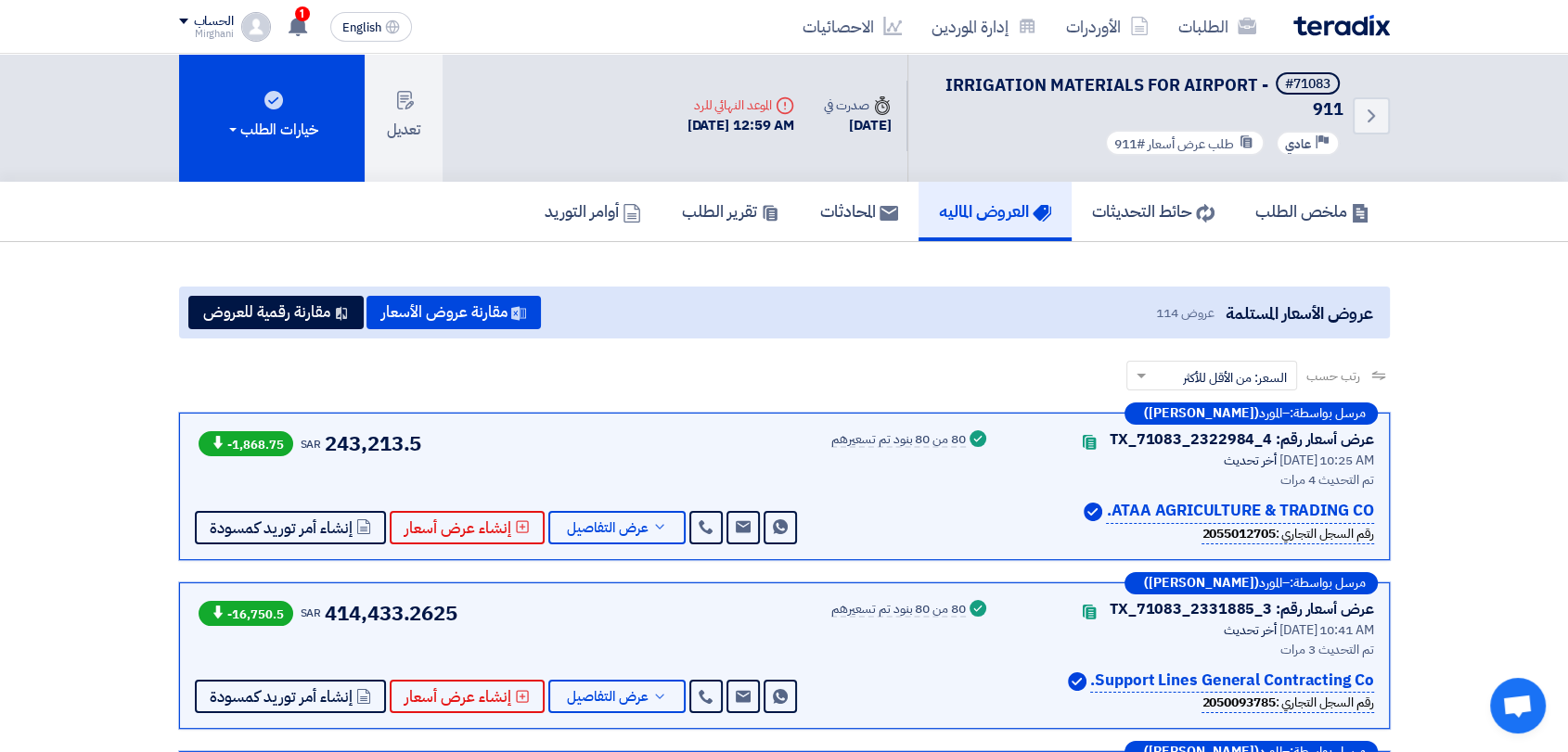
scroll to position [0, 0]
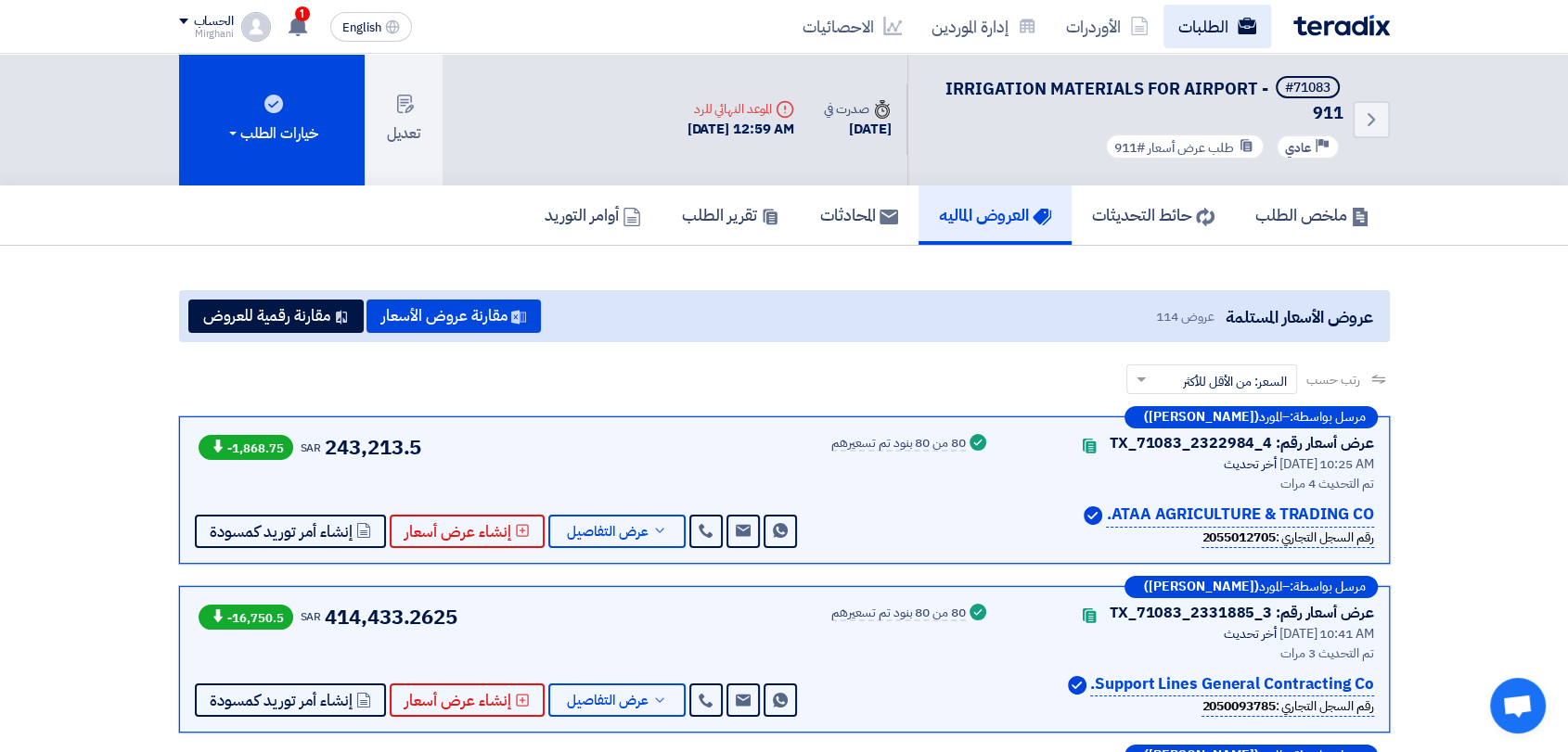
click at [1252, 28] on use at bounding box center [1246, 27] width 19 height 17
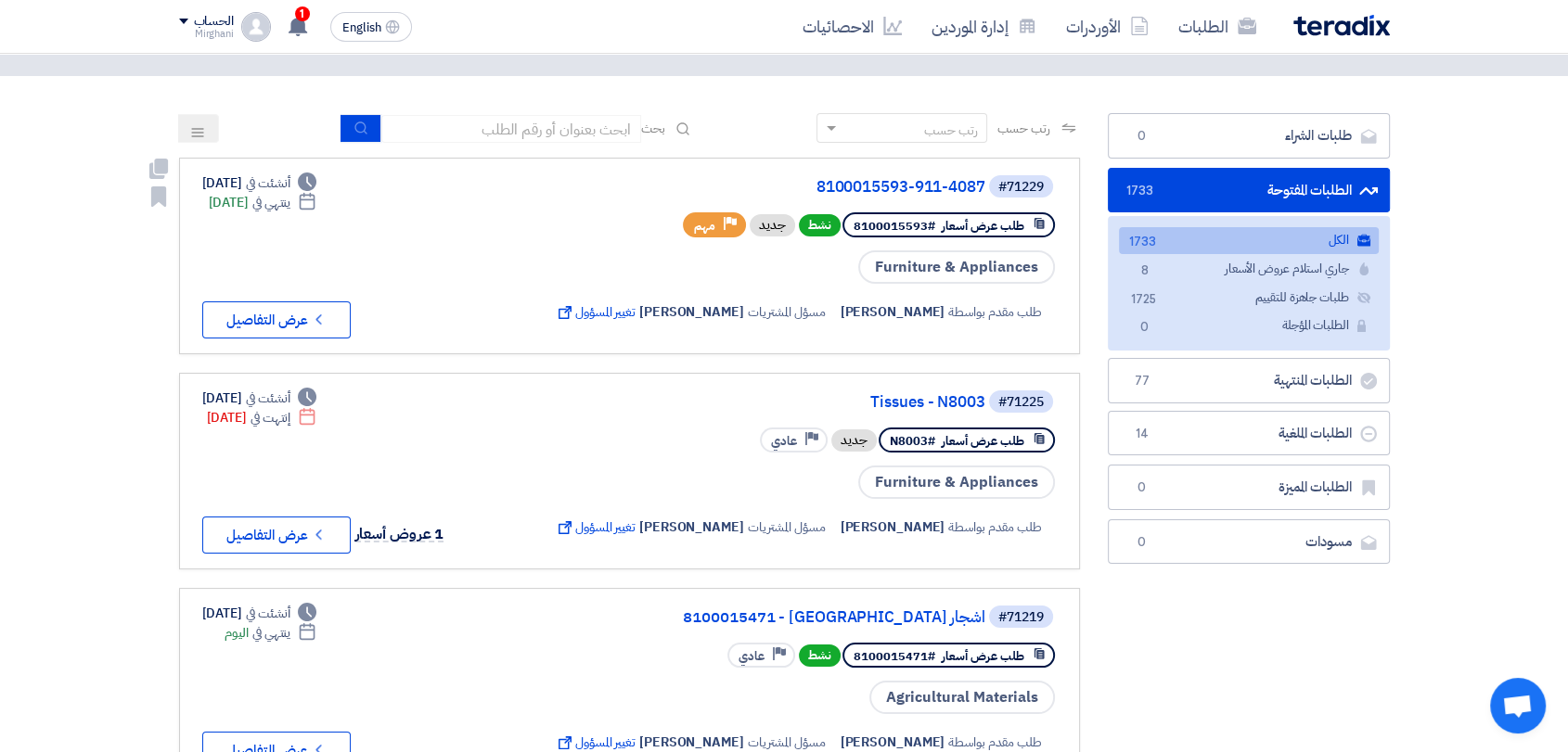
scroll to position [103, 0]
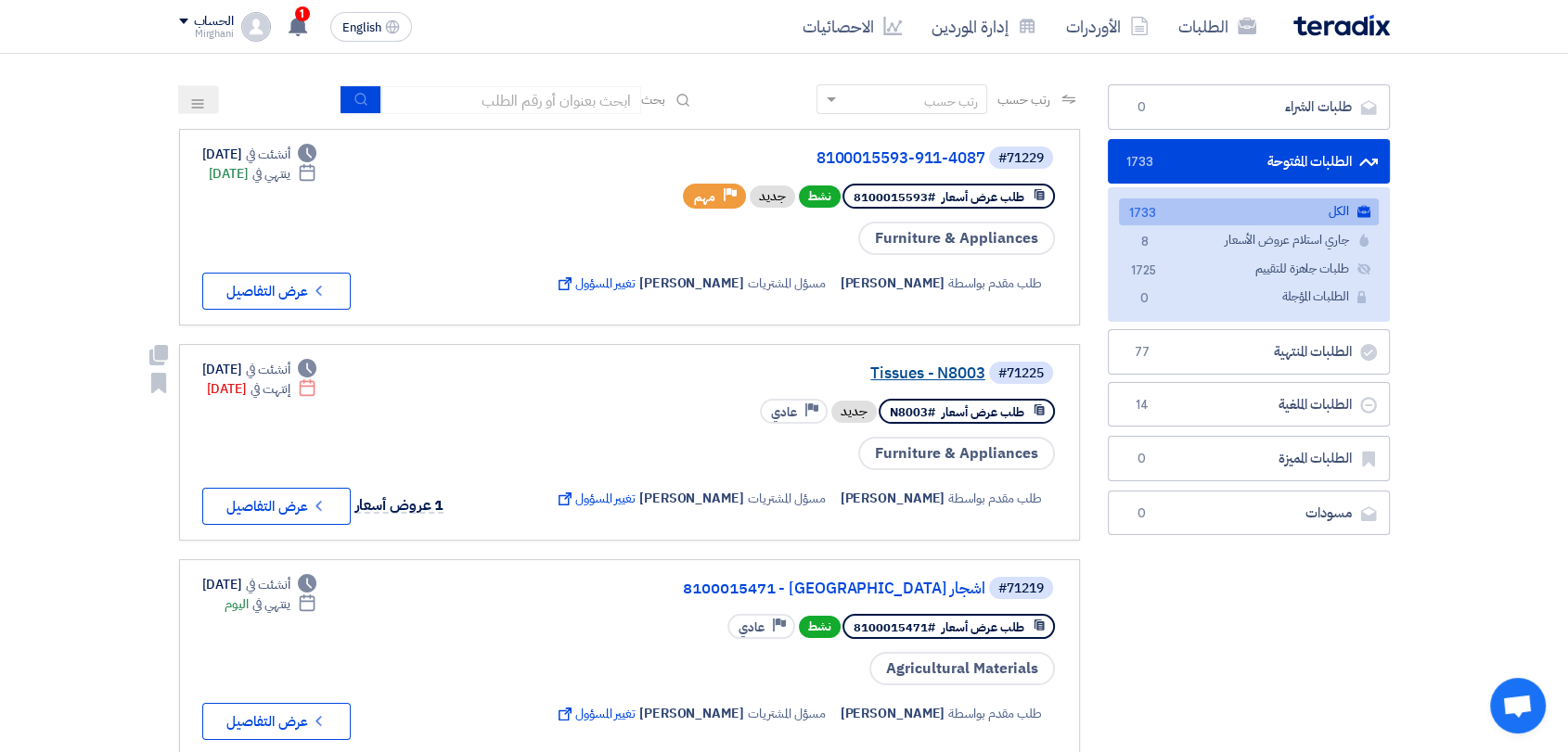
click at [925, 373] on link "Tissues - N8003" at bounding box center [800, 374] width 371 height 17
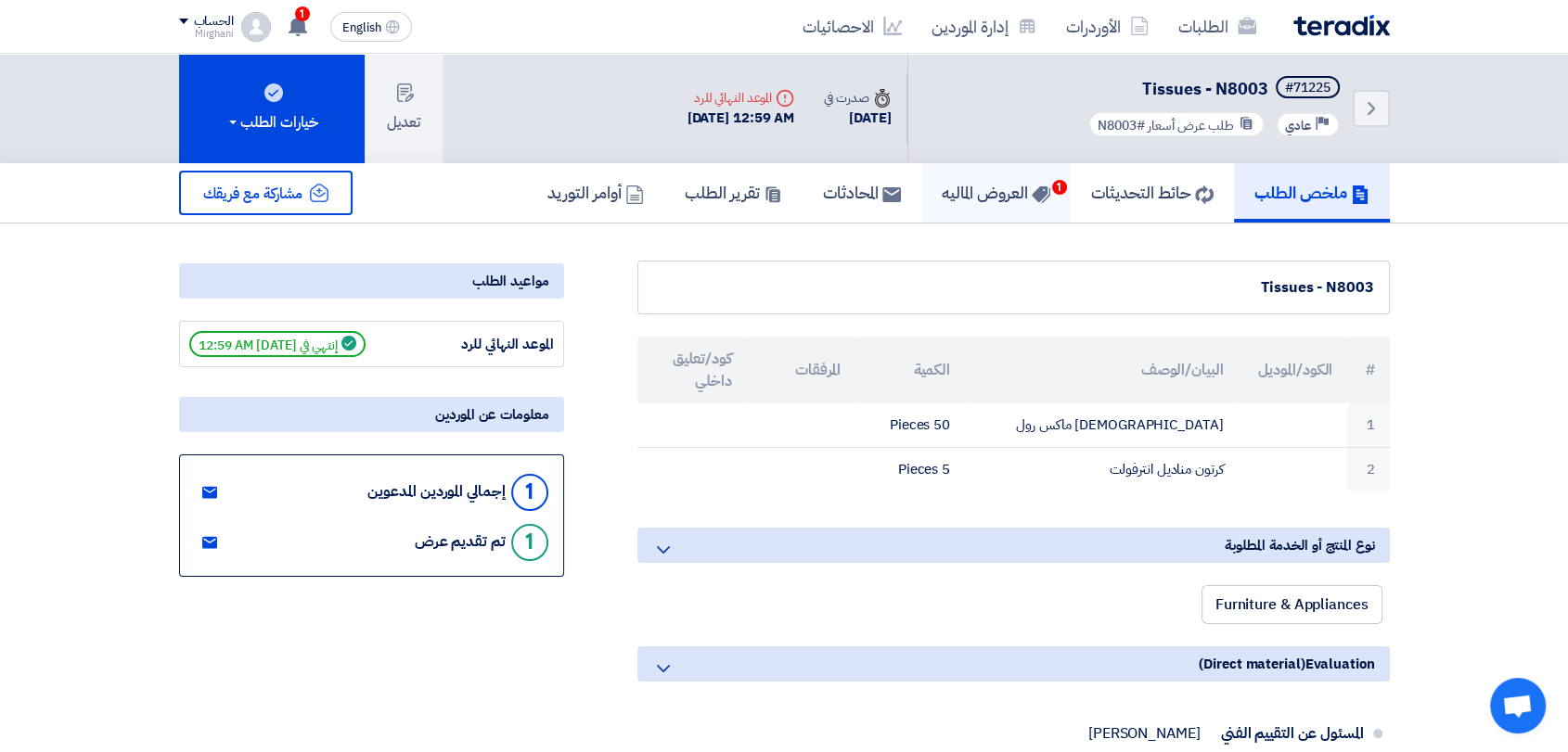
click at [984, 194] on h5 "العروض الماليه 1" at bounding box center [996, 193] width 108 height 21
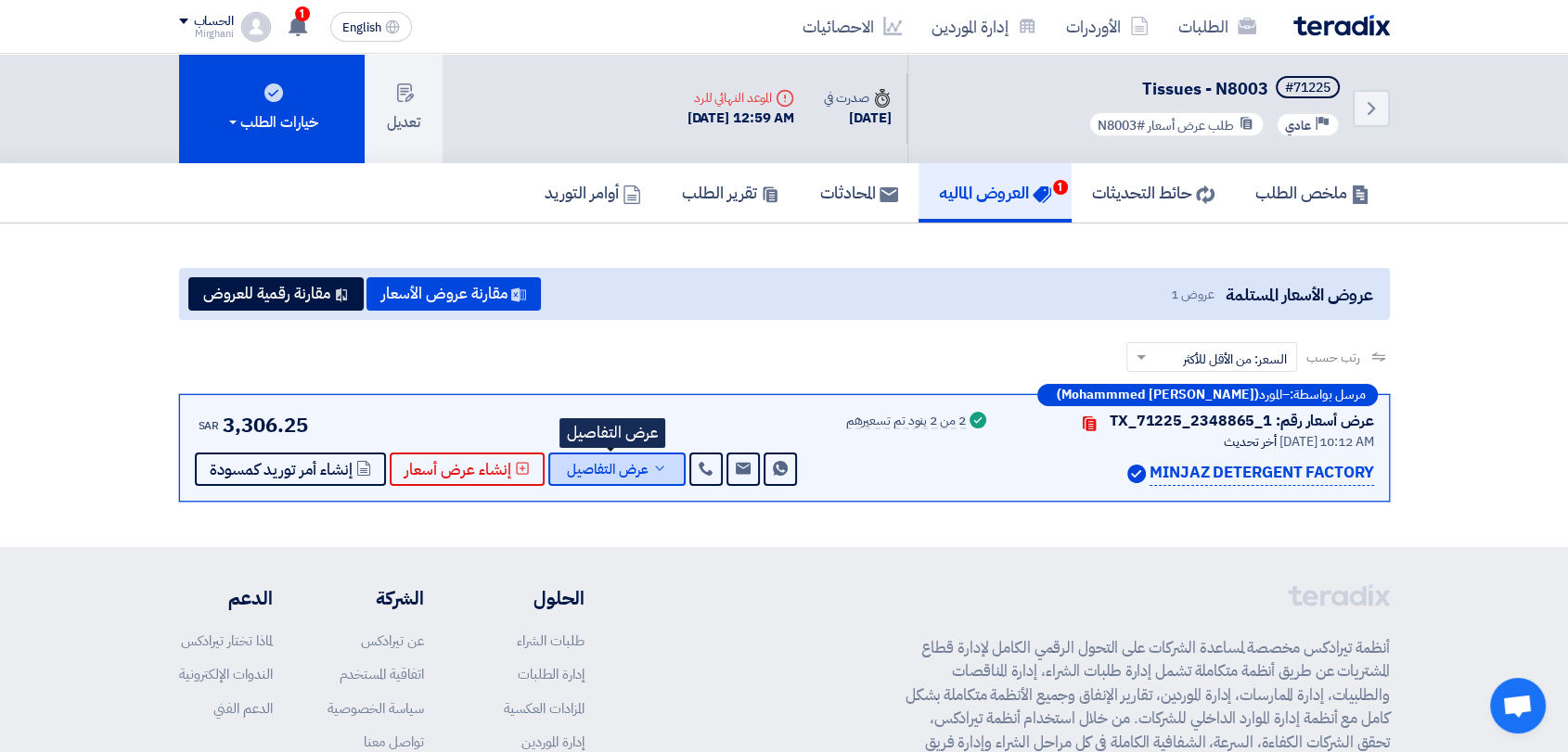
click at [650, 456] on button "عرض التفاصيل" at bounding box center [617, 468] width 138 height 33
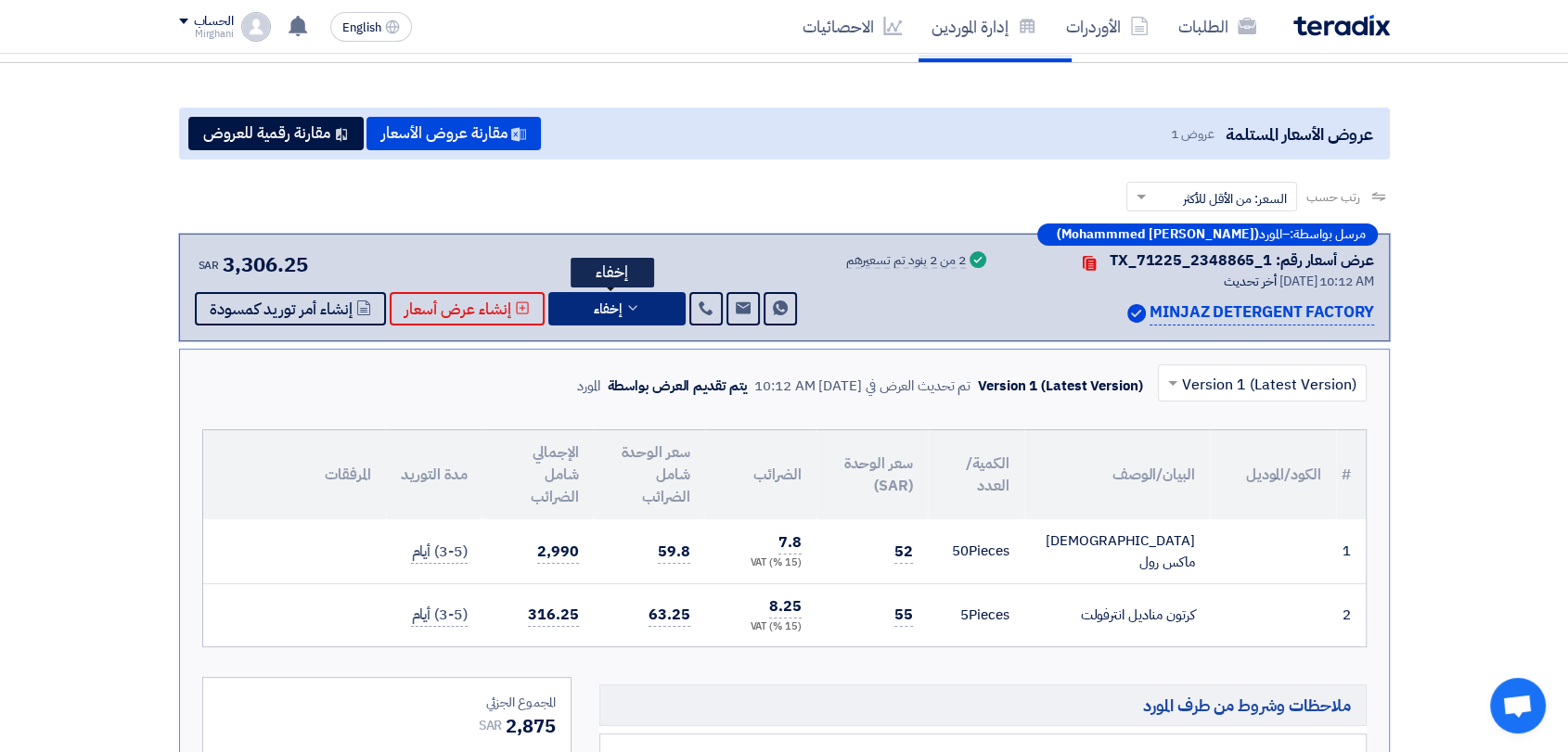
scroll to position [206, 0]
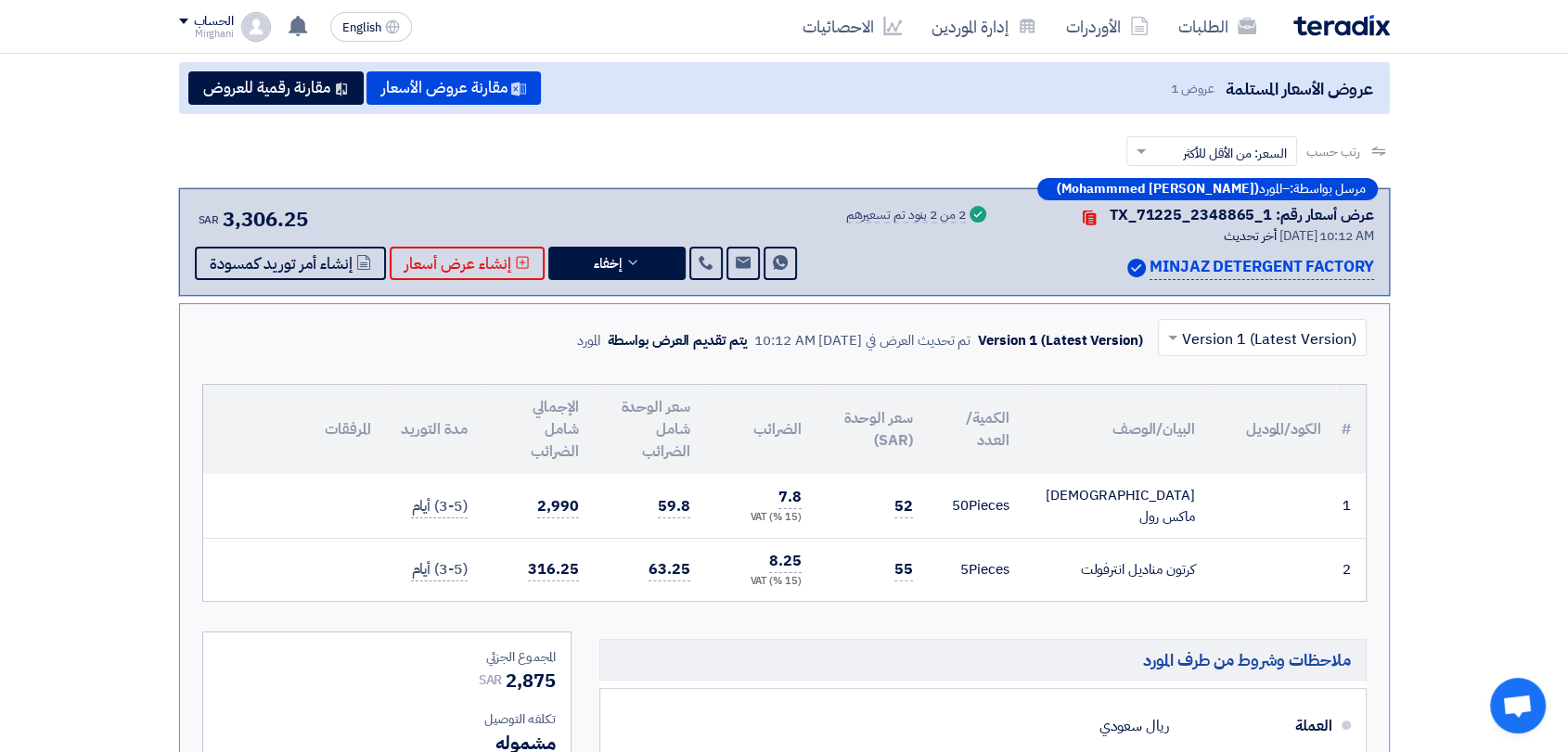
drag, startPoint x: 918, startPoint y: 496, endPoint x: 871, endPoint y: 514, distance: 50.3
click at [871, 514] on td "52" at bounding box center [872, 506] width 111 height 64
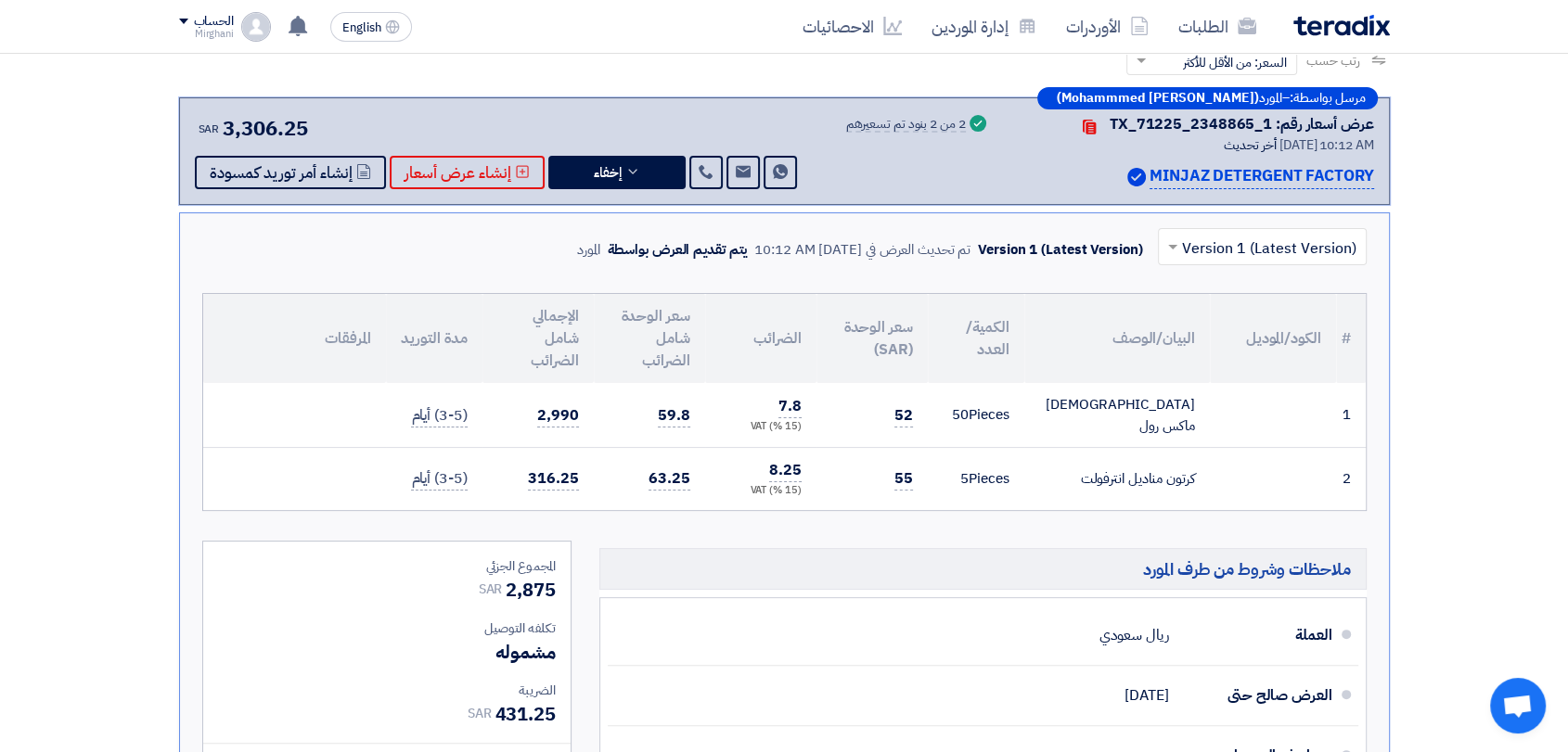
scroll to position [515, 0]
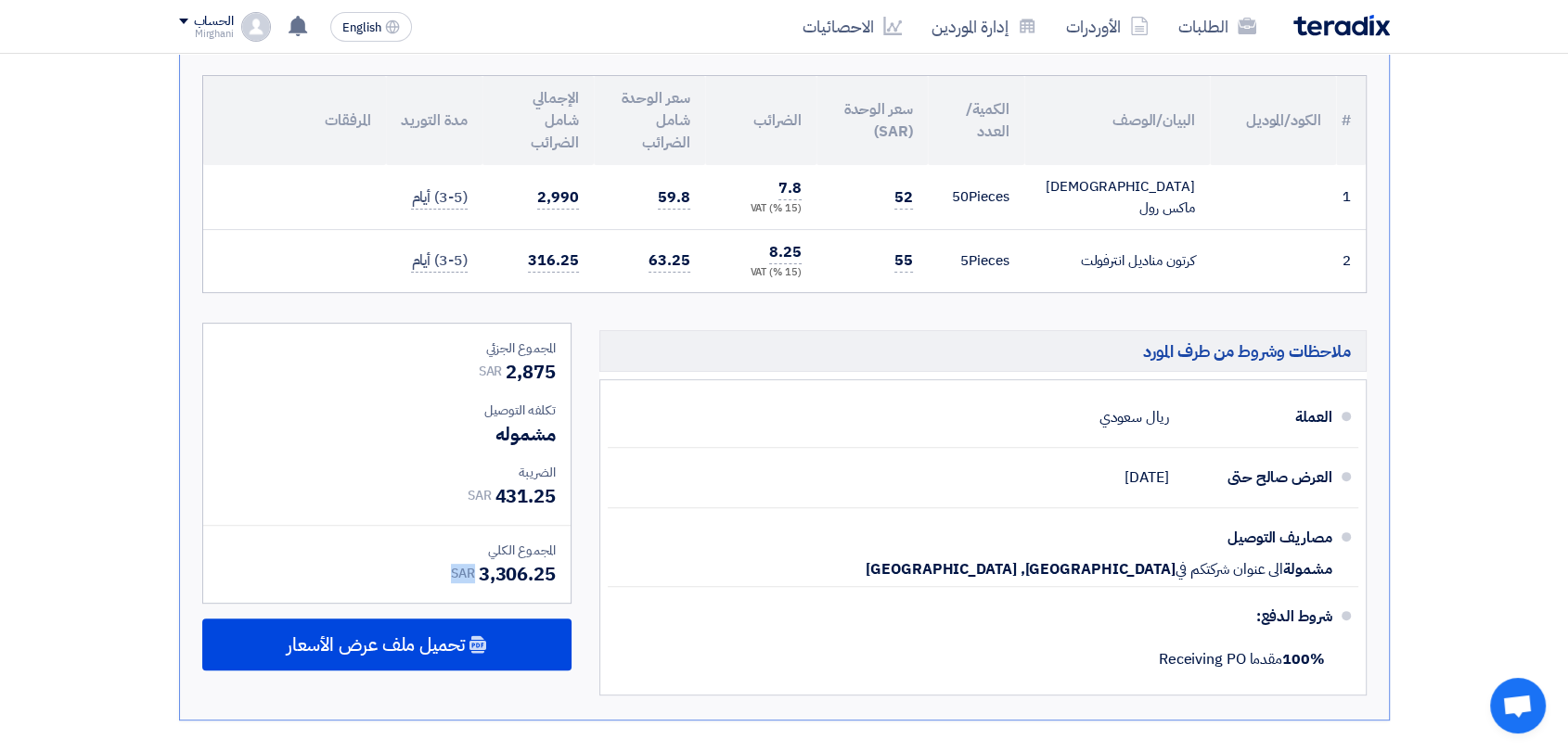
drag, startPoint x: 470, startPoint y: 580, endPoint x: 566, endPoint y: 579, distance: 96.0
click at [564, 579] on div "المجموع الجزئي SAR 2,875 تكلفه التوصيل مشموله الضريبة [GEOGRAPHIC_DATA]" at bounding box center [386, 463] width 367 height 279
click at [427, 567] on div "SAR 3,306.25" at bounding box center [387, 574] width 338 height 28
